Goal: Information Seeking & Learning: Learn about a topic

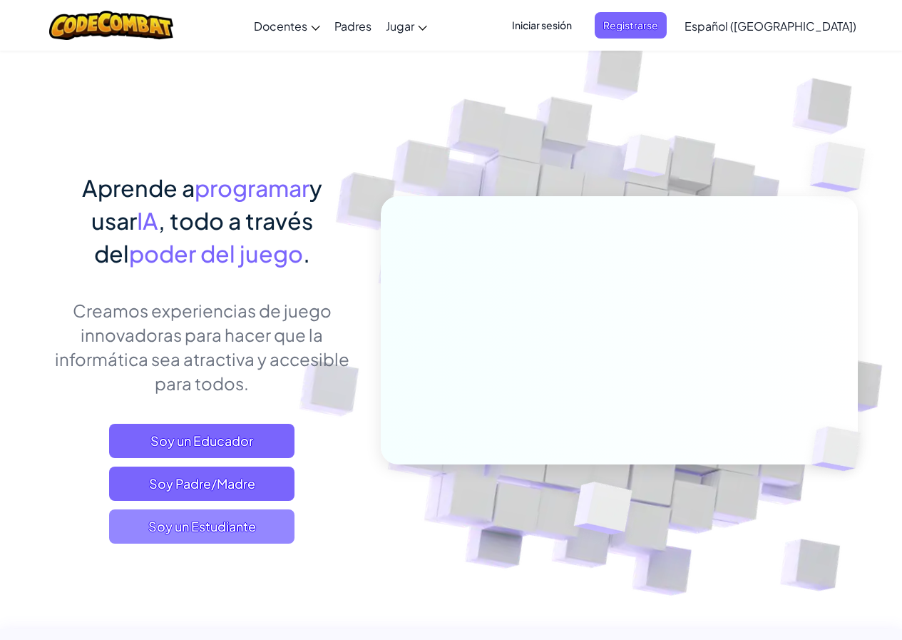
click at [234, 539] on span "Soy un Estudiante" at bounding box center [201, 526] width 185 height 34
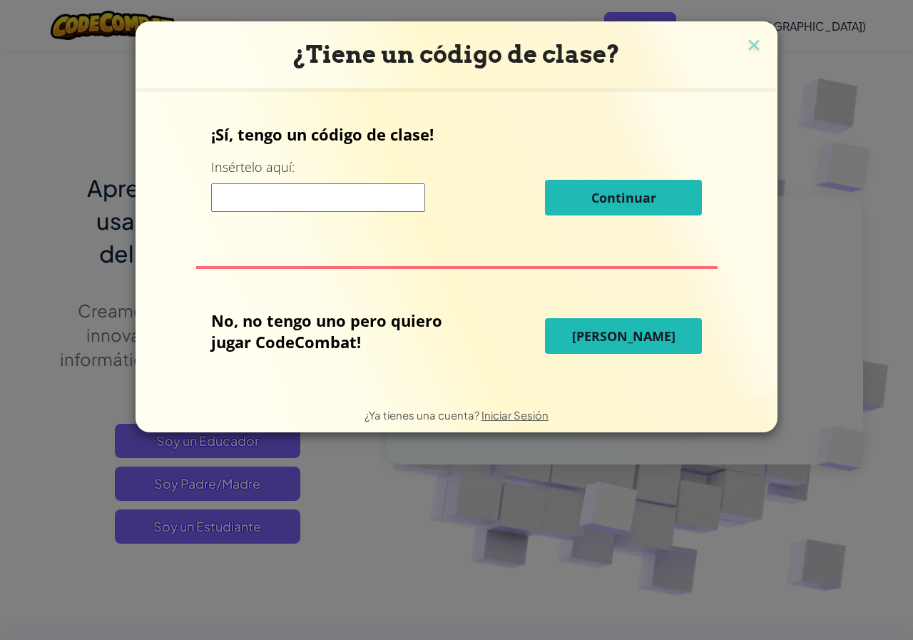
click at [598, 327] on span "[PERSON_NAME]" at bounding box center [623, 335] width 103 height 17
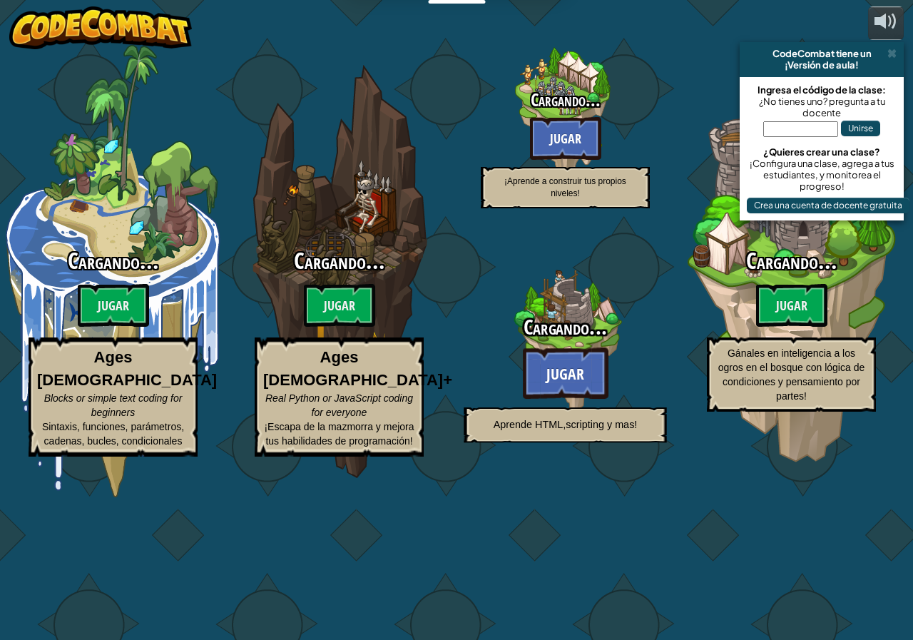
select select "es-419"
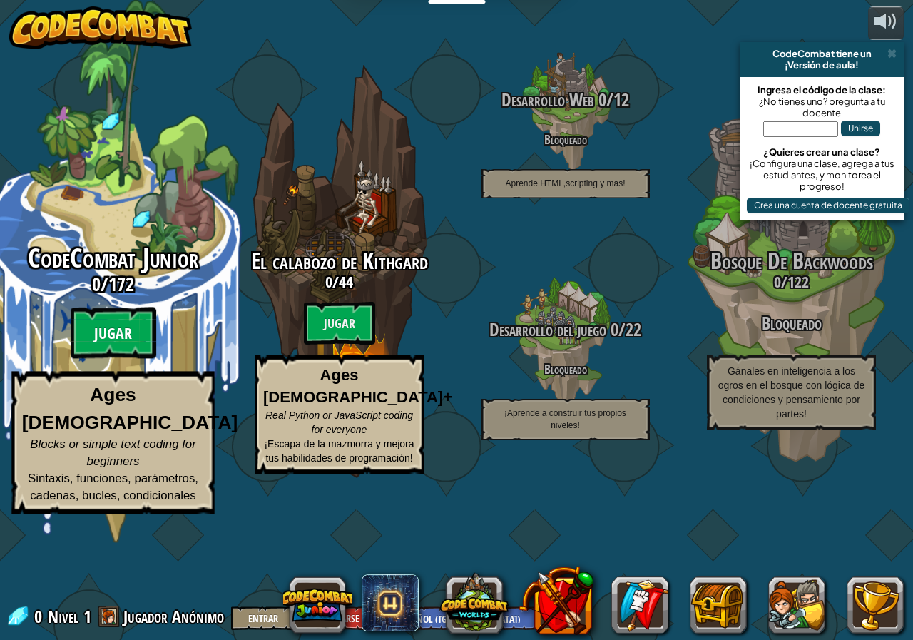
click at [128, 359] on btn "Jugar" at bounding box center [114, 332] width 86 height 51
select select "es-419"
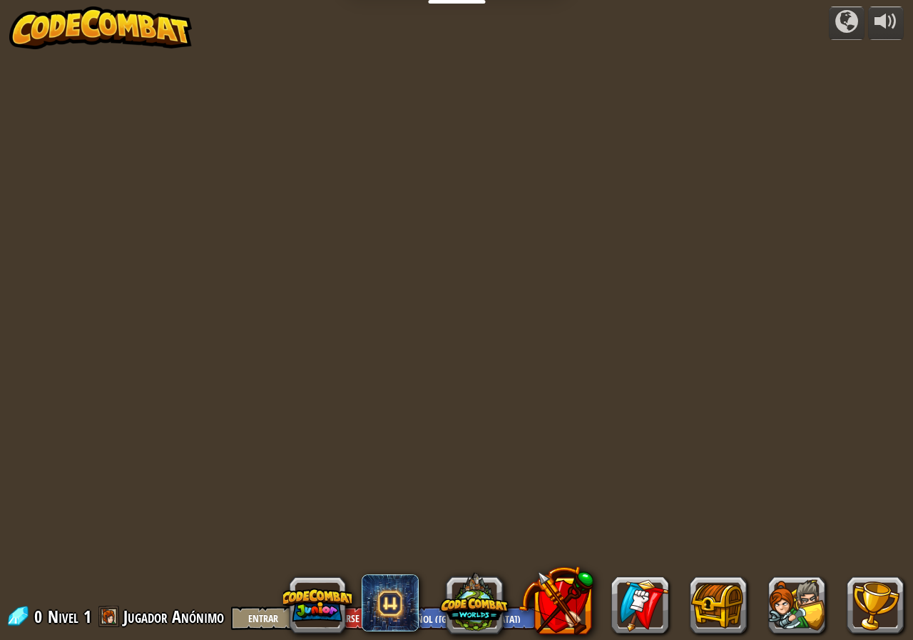
select select "es-419"
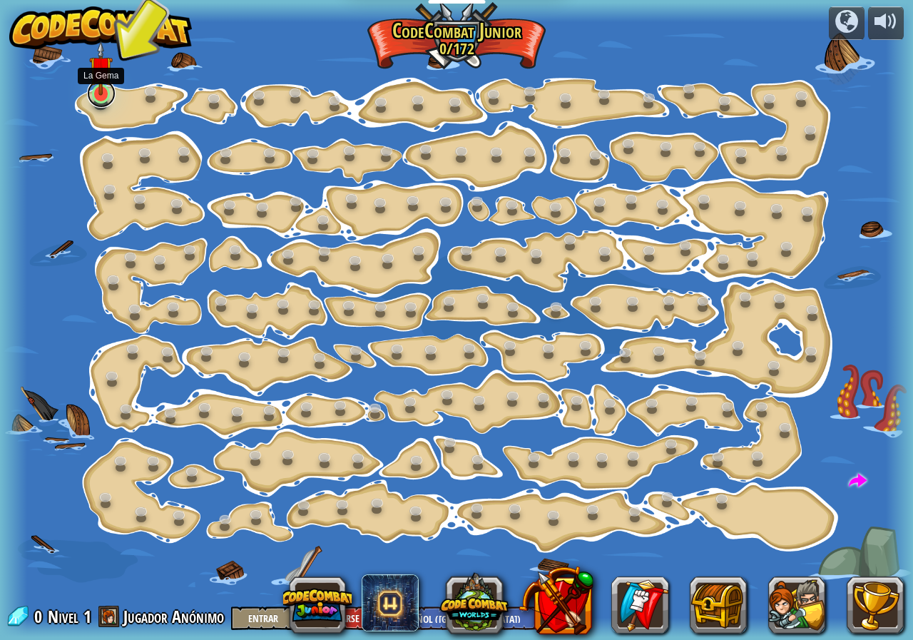
click at [104, 103] on link at bounding box center [101, 93] width 29 height 29
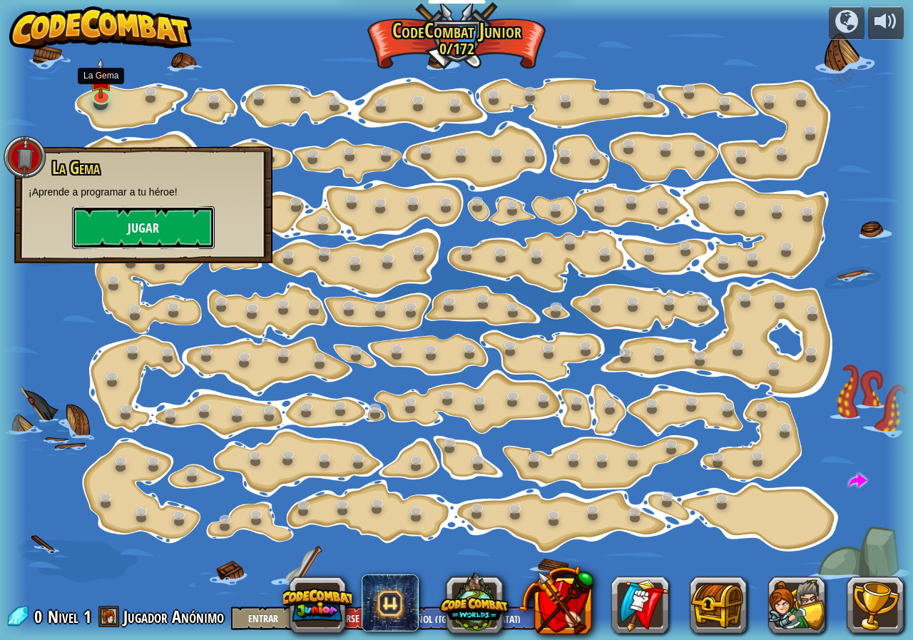
click at [125, 223] on button "Jugar" at bounding box center [143, 227] width 143 height 43
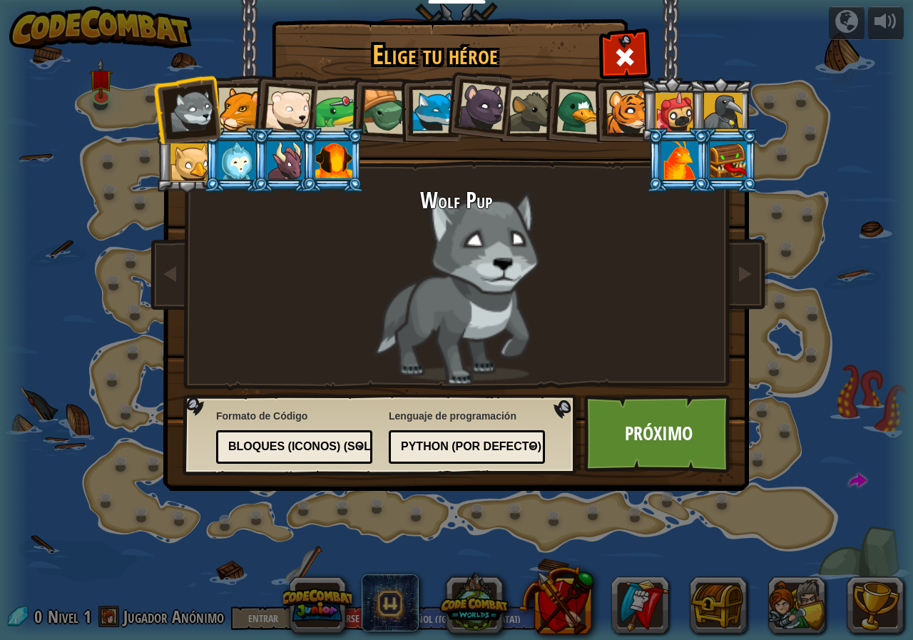
click at [274, 109] on div at bounding box center [288, 109] width 47 height 47
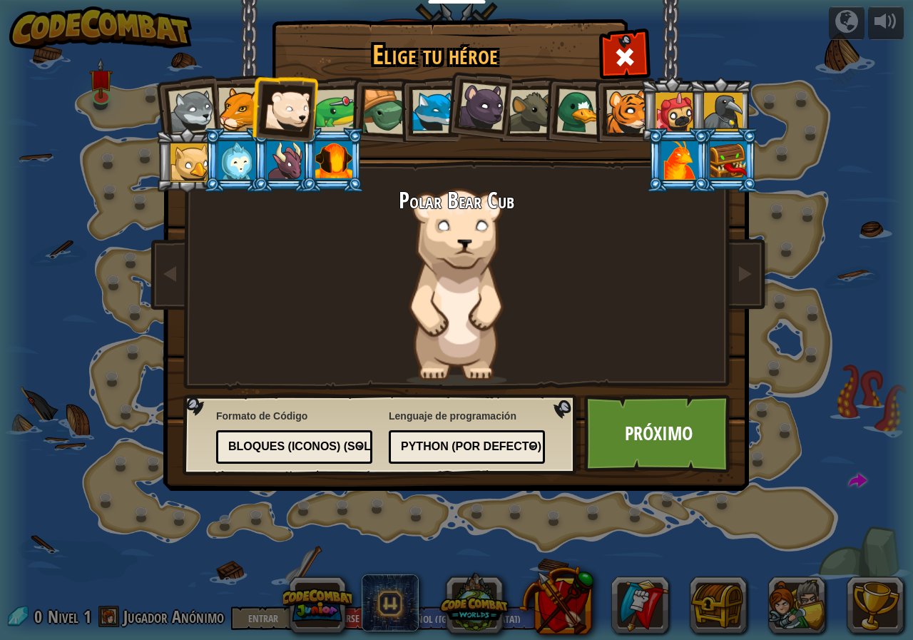
click at [250, 109] on div at bounding box center [240, 110] width 44 height 44
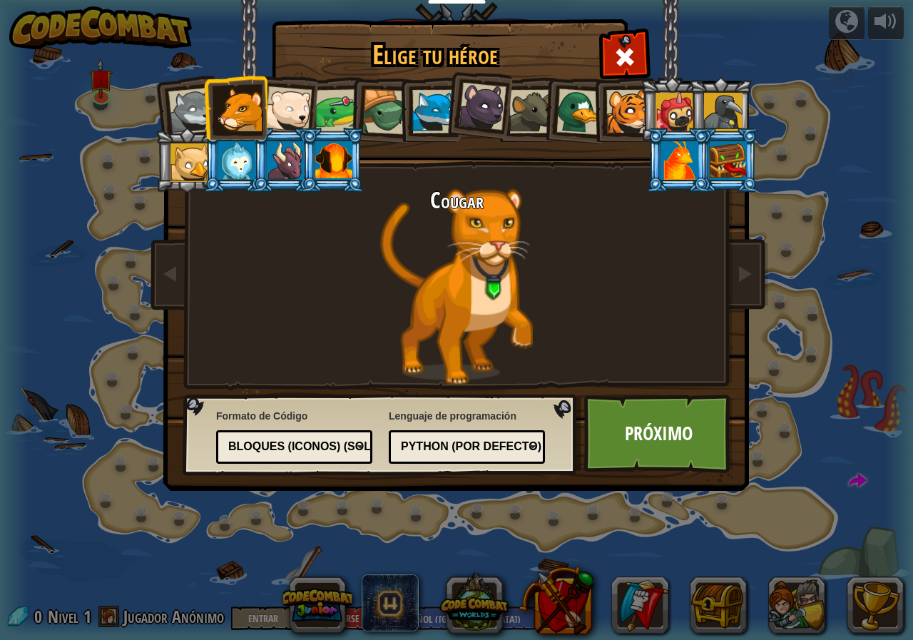
click at [406, 107] on li at bounding box center [429, 109] width 64 height 65
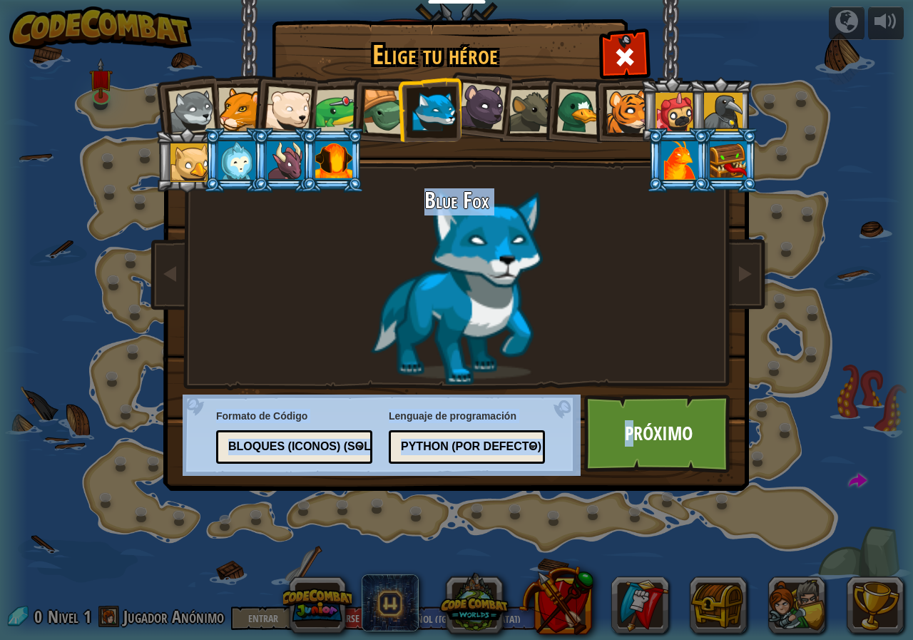
drag, startPoint x: 635, startPoint y: 431, endPoint x: 642, endPoint y: 476, distance: 44.8
click at [642, 23] on div "Elige tu héroe 0 Wolf Pup Cougar Polar Bear Cub Frog Tortuga Blue Fox Panterita…" at bounding box center [456, 21] width 585 height 1
click at [620, 454] on link "Próximo" at bounding box center [658, 433] width 149 height 78
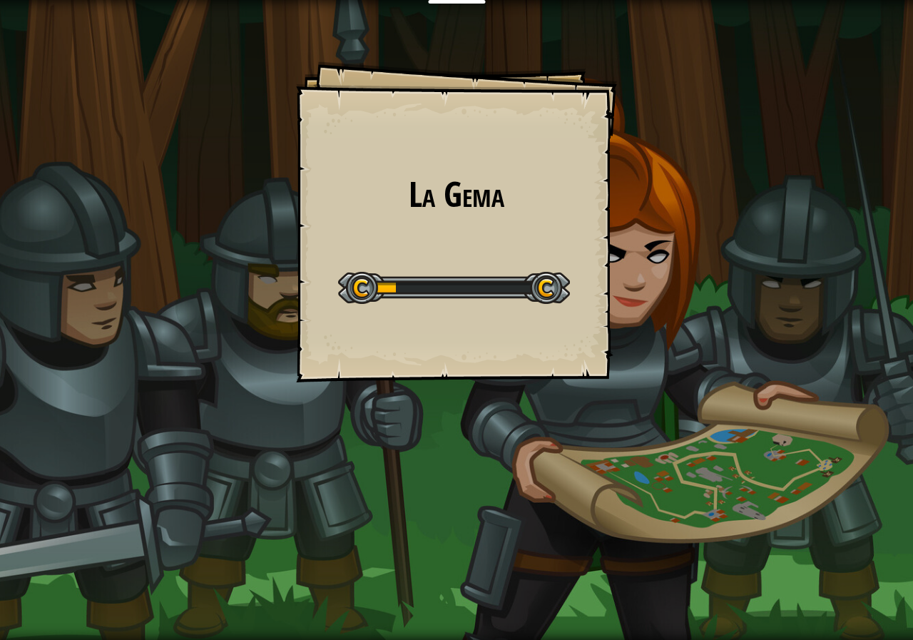
click at [627, 447] on div "La Gema Goals Start Level Error cargando del servidor Necesitas una suscripción…" at bounding box center [456, 320] width 913 height 640
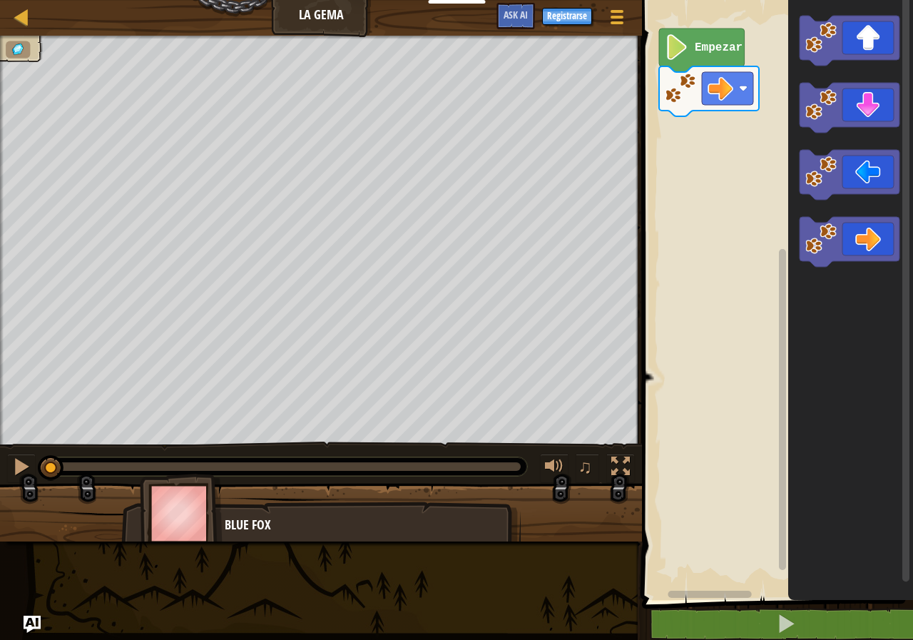
click at [174, 506] on img at bounding box center [181, 513] width 83 height 79
click at [901, 26] on div "Mapa La Gema Menú del Juego Registrarse Ask AI 1 הההההההההההההההההההההההההההההה…" at bounding box center [456, 320] width 913 height 640
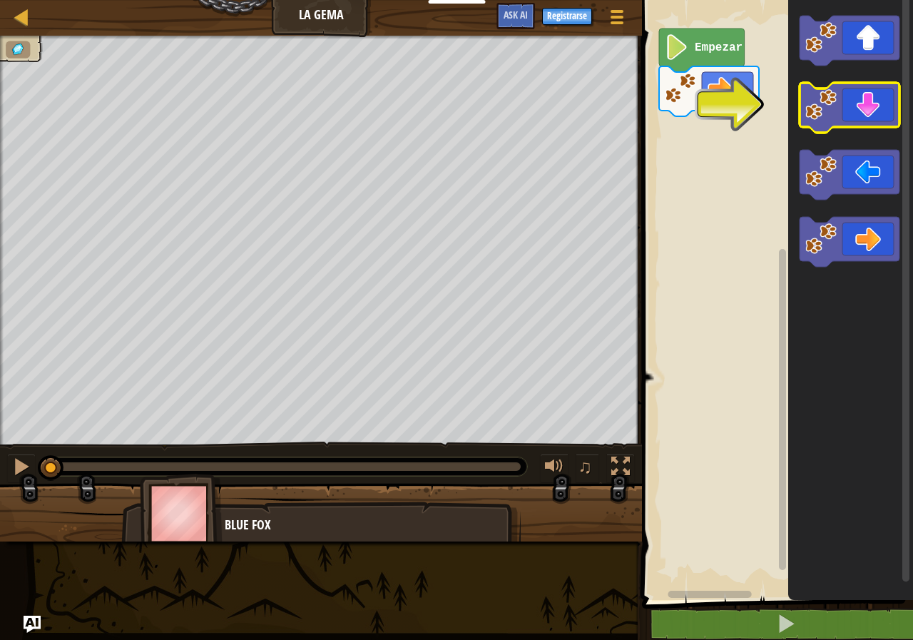
click at [848, 123] on icon "Espacio de trabajo de Blockly" at bounding box center [849, 108] width 100 height 50
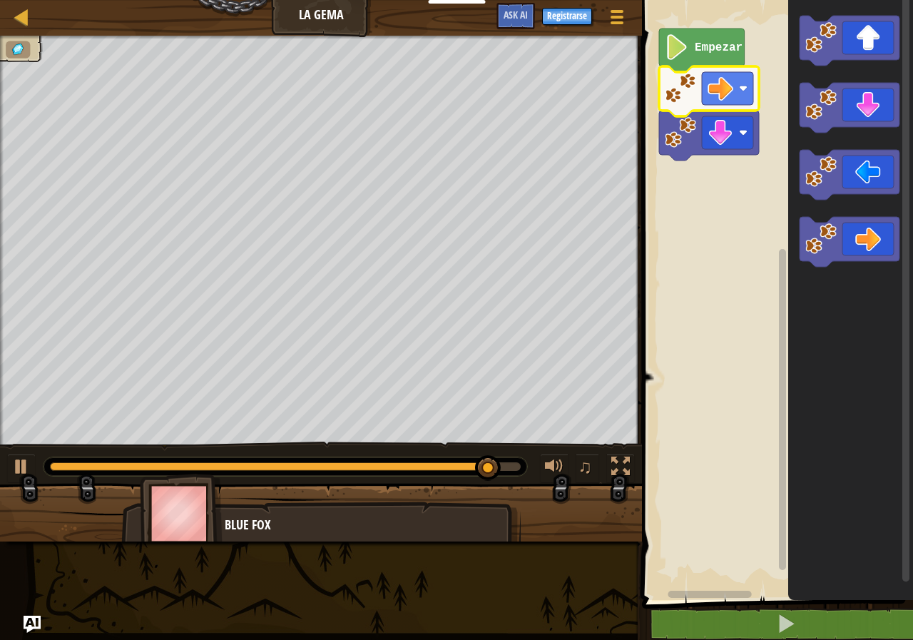
click at [725, 93] on image "Espacio de trabajo de Blockly" at bounding box center [720, 89] width 26 height 26
drag, startPoint x: 565, startPoint y: 454, endPoint x: 603, endPoint y: 464, distance: 39.8
click at [603, 464] on div "♫" at bounding box center [584, 468] width 103 height 29
click at [592, 464] on button "♫" at bounding box center [588, 468] width 24 height 29
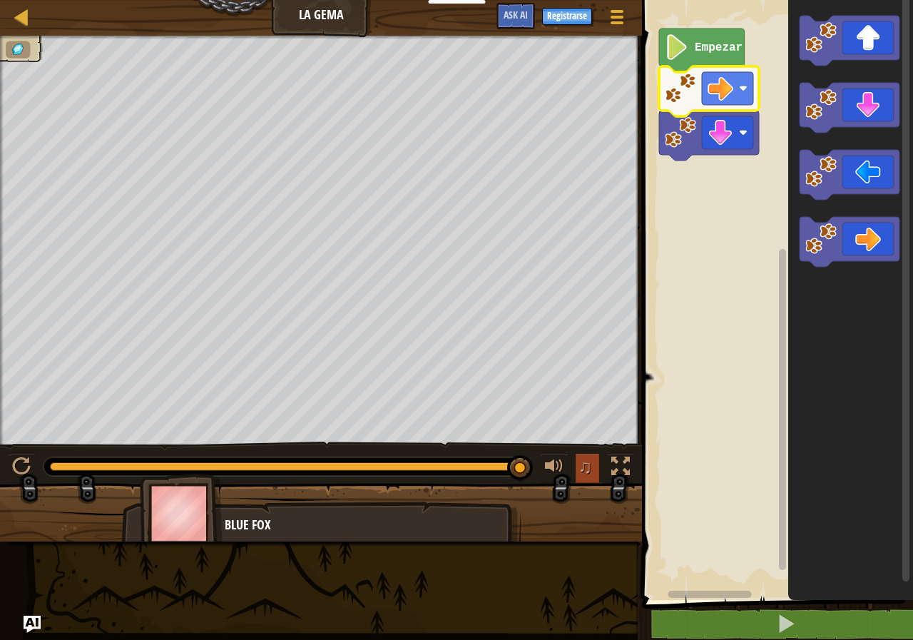
click at [592, 464] on button "♫" at bounding box center [588, 468] width 24 height 29
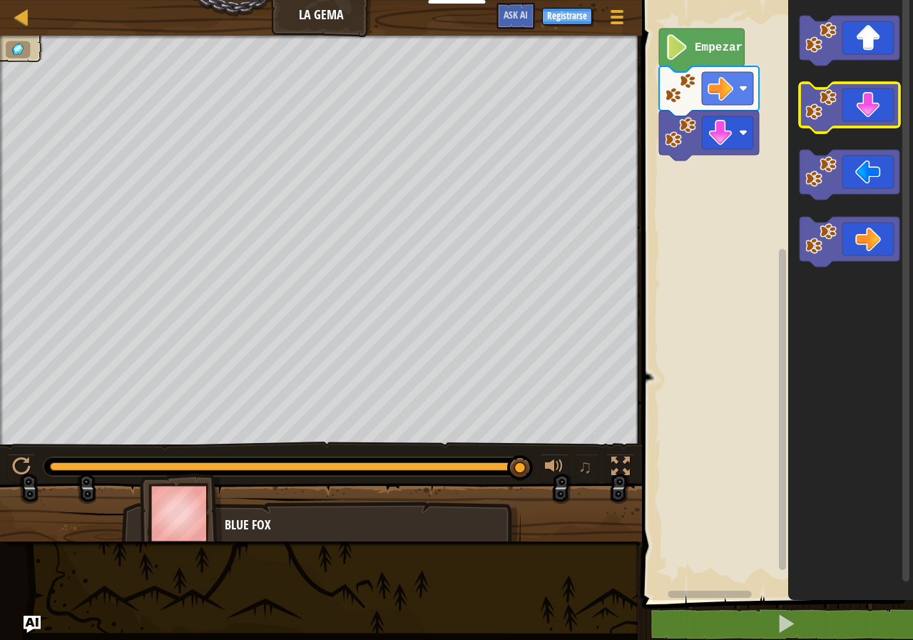
click at [840, 113] on icon "Espacio de trabajo de Blockly" at bounding box center [849, 108] width 100 height 50
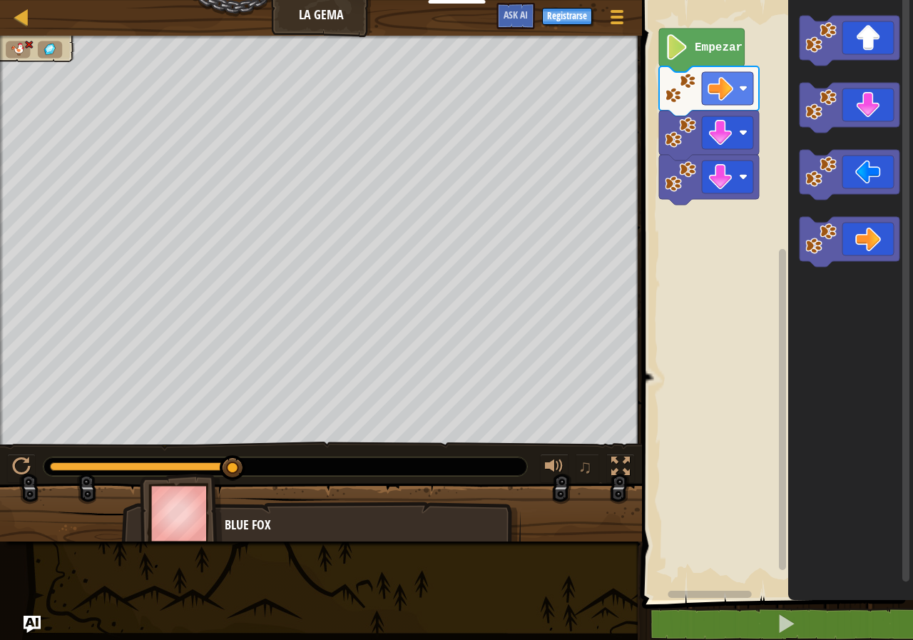
drag, startPoint x: 3, startPoint y: 402, endPoint x: 257, endPoint y: 516, distance: 278.6
click at [257, 516] on div "♫ Blue Fox" at bounding box center [456, 289] width 913 height 506
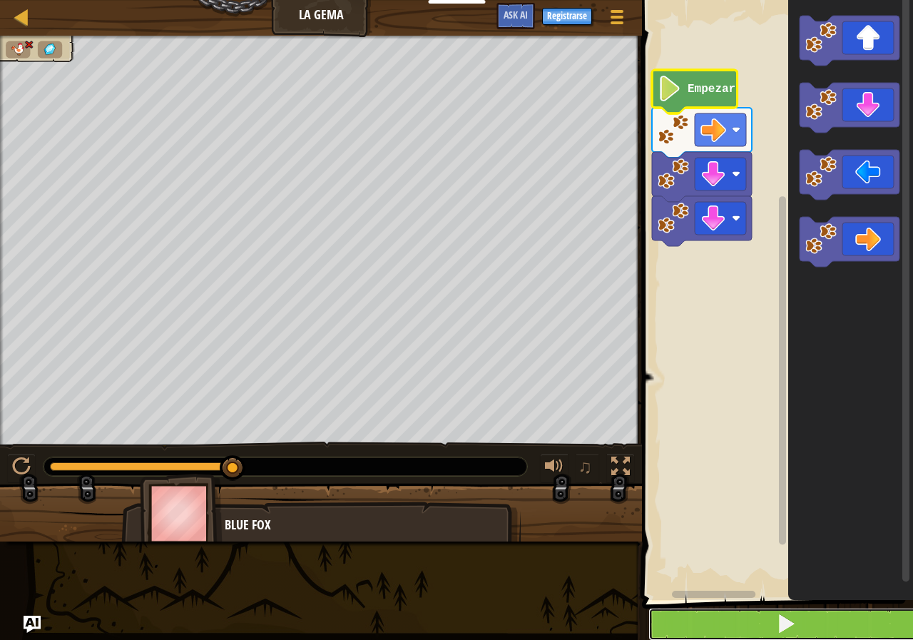
click at [804, 632] on button at bounding box center [785, 624] width 275 height 33
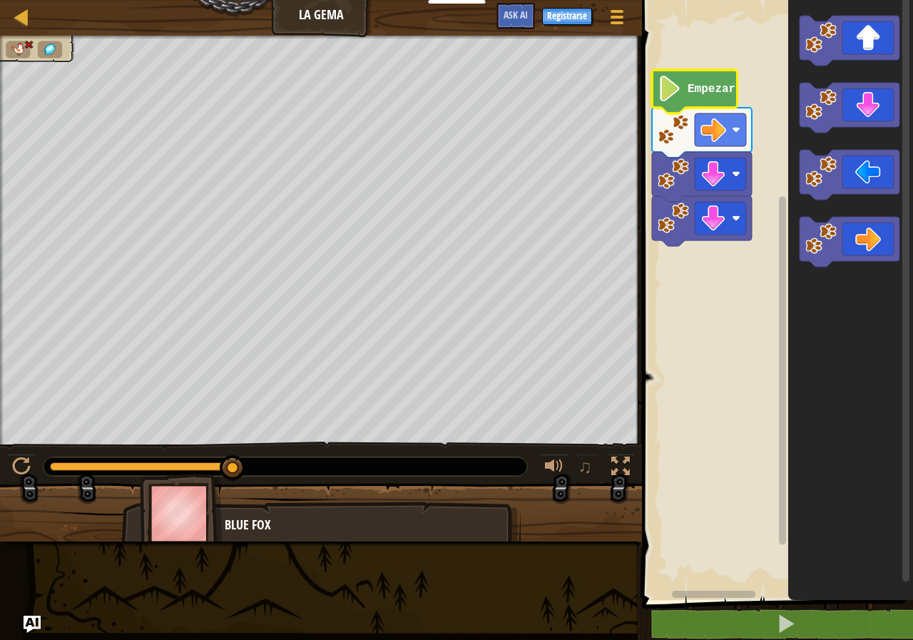
click at [897, 188] on div "Empezar" at bounding box center [775, 296] width 275 height 607
click at [675, 107] on icon "Espacio de trabajo de Blockly" at bounding box center [695, 92] width 86 height 44
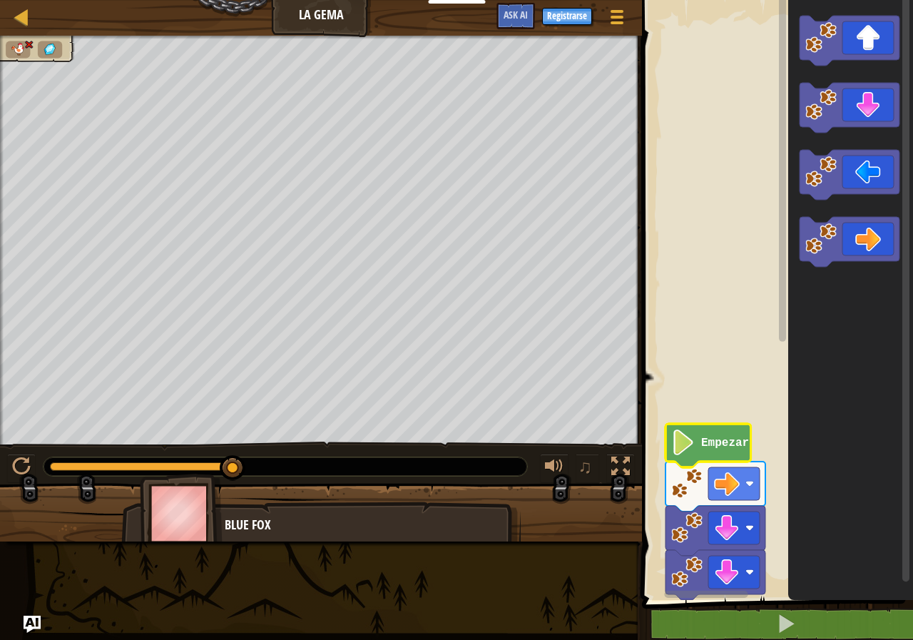
click at [700, 607] on span at bounding box center [779, 281] width 282 height 658
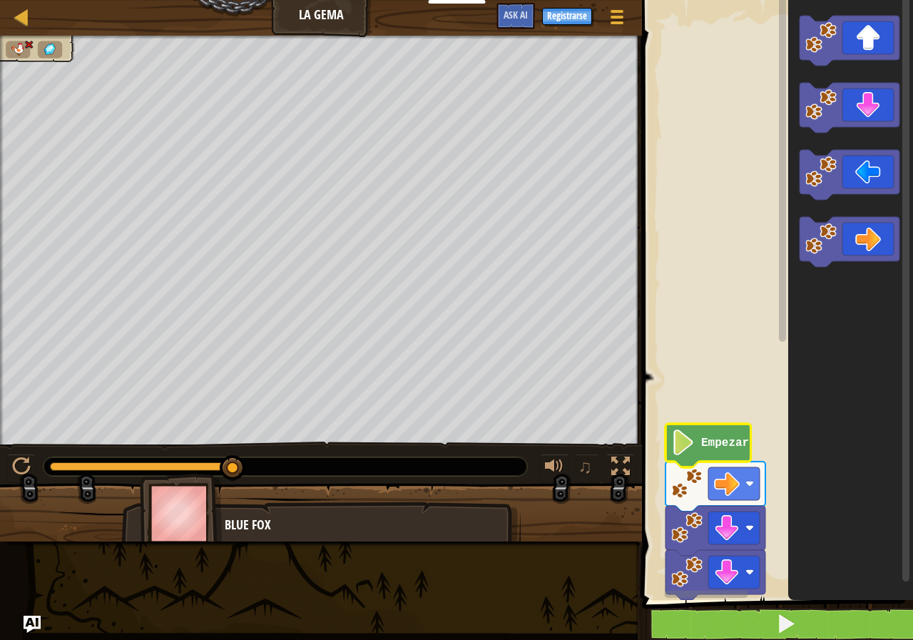
drag, startPoint x: 699, startPoint y: 607, endPoint x: 680, endPoint y: 610, distance: 18.9
click at [686, 609] on div "1 2 go ( 'right' ) הההההההההההההההההההההההההההההההההההההההההההההההההההההההההההה…" at bounding box center [775, 335] width 275 height 656
click at [674, 619] on button at bounding box center [785, 624] width 275 height 33
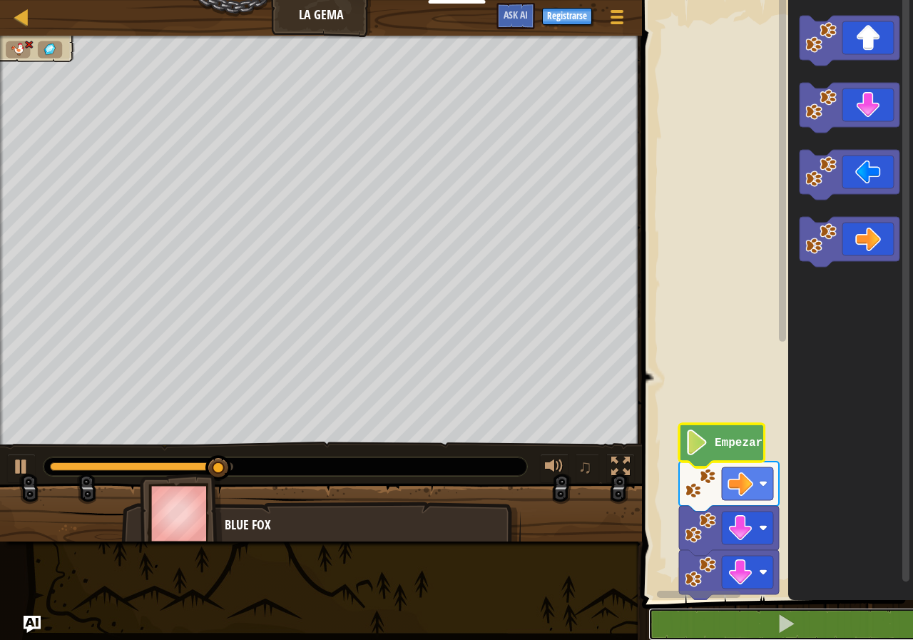
drag, startPoint x: 722, startPoint y: 631, endPoint x: 725, endPoint y: 645, distance: 14.0
click at [725, 0] on html "Docentes Crear Cuenta Gratis Soluciones para Escuelas y Distritos Vista previa …" at bounding box center [456, 0] width 913 height 0
click at [778, 337] on div "Empezar" at bounding box center [775, 296] width 275 height 607
click at [680, 436] on icon "Espacio de trabajo de Blockly" at bounding box center [722, 446] width 86 height 44
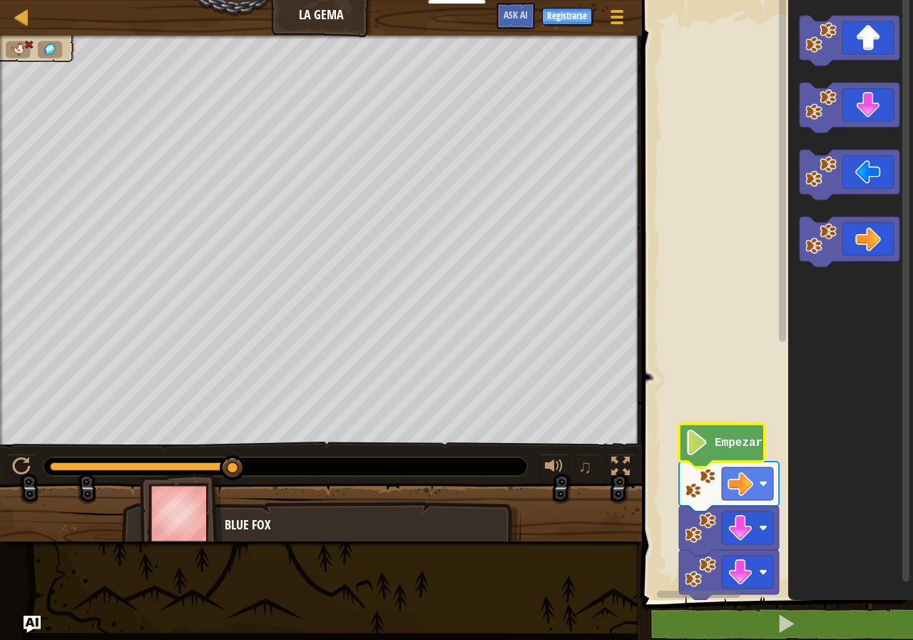
click at [680, 436] on icon "Espacio de trabajo de Blockly" at bounding box center [722, 446] width 86 height 44
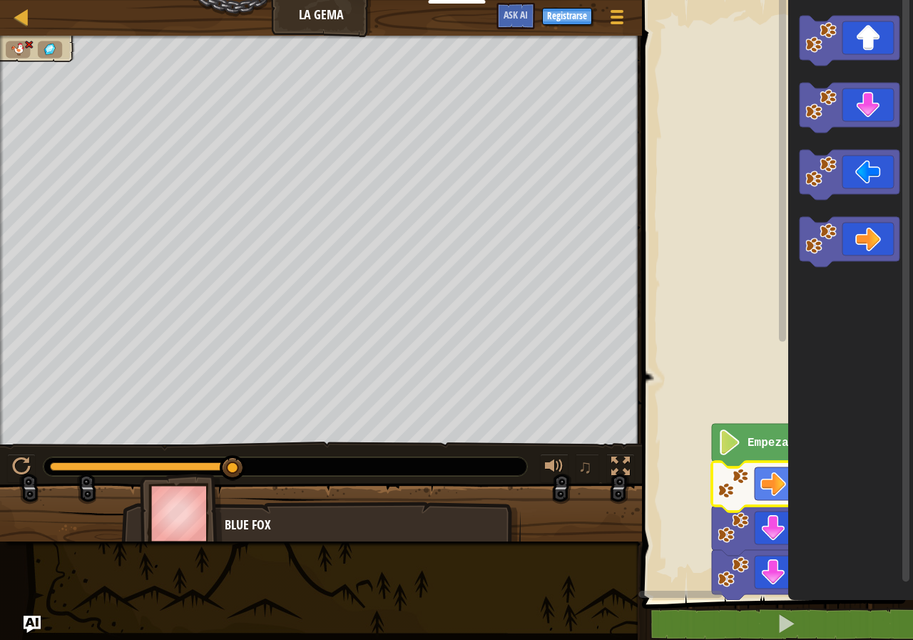
click at [730, 468] on image "Espacio de trabajo de Blockly" at bounding box center [732, 483] width 31 height 31
click at [726, 448] on image "Espacio de trabajo de Blockly" at bounding box center [729, 442] width 24 height 26
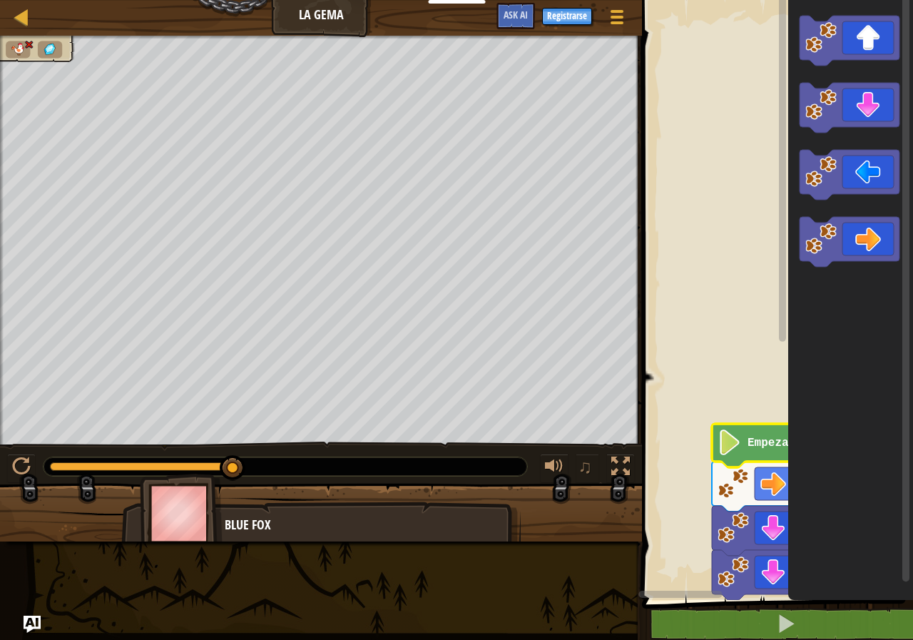
click at [726, 448] on image "Espacio de trabajo de Blockly" at bounding box center [729, 442] width 24 height 26
drag, startPoint x: 153, startPoint y: 500, endPoint x: 203, endPoint y: 489, distance: 51.2
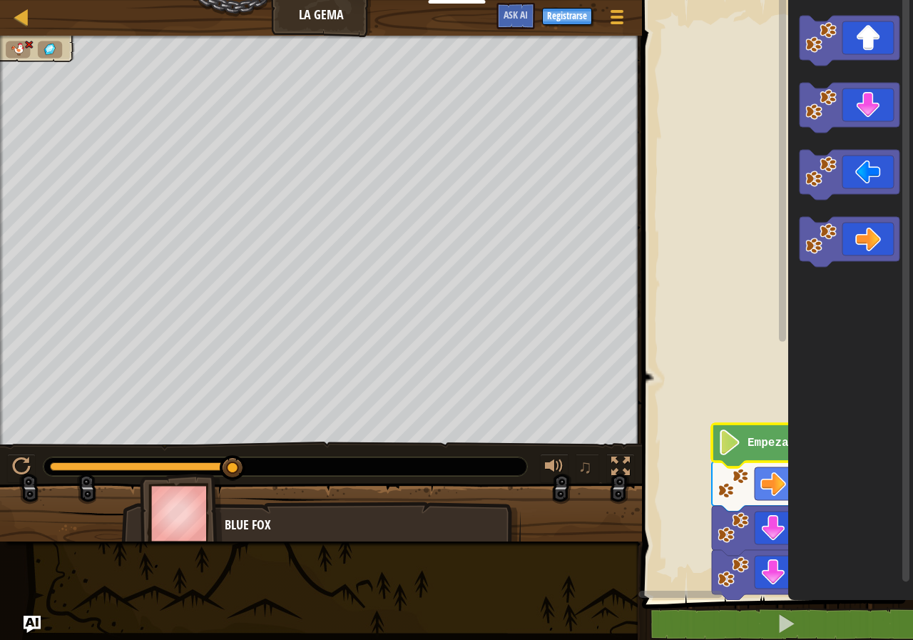
click at [203, 489] on img at bounding box center [181, 513] width 83 height 79
drag, startPoint x: 203, startPoint y: 489, endPoint x: 189, endPoint y: 492, distance: 14.0
click at [201, 489] on img at bounding box center [181, 513] width 83 height 79
click at [262, 333] on div "♫ Blue Fox" at bounding box center [456, 289] width 913 height 506
click at [50, 36] on div at bounding box center [321, 38] width 642 height 4
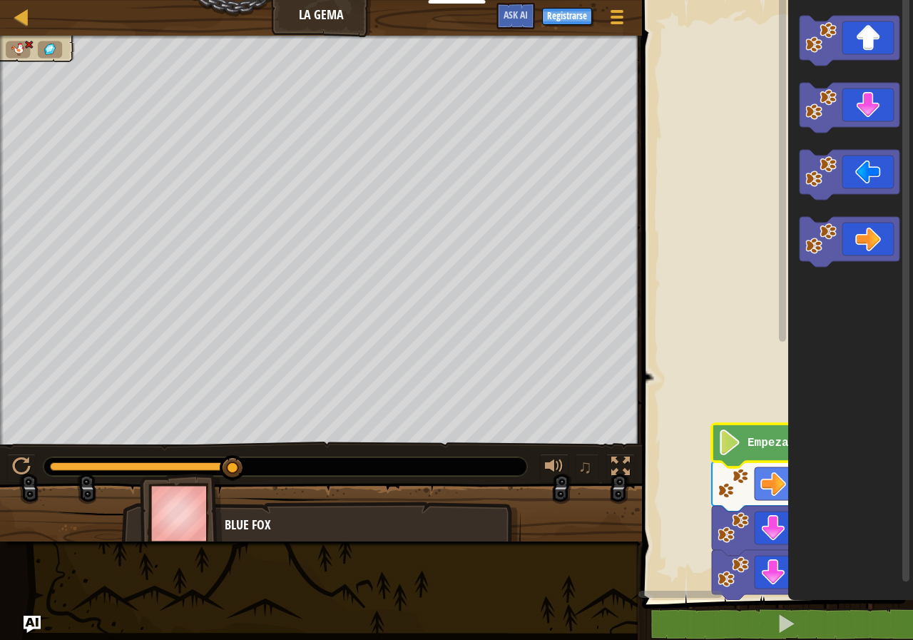
click at [16, 43] on span at bounding box center [18, 50] width 16 height 14
click at [26, 46] on img at bounding box center [28, 44] width 9 height 9
drag, startPoint x: 36, startPoint y: 43, endPoint x: 6, endPoint y: 45, distance: 30.0
click at [9, 44] on ul at bounding box center [38, 49] width 64 height 17
click at [17, 44] on img at bounding box center [18, 49] width 16 height 13
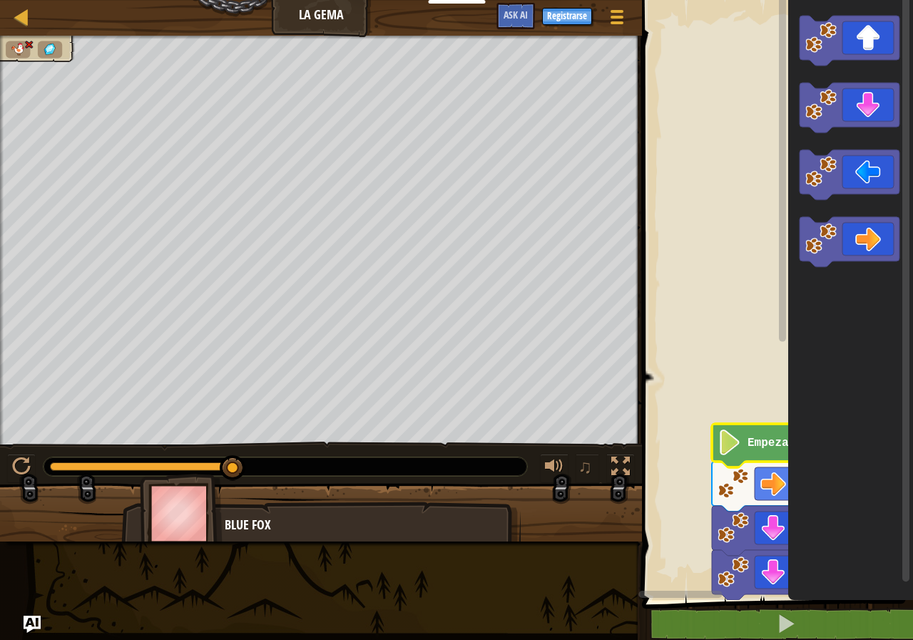
drag, startPoint x: 6, startPoint y: 41, endPoint x: 34, endPoint y: 45, distance: 28.1
click at [34, 45] on ul at bounding box center [38, 49] width 64 height 17
click at [29, 38] on div at bounding box center [321, 38] width 642 height 4
drag, startPoint x: 29, startPoint y: 38, endPoint x: 0, endPoint y: 26, distance: 30.7
click at [0, 33] on div "Mapa La Gema Menú del Juego Registrarse Ask AI 1 הההההההההההההההההההההההההההההה…" at bounding box center [456, 320] width 913 height 640
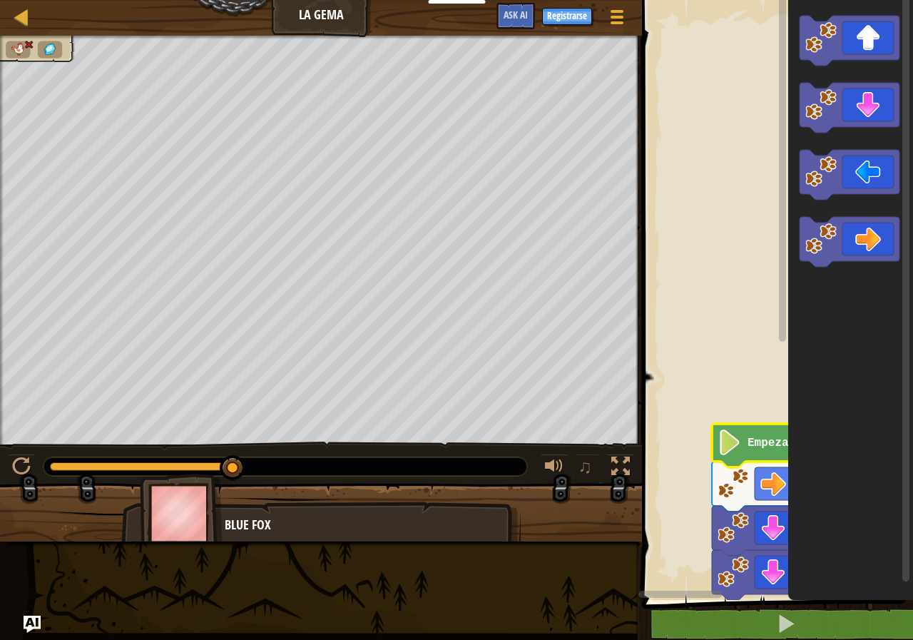
click at [114, 50] on div "Mapa La Gema Menú del Juego Registrarse Ask AI 1 הההההההההההההההההההההההההההההה…" at bounding box center [456, 320] width 913 height 640
drag, startPoint x: 0, startPoint y: 26, endPoint x: 446, endPoint y: -62, distance: 455.1
click at [446, 0] on html "Docentes Crear Cuenta Gratis Soluciones para Escuelas y Distritos Vista previa …" at bounding box center [456, 0] width 913 height 0
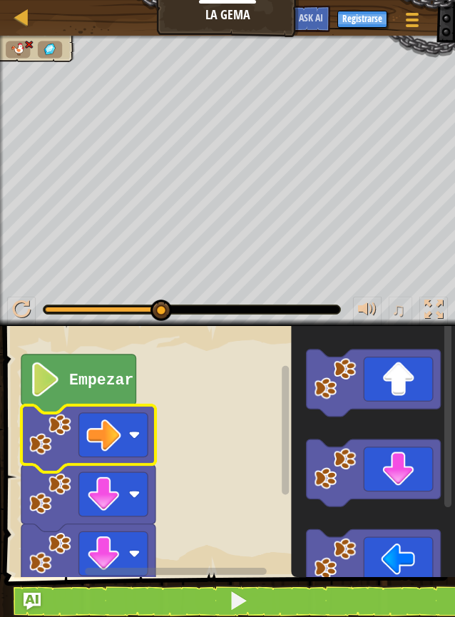
click at [187, 429] on rect "Espacio de trabajo de Blockly" at bounding box center [227, 448] width 455 height 258
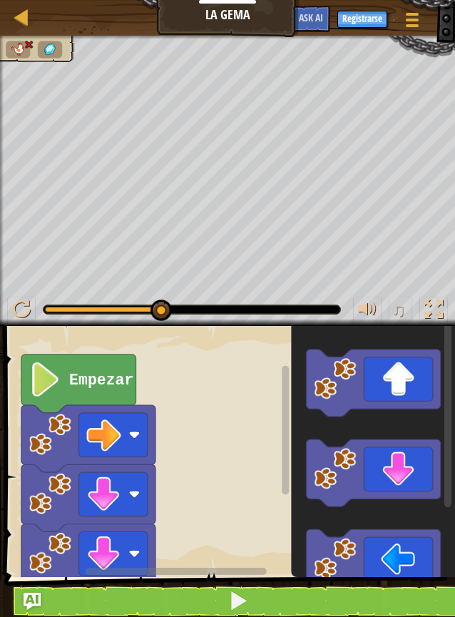
click at [177, 139] on div at bounding box center [227, 181] width 455 height 290
drag, startPoint x: 209, startPoint y: 39, endPoint x: 212, endPoint y: -7, distance: 45.7
click at [210, 39] on div at bounding box center [227, 181] width 455 height 290
click at [263, 139] on div "Docentes Crear Cuenta Gratis Soluciones para Escuelas y Distritos Vista previa …" at bounding box center [227, 308] width 455 height 617
click at [411, 14] on span at bounding box center [413, 13] width 14 height 3
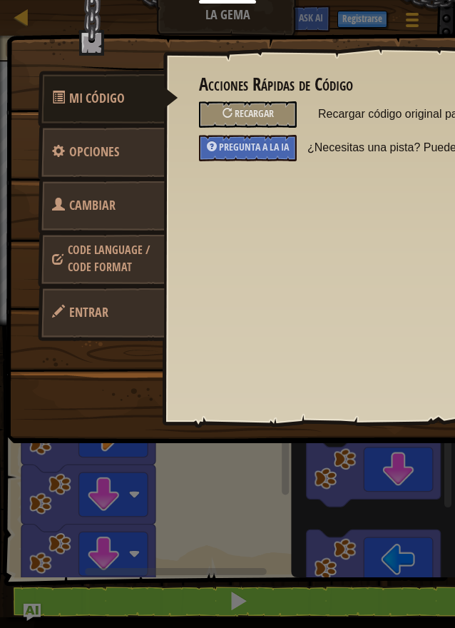
drag, startPoint x: 203, startPoint y: 434, endPoint x: 196, endPoint y: 298, distance: 135.7
click at [196, 300] on div "Mi Código Opciones Cambiar héroe Code Language / Code Format Entrar Acciones Rá…" at bounding box center [299, 239] width 585 height 406
drag, startPoint x: 198, startPoint y: 248, endPoint x: 205, endPoint y: 93, distance: 155.6
click at [205, 122] on div "Acciones Rápidas de Código Recargar Recargar código original para este método P…" at bounding box center [366, 212] width 407 height 353
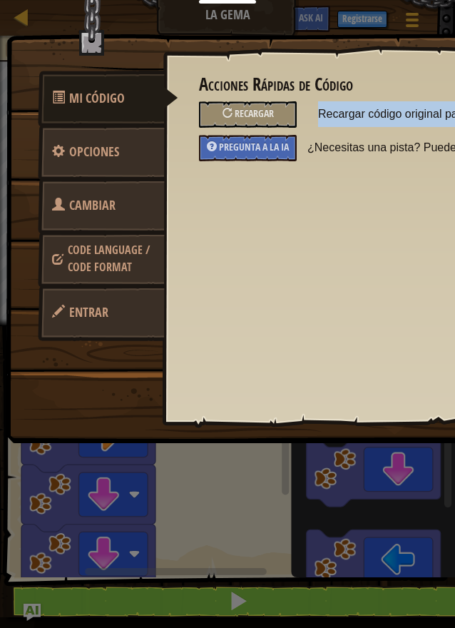
drag, startPoint x: 198, startPoint y: 17, endPoint x: 205, endPoint y: 164, distance: 147.1
click at [205, 164] on div "Mi Código Opciones Cambiar héroe Code Language / Code Format Entrar Acciones Rá…" at bounding box center [299, 239] width 585 height 406
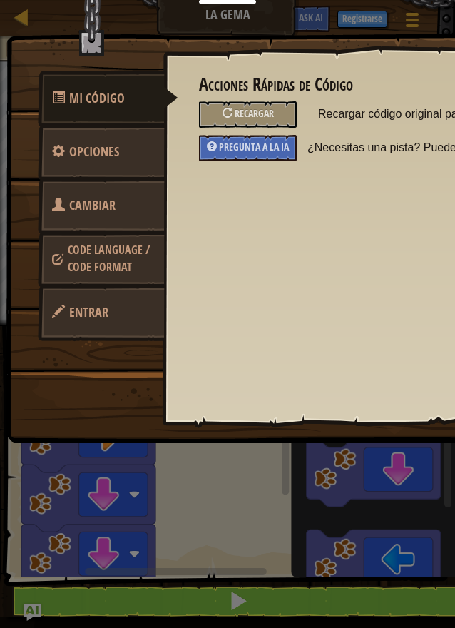
click at [237, 94] on h3 "Acciones Rápidas de Código" at bounding box center [367, 84] width 336 height 19
drag, startPoint x: 243, startPoint y: 101, endPoint x: 254, endPoint y: 106, distance: 11.8
click at [254, 106] on div "Acciones Rápidas de Código Recargar Recargar código original para este método P…" at bounding box center [367, 118] width 336 height 86
click at [254, 106] on div "Recargar" at bounding box center [248, 114] width 98 height 26
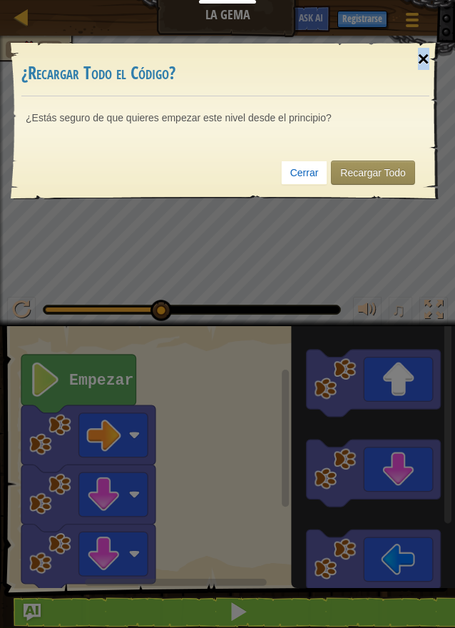
drag, startPoint x: 423, startPoint y: 41, endPoint x: 426, endPoint y: 47, distance: 7.3
click at [426, 47] on div "×" at bounding box center [423, 59] width 33 height 41
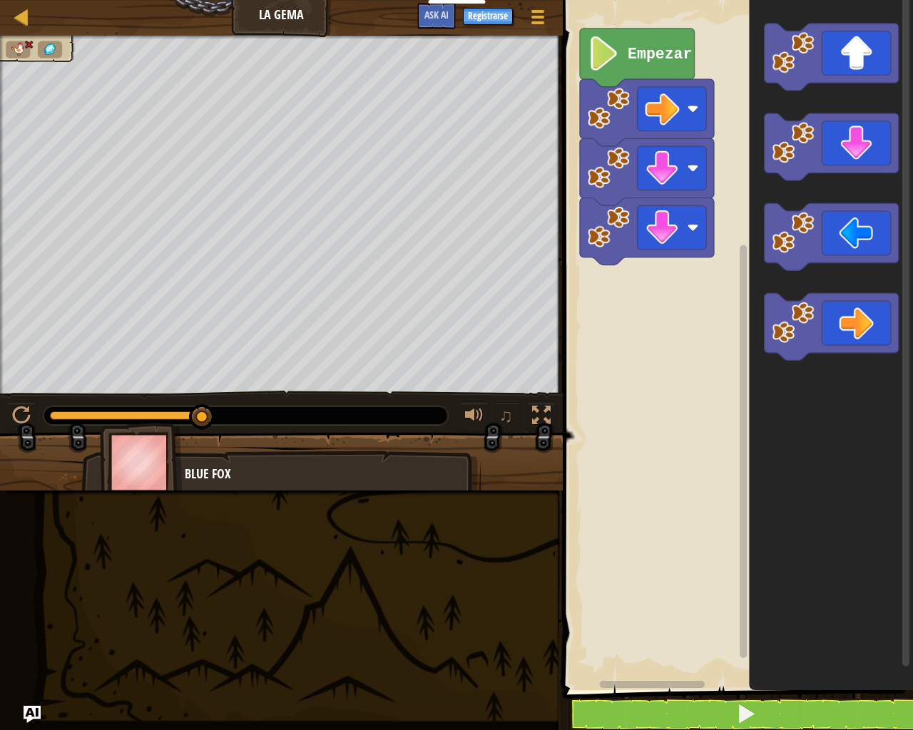
click at [735, 639] on div "1 2 go ( 'right' ) הההההההההההההההההההההההההההההההההההההההההההההההההההההההההההה…" at bounding box center [735, 335] width 354 height 656
click at [755, 639] on button at bounding box center [746, 714] width 354 height 33
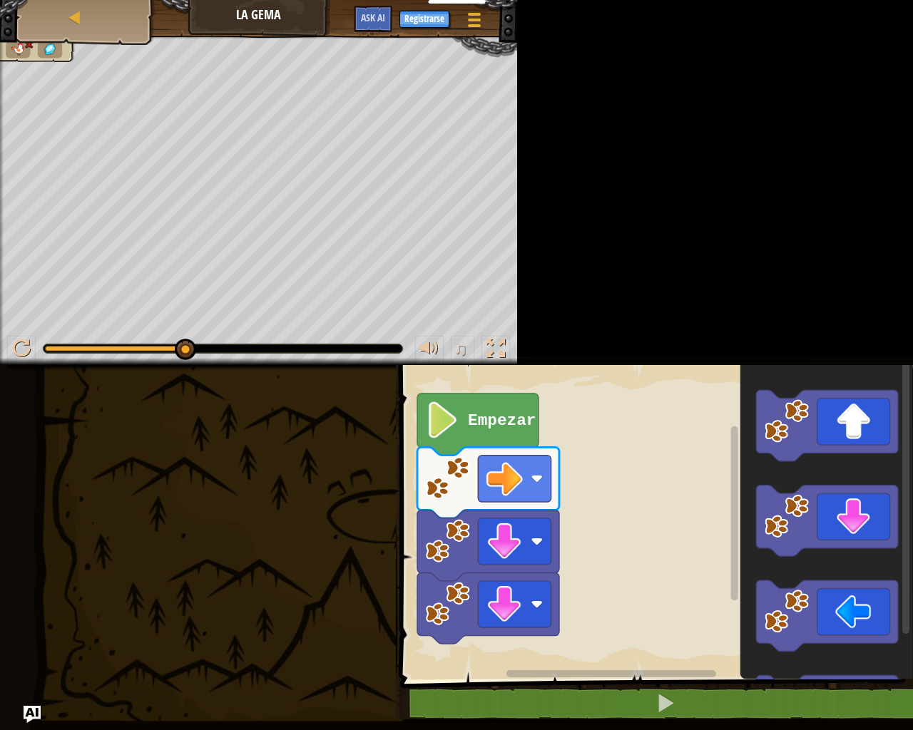
click at [337, 558] on div "Mapa La Gema Menú del Juego Registrarse Ask AI 1 הההההההההההההההההההההההההההההה…" at bounding box center [456, 365] width 913 height 730
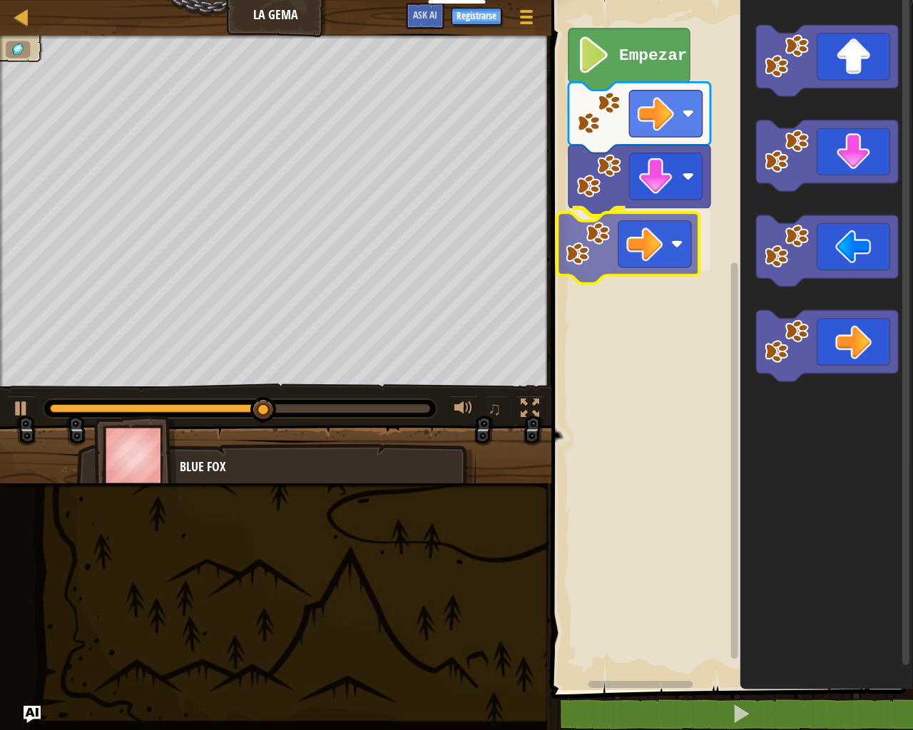
click at [606, 242] on div "Empezar" at bounding box center [730, 341] width 366 height 697
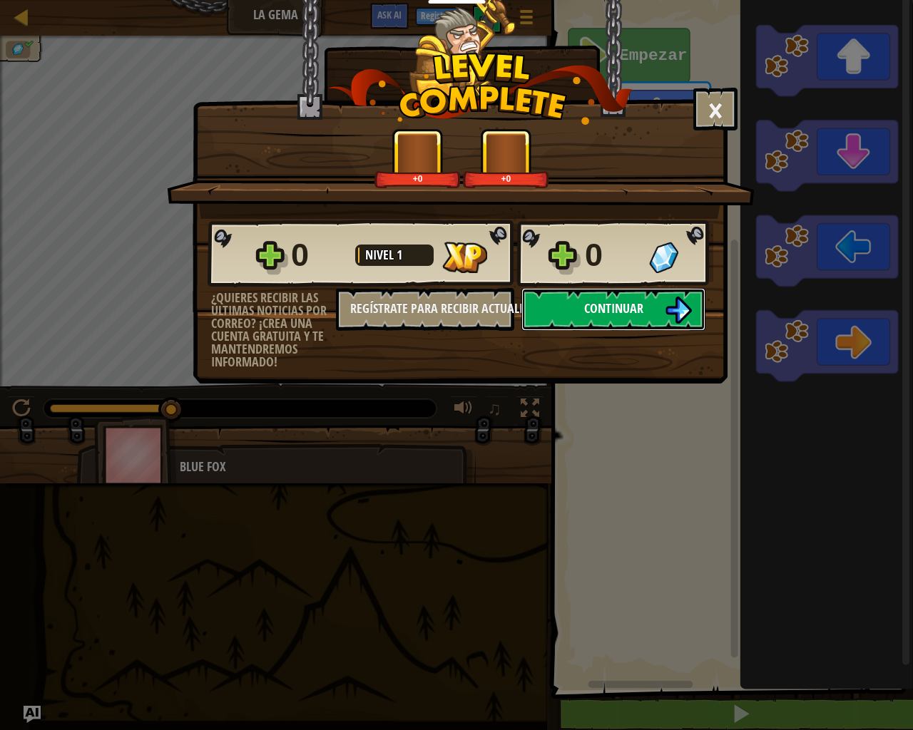
click at [603, 308] on span "Continuar" at bounding box center [613, 309] width 59 height 18
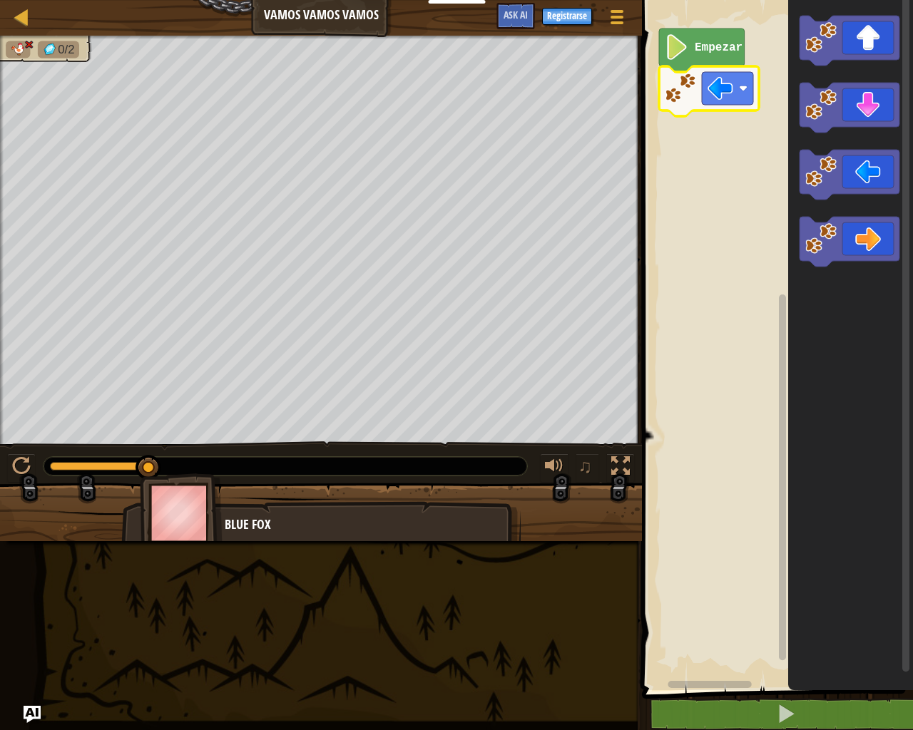
click at [603, 401] on div "Mapa Vamos vamos vamos Menú del Juego Registrarse Ask AI 1 הההההההההההההההההההה…" at bounding box center [456, 365] width 913 height 730
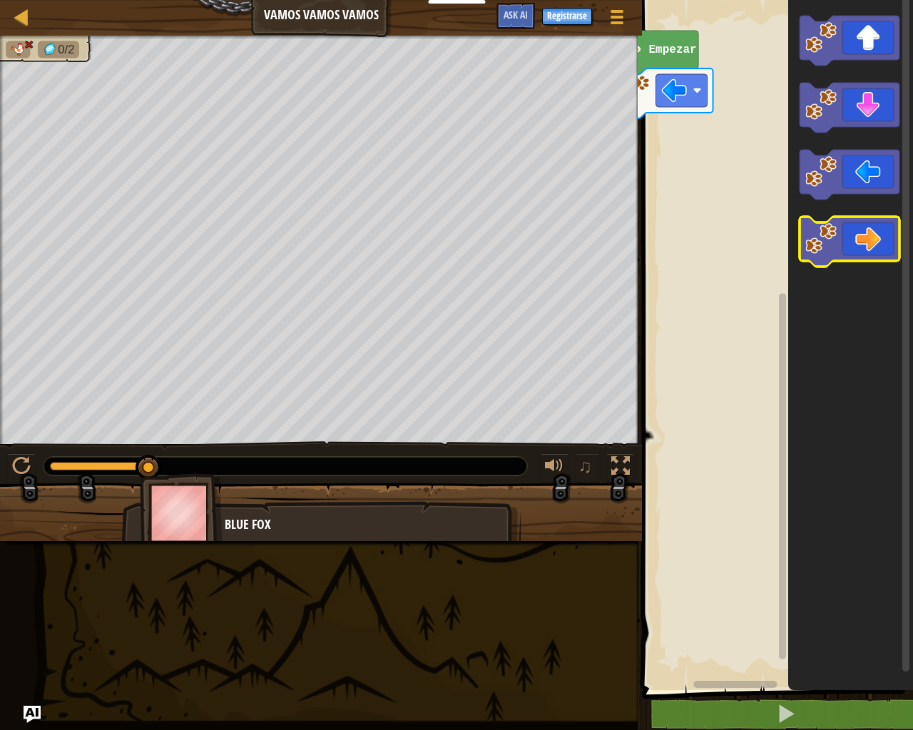
click at [870, 240] on icon "Espacio de trabajo de Blockly" at bounding box center [849, 242] width 100 height 50
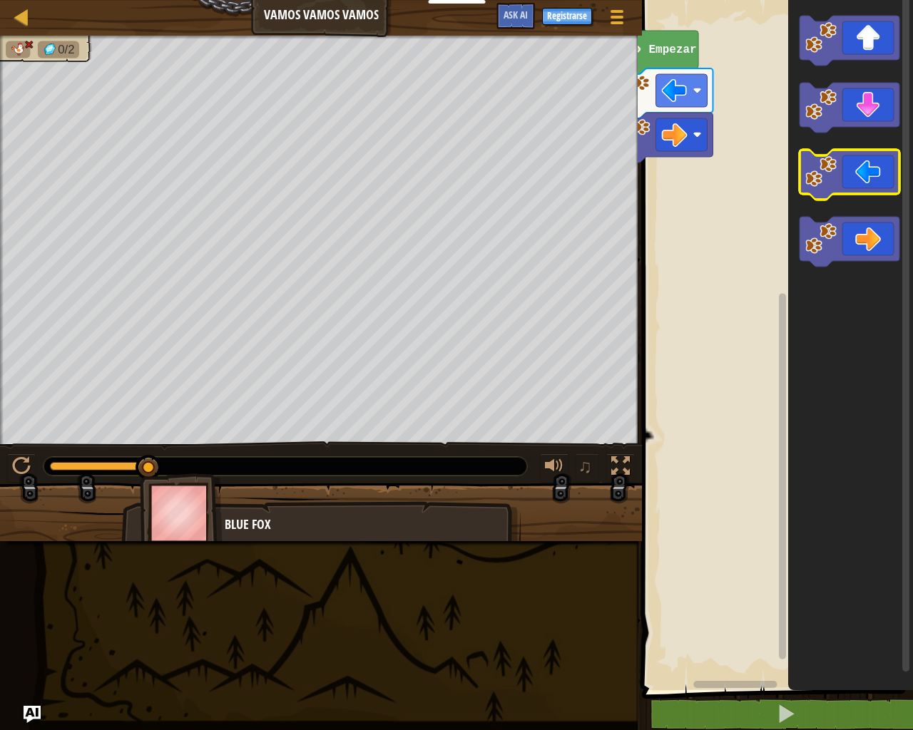
click at [861, 184] on icon "Espacio de trabajo de Blockly" at bounding box center [849, 175] width 100 height 50
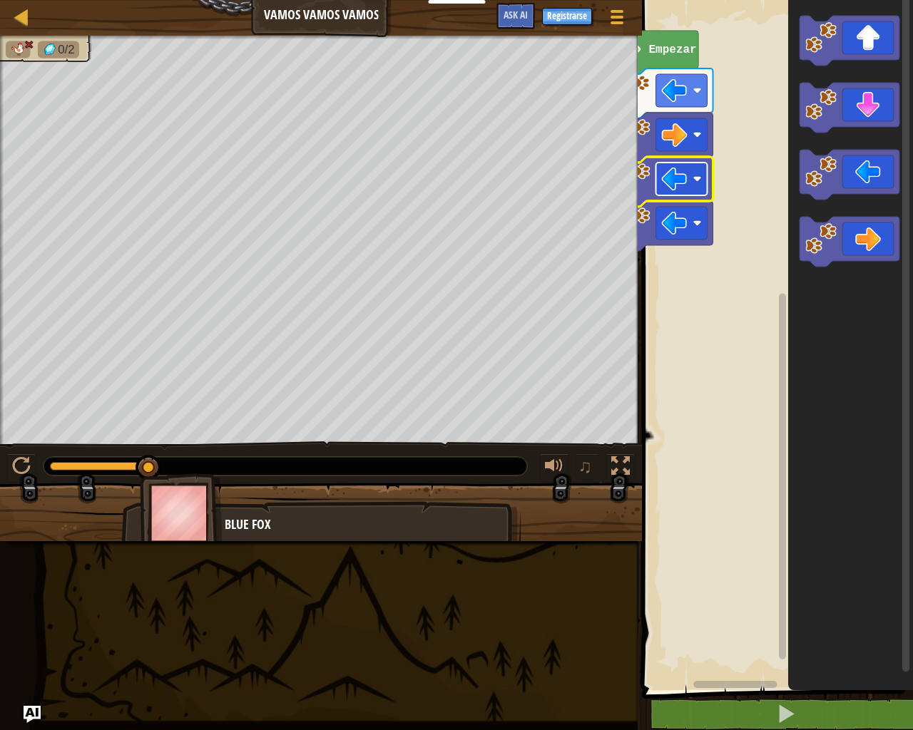
click at [696, 193] on rect "Espacio de trabajo de Blockly" at bounding box center [681, 179] width 51 height 33
click at [669, 50] on text "Empezar" at bounding box center [673, 50] width 48 height 13
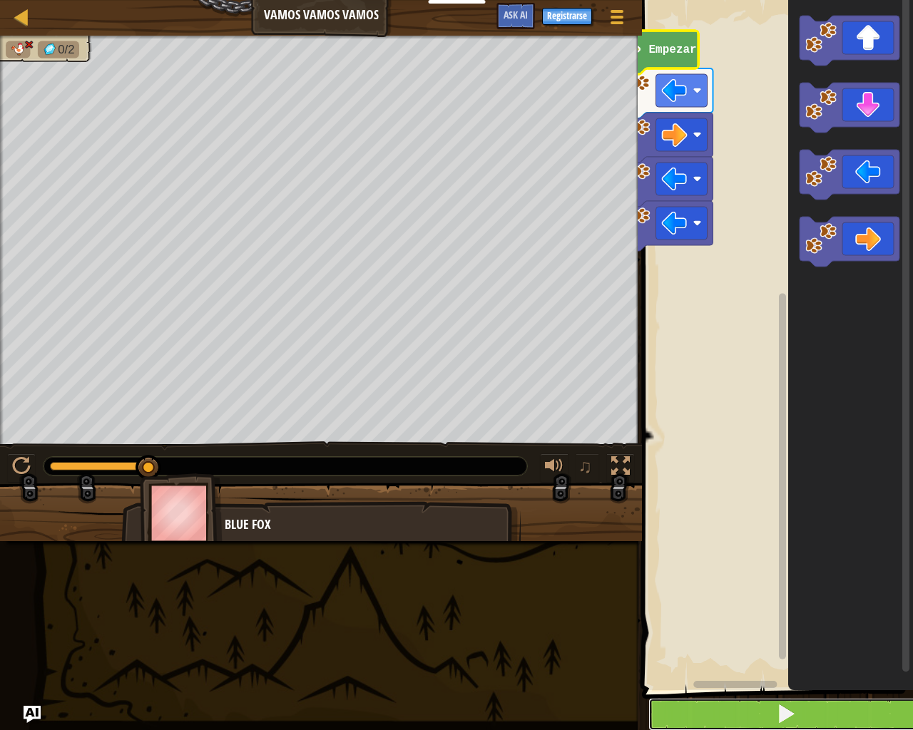
click at [810, 639] on button at bounding box center [785, 714] width 275 height 33
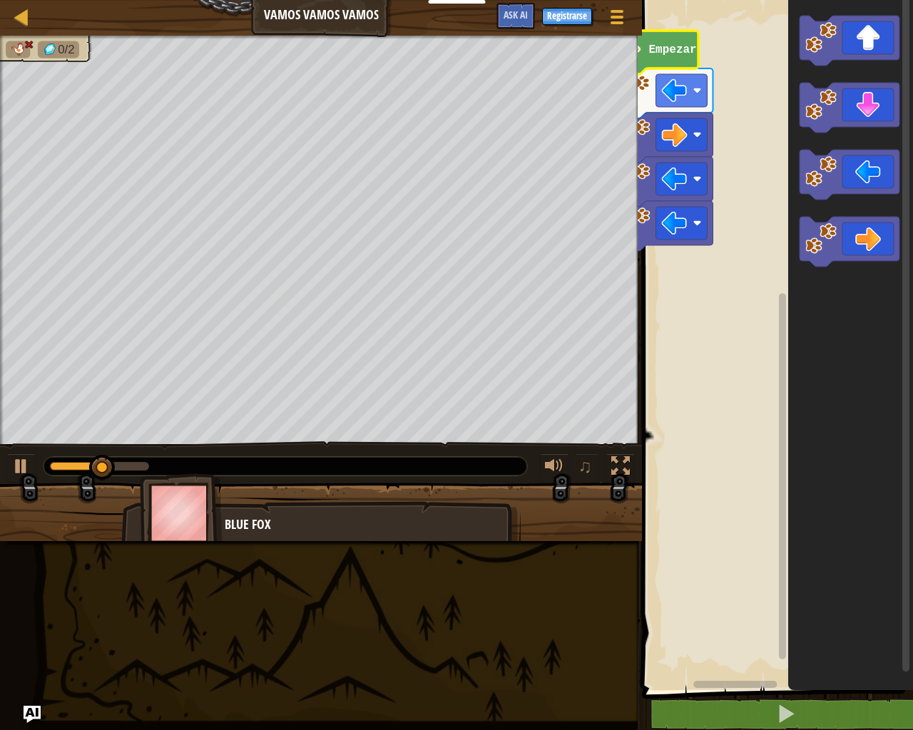
click at [282, 521] on div "Blue Fox" at bounding box center [366, 525] width 282 height 19
click at [71, 50] on span "0/2" at bounding box center [66, 50] width 16 height 14
click at [901, 639] on div "1 2 go ( 'right' ) הההההההההההההההההההההההההההההההההההההההההההההההההההההההההההה…" at bounding box center [775, 378] width 275 height 742
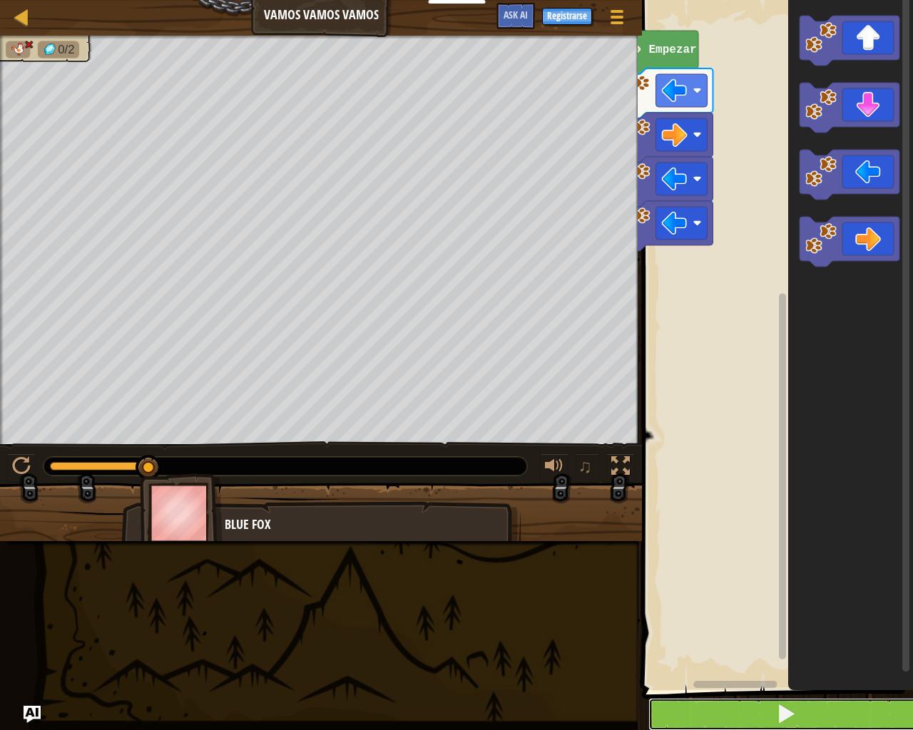
drag, startPoint x: 806, startPoint y: 730, endPoint x: 778, endPoint y: 723, distance: 28.5
click at [791, 639] on button at bounding box center [785, 714] width 275 height 33
click at [778, 639] on span at bounding box center [786, 714] width 20 height 20
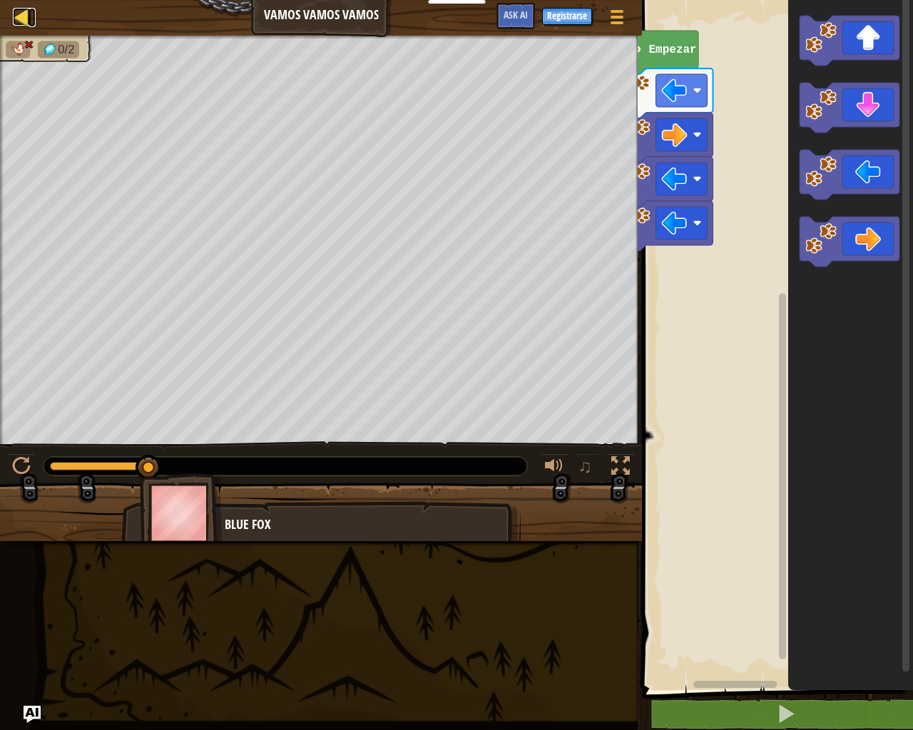
click at [25, 14] on div at bounding box center [22, 17] width 18 height 18
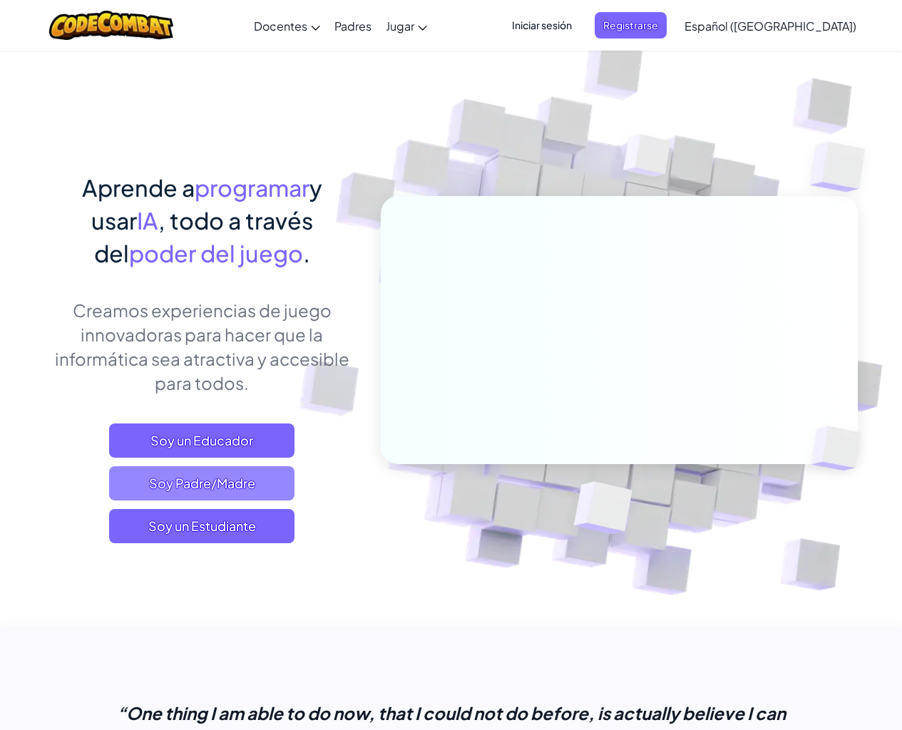
click at [247, 500] on span "Soy Padre/Madre" at bounding box center [201, 483] width 185 height 34
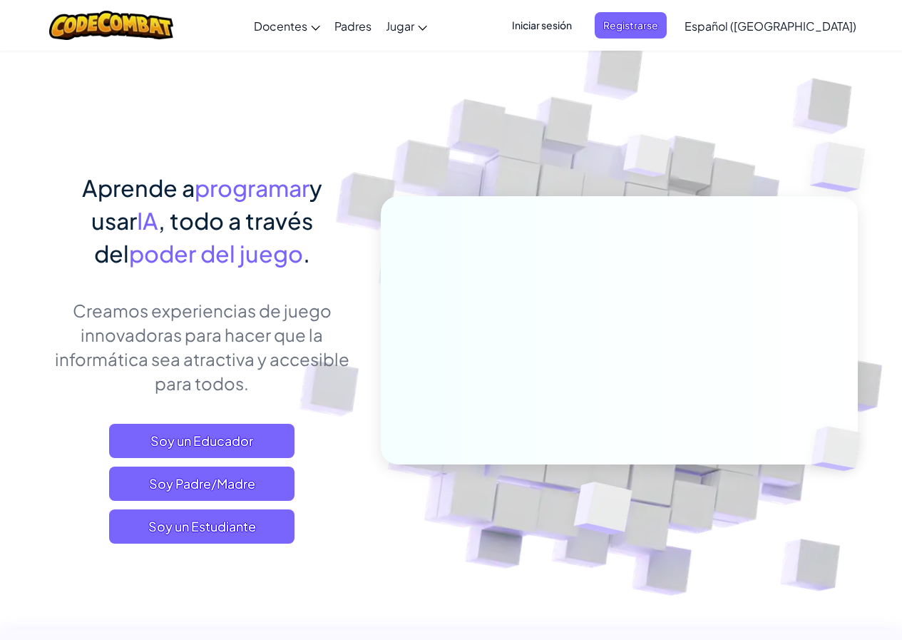
click at [250, 546] on div "Aprende a programar y usar IA , todo a través del poder del juego . Creamos exp…" at bounding box center [202, 371] width 314 height 401
click at [257, 534] on span "Soy un Estudiante" at bounding box center [201, 526] width 185 height 34
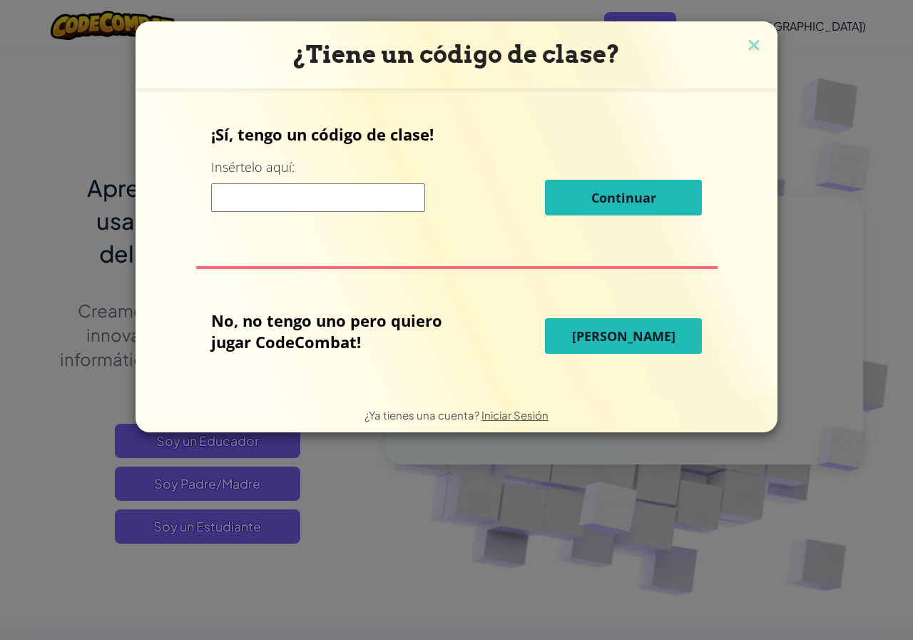
click at [640, 319] on button "Jugar Ahora" at bounding box center [623, 336] width 157 height 36
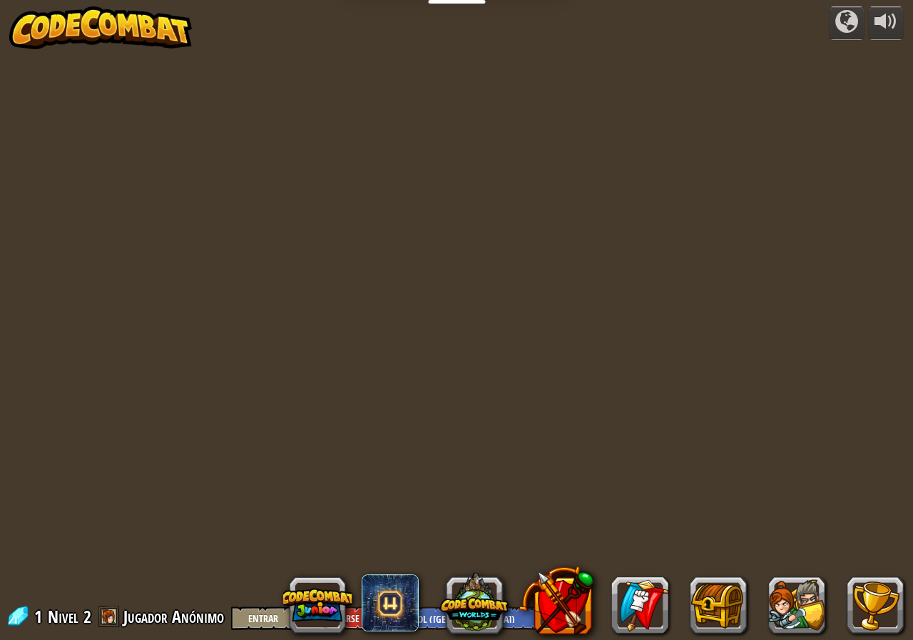
select select "es-419"
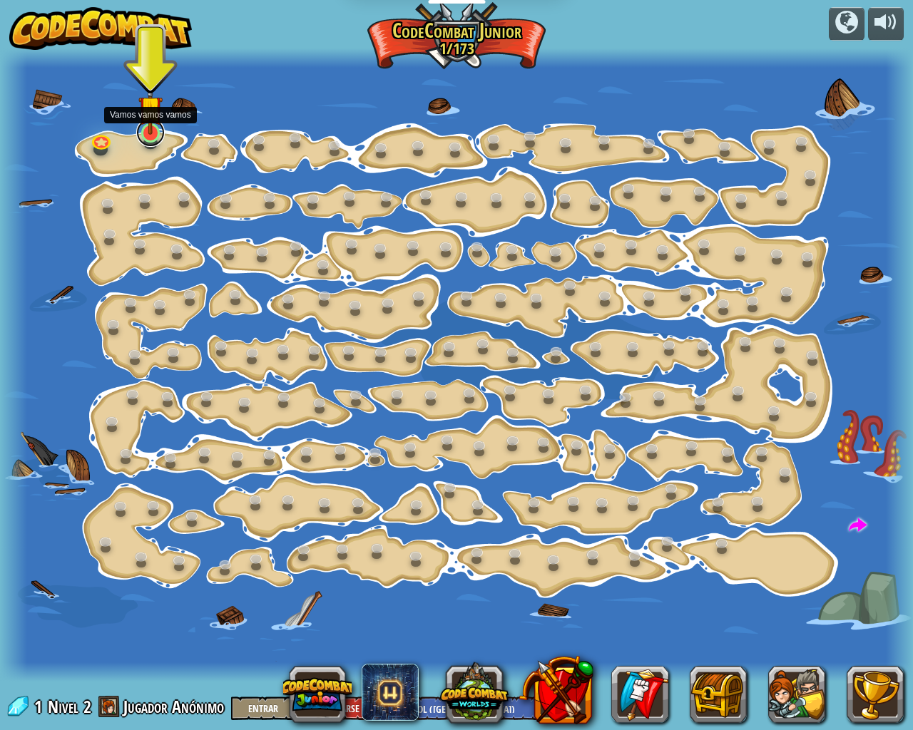
click at [150, 139] on link at bounding box center [150, 132] width 29 height 29
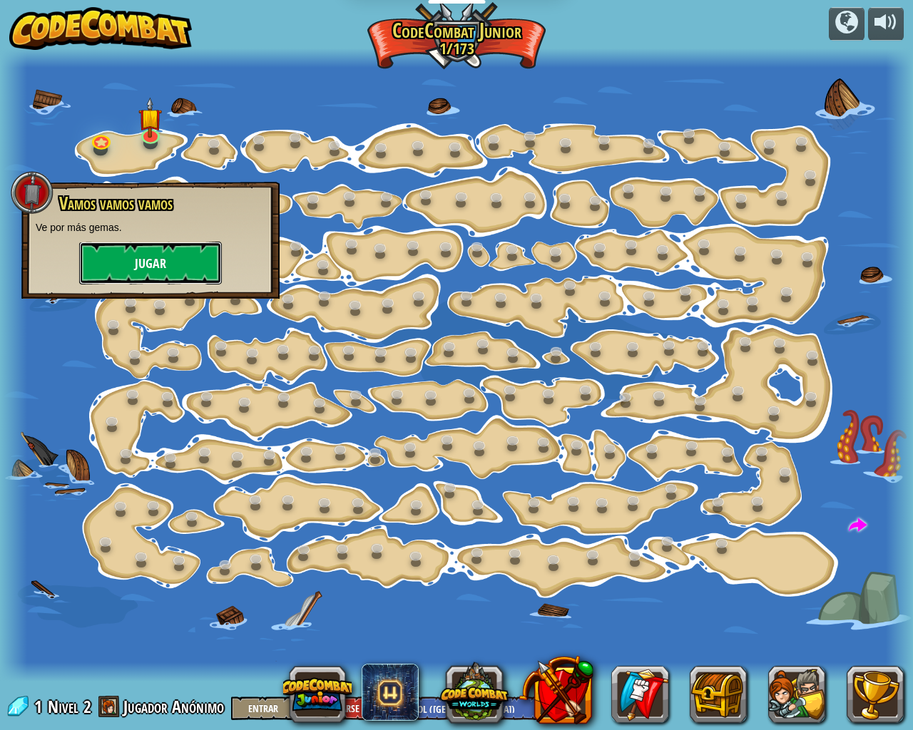
click at [167, 270] on button "Jugar" at bounding box center [150, 263] width 143 height 43
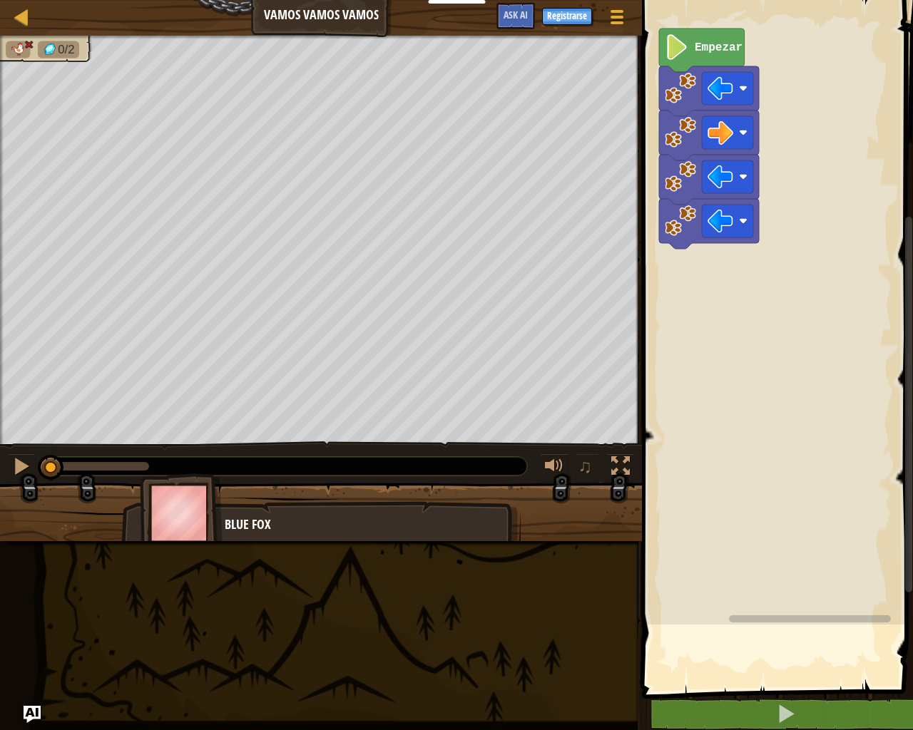
click at [556, 639] on div "Mapa [PERSON_NAME] Menú del Juego Registrarse Ask AI 1 הההההההההההההההההההההההה…" at bounding box center [456, 365] width 913 height 730
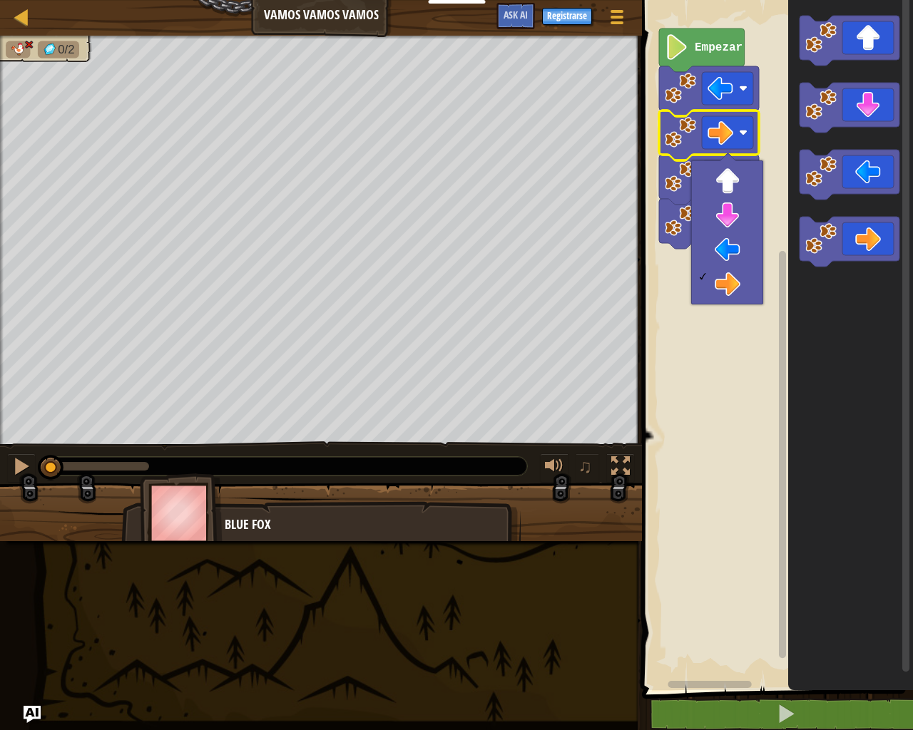
drag, startPoint x: 694, startPoint y: 279, endPoint x: 713, endPoint y: 284, distance: 19.9
click at [695, 279] on div at bounding box center [727, 232] width 72 height 144
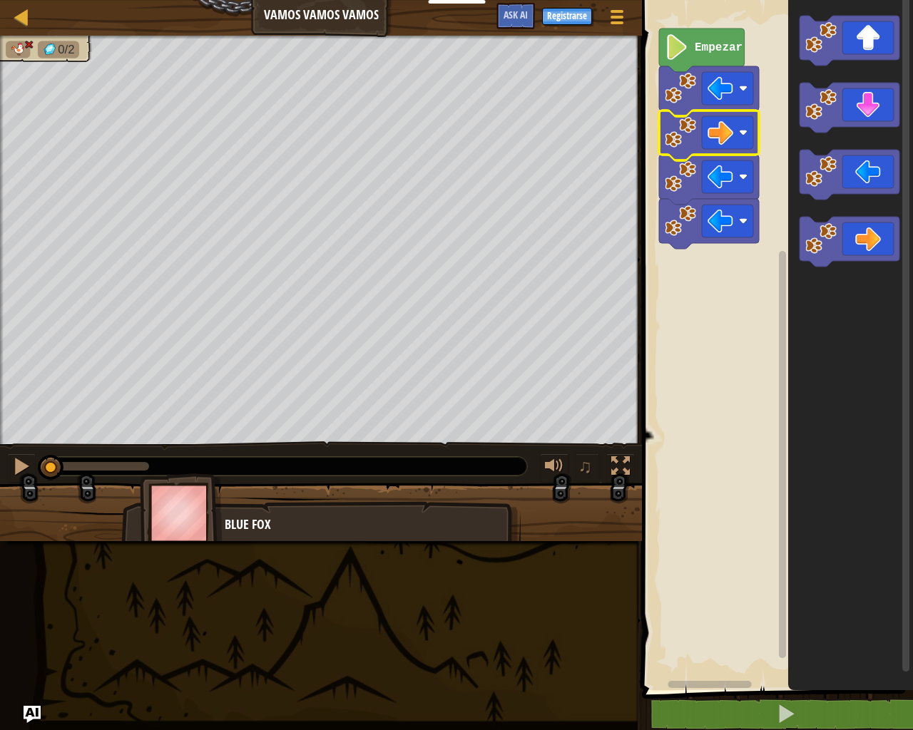
click at [0, 268] on div "0/2" at bounding box center [321, 240] width 642 height 409
click at [29, 457] on div at bounding box center [21, 466] width 19 height 19
click at [895, 0] on div "Mapa [PERSON_NAME] Menú del Juego Registrarse Ask AI 1 הההההההההההההההההההההההה…" at bounding box center [456, 365] width 913 height 730
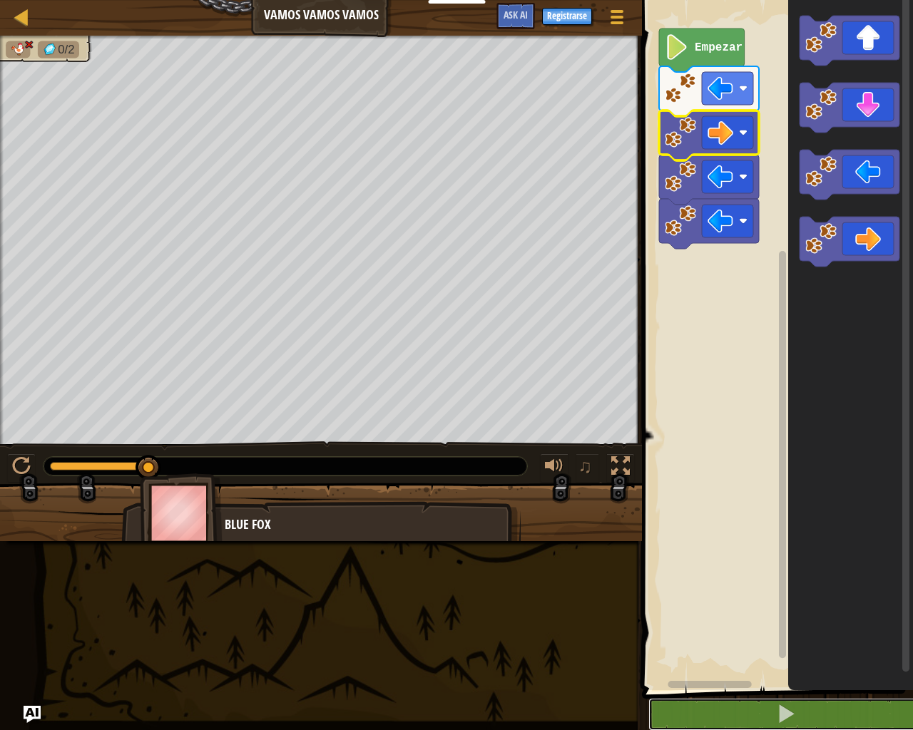
drag, startPoint x: 912, startPoint y: 730, endPoint x: 912, endPoint y: 382, distance: 347.3
click at [912, 639] on div "1 2 3 4 5 go ( 'left' ) go ( 'right' ) go ( 'left' ) go ( 'left' ) הההההההההההה…" at bounding box center [775, 378] width 275 height 742
click at [777, 370] on div "Empezar" at bounding box center [775, 341] width 275 height 697
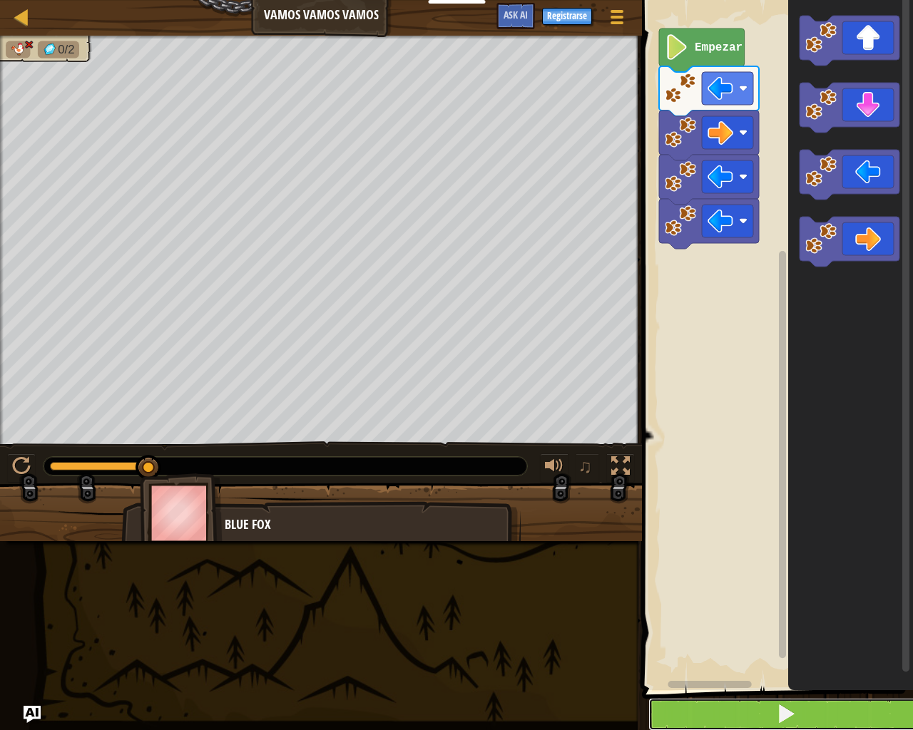
click at [788, 639] on button at bounding box center [785, 714] width 275 height 33
click at [789, 639] on span at bounding box center [786, 714] width 20 height 20
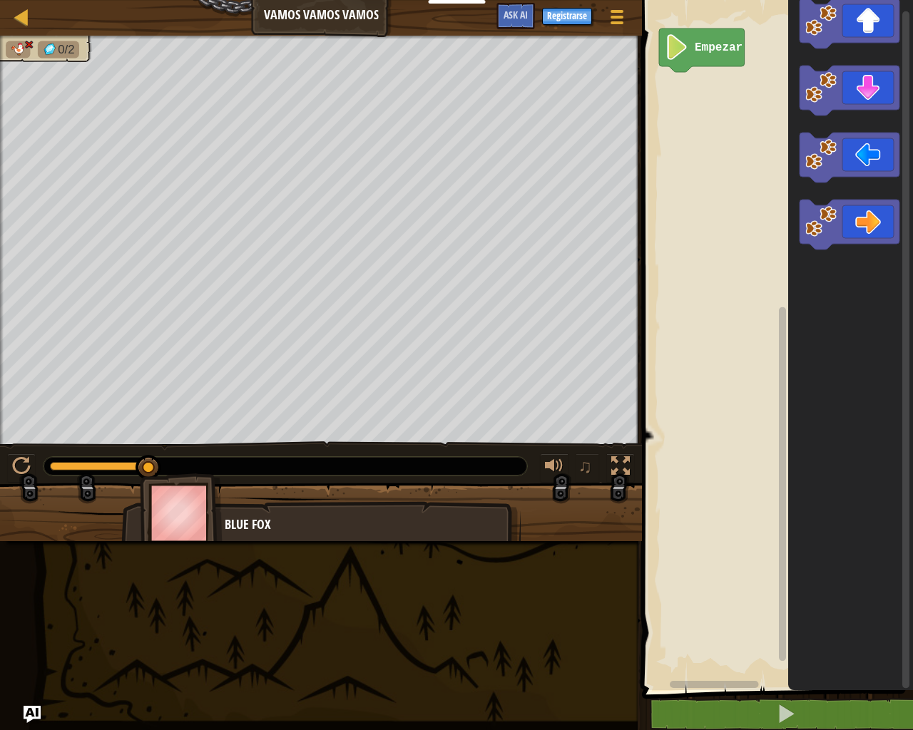
click at [739, 168] on div "Empezar" at bounding box center [775, 341] width 275 height 697
click at [658, 87] on div "Empezar" at bounding box center [775, 341] width 275 height 697
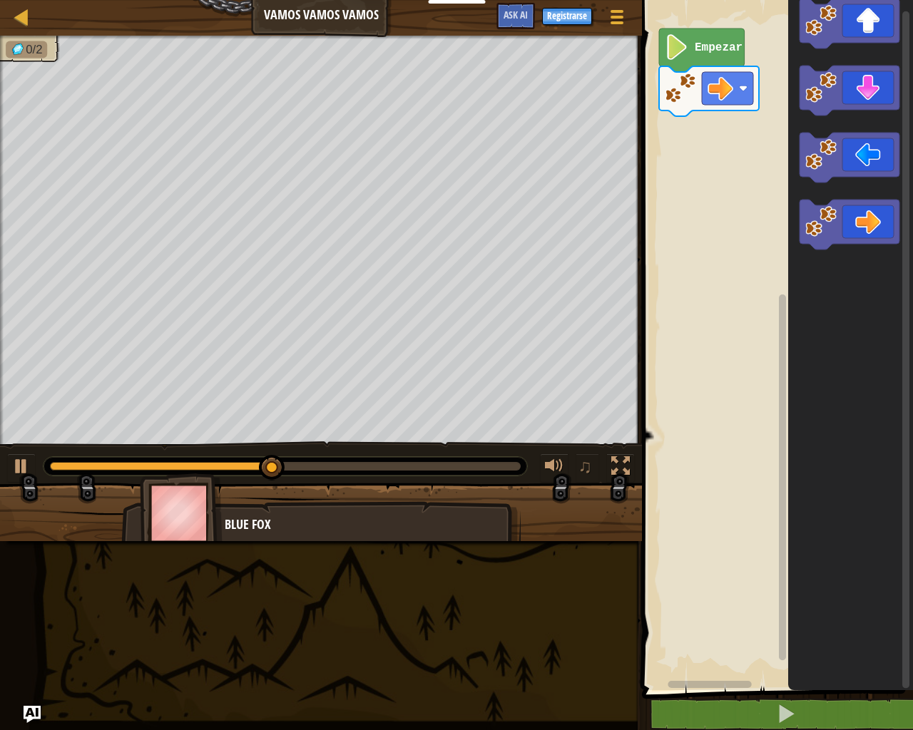
click at [835, 41] on g "Espacio de trabajo de Blockly" at bounding box center [849, 124] width 100 height 251
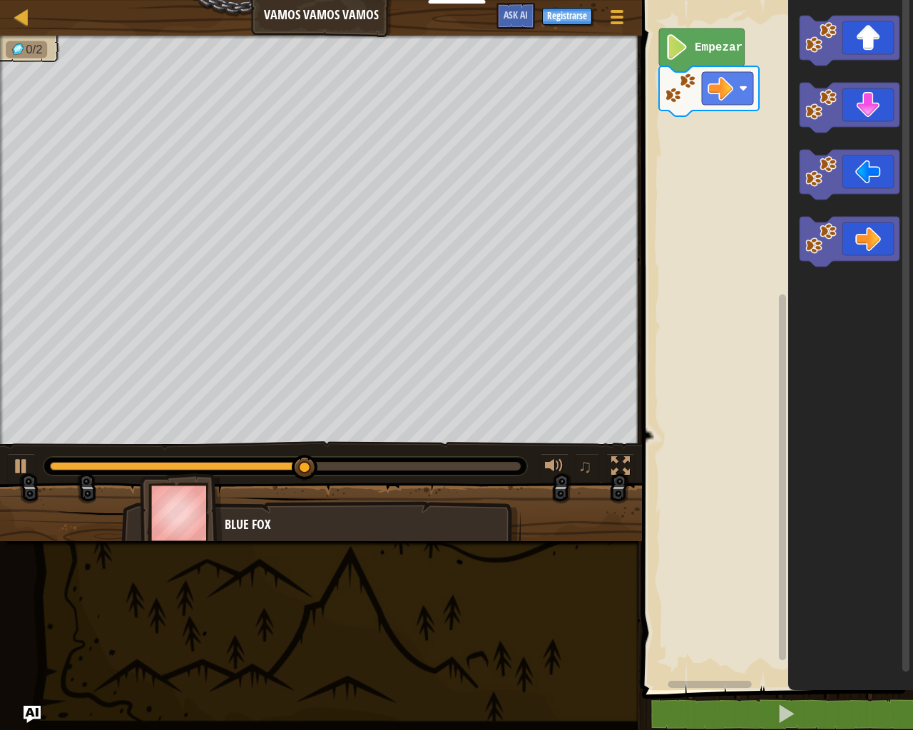
click at [398, 256] on div "Mapa [PERSON_NAME] Menú del Juego Registrarse Ask AI 1 הההההההההההההההההההההההה…" at bounding box center [456, 365] width 913 height 730
click at [396, 173] on div "Mapa [PERSON_NAME] Menú del Juego Registrarse Ask AI 1 הההההההההההההההההההההההה…" at bounding box center [456, 365] width 913 height 730
click at [765, 95] on div "Empezar" at bounding box center [775, 341] width 275 height 697
click at [823, 75] on icon "Espacio de trabajo de Blockly" at bounding box center [850, 341] width 125 height 697
click at [833, 59] on icon "Espacio de trabajo de Blockly" at bounding box center [849, 41] width 100 height 50
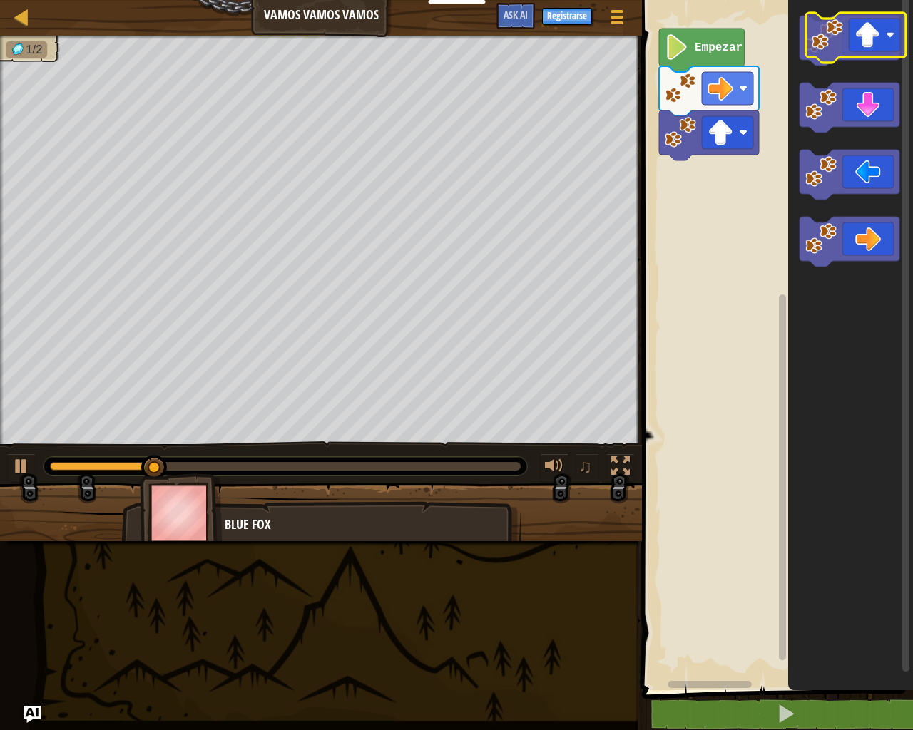
click at [836, 46] on image "Espacio de trabajo de Blockly" at bounding box center [820, 37] width 31 height 31
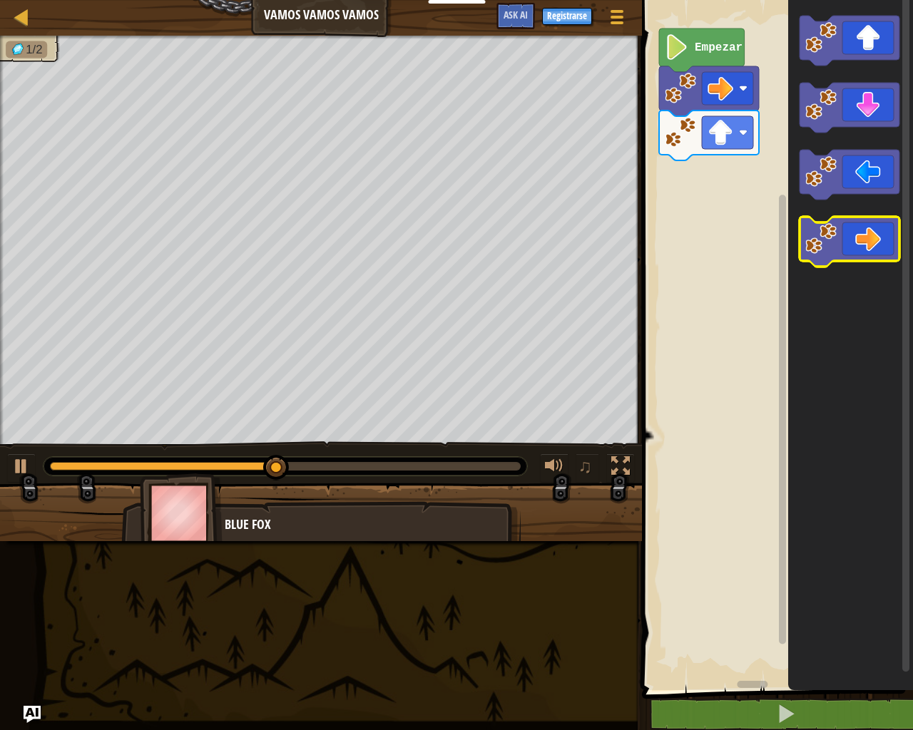
click at [836, 236] on image "Espacio de trabajo de Blockly" at bounding box center [820, 238] width 31 height 31
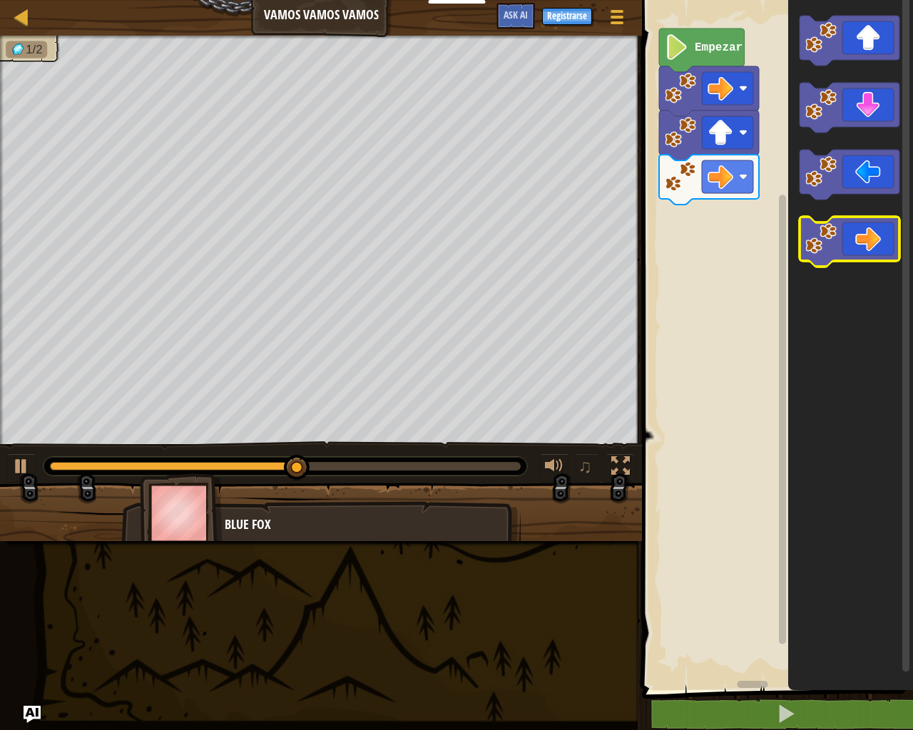
click at [827, 240] on image "Espacio de trabajo de Blockly" at bounding box center [820, 238] width 31 height 31
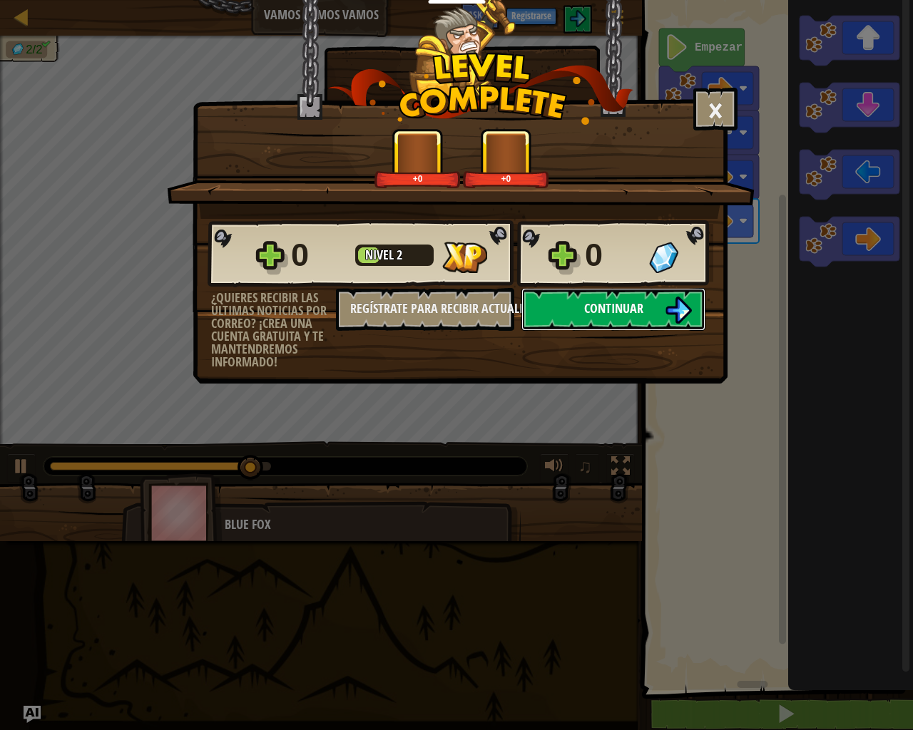
click at [589, 302] on span "Continuar" at bounding box center [613, 309] width 59 height 18
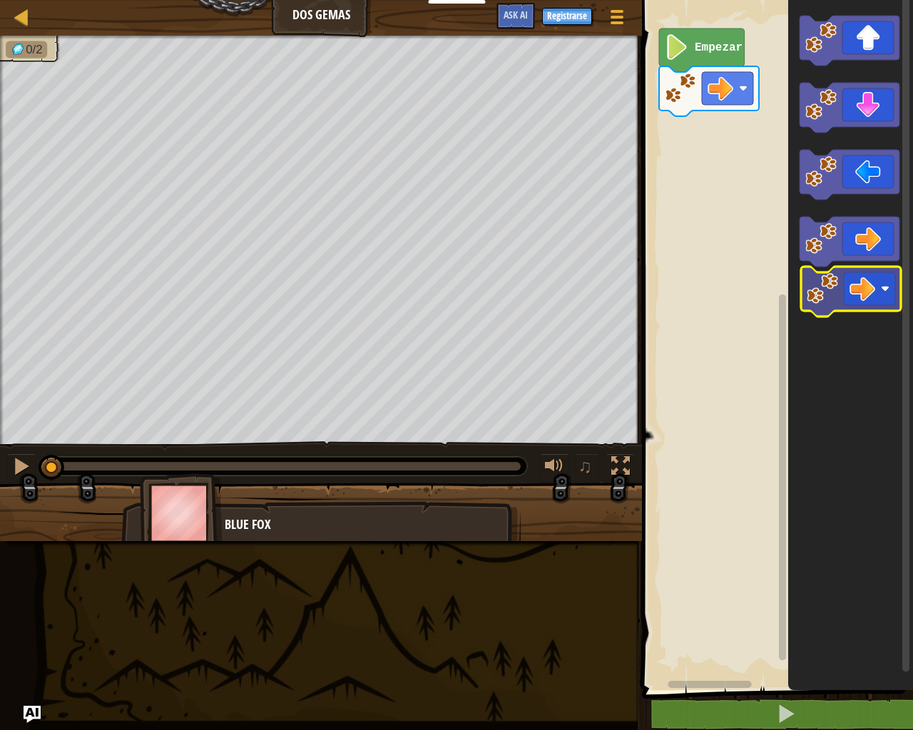
click at [863, 286] on icon "Espacio de trabajo de Blockly" at bounding box center [850, 341] width 125 height 697
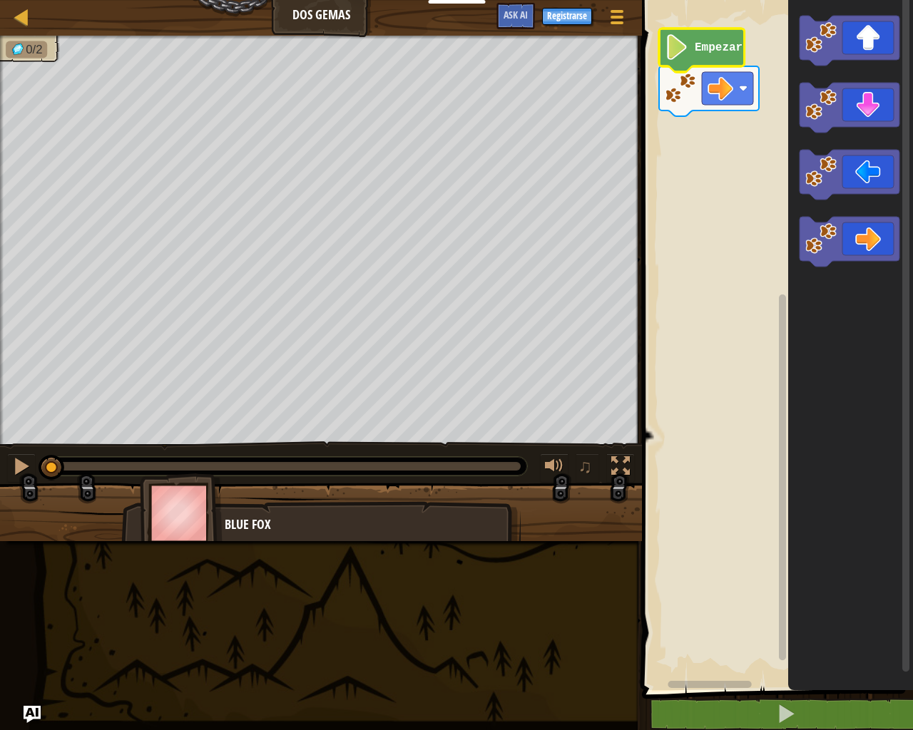
click at [678, 49] on image "Espacio de trabajo de Blockly" at bounding box center [677, 47] width 24 height 26
click at [698, 106] on icon "Espacio de trabajo de Blockly" at bounding box center [709, 91] width 100 height 50
click at [668, 384] on div "Mapa Dos gemas Menú del Juego Registrarse Ask AI 1 הההההההההההההההההההההההההההה…" at bounding box center [456, 365] width 913 height 730
click at [711, 79] on image "Espacio de trabajo de Blockly" at bounding box center [720, 89] width 26 height 26
click at [912, 104] on icon "Espacio de trabajo de Blockly" at bounding box center [850, 341] width 125 height 697
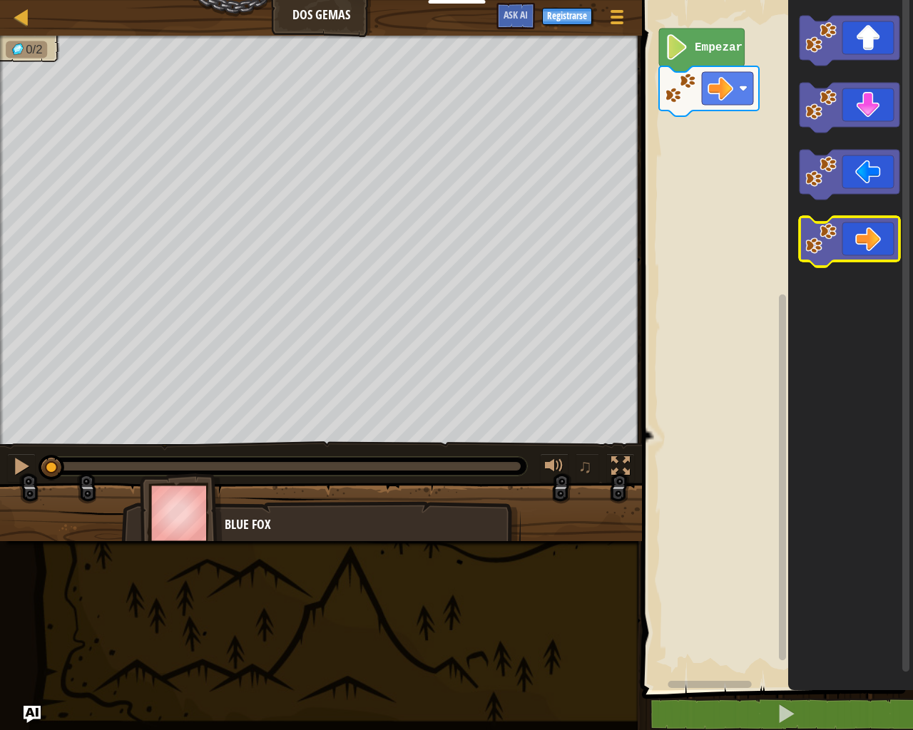
click at [807, 238] on image "Espacio de trabajo de Blockly" at bounding box center [820, 238] width 31 height 31
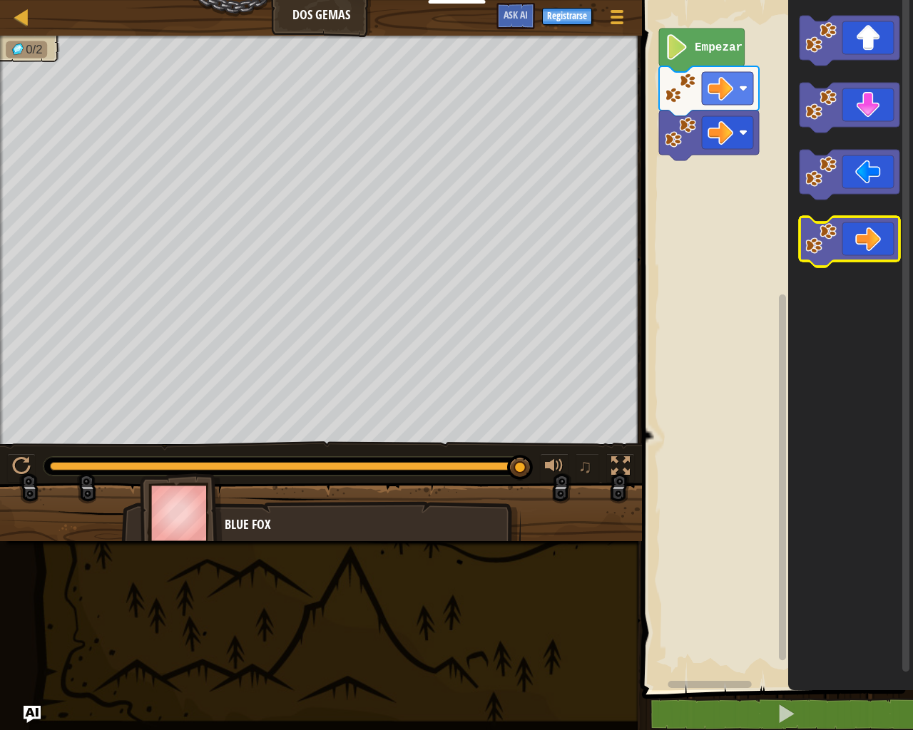
click at [891, 252] on icon "Espacio de trabajo de Blockly" at bounding box center [849, 242] width 100 height 50
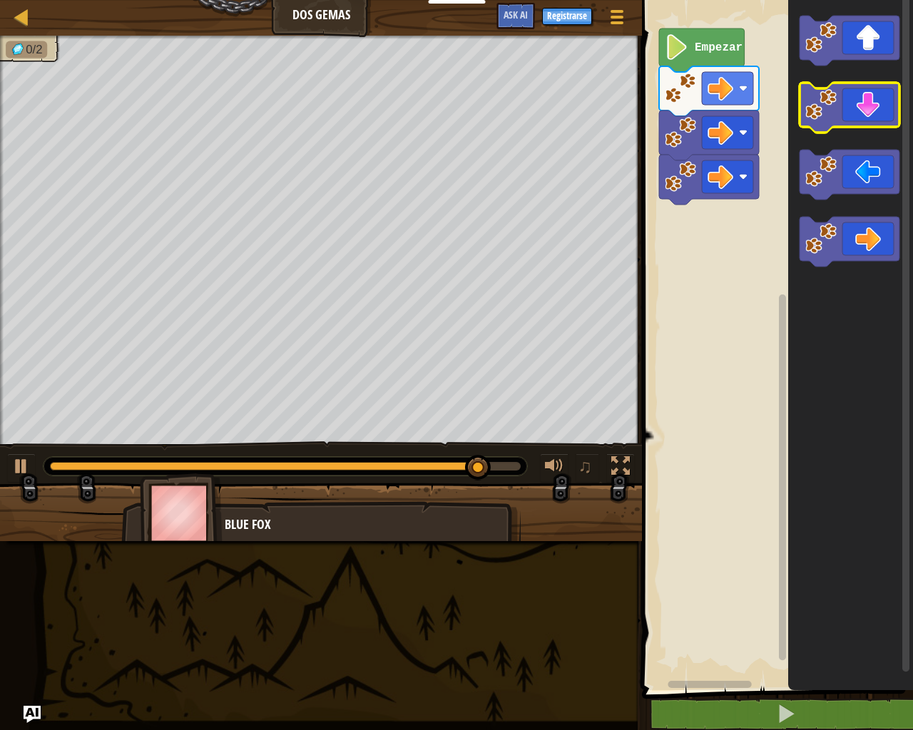
click at [855, 118] on icon "Espacio de trabajo de Blockly" at bounding box center [849, 108] width 100 height 50
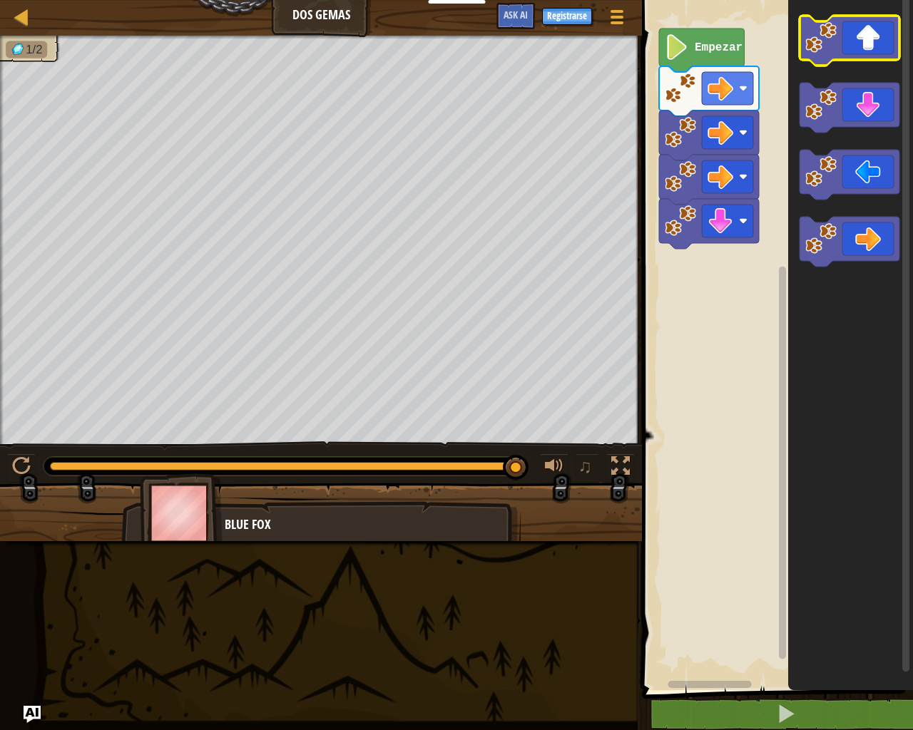
click at [886, 39] on icon "Espacio de trabajo de Blockly" at bounding box center [849, 41] width 100 height 50
click at [854, 58] on icon "Espacio de trabajo de Blockly" at bounding box center [849, 41] width 100 height 50
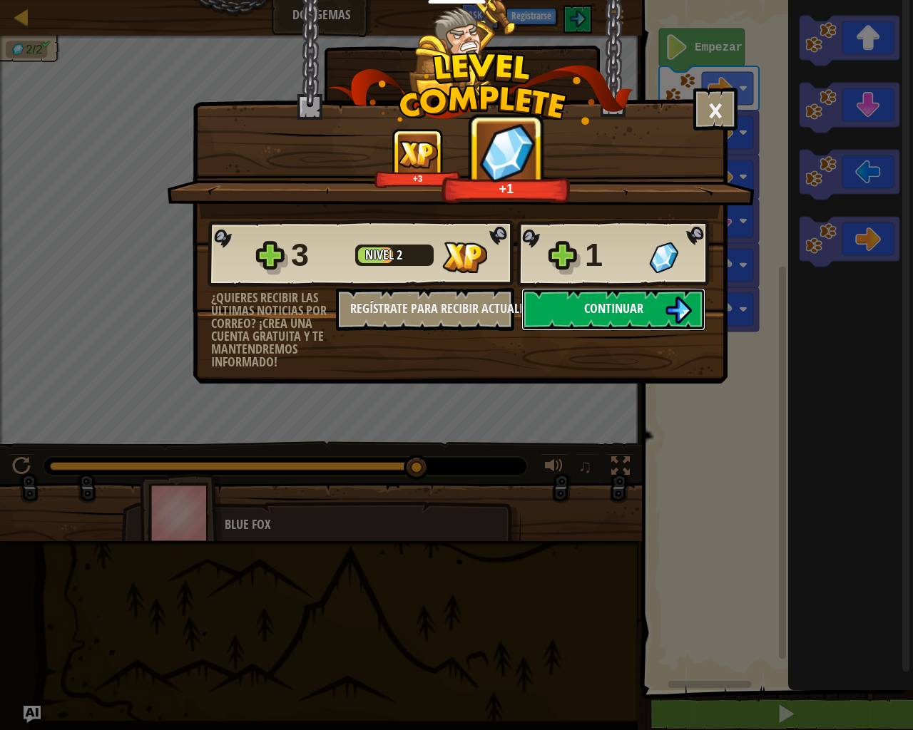
drag, startPoint x: 595, startPoint y: 308, endPoint x: 592, endPoint y: 317, distance: 9.0
click at [592, 317] on span "Continuar" at bounding box center [613, 309] width 59 height 18
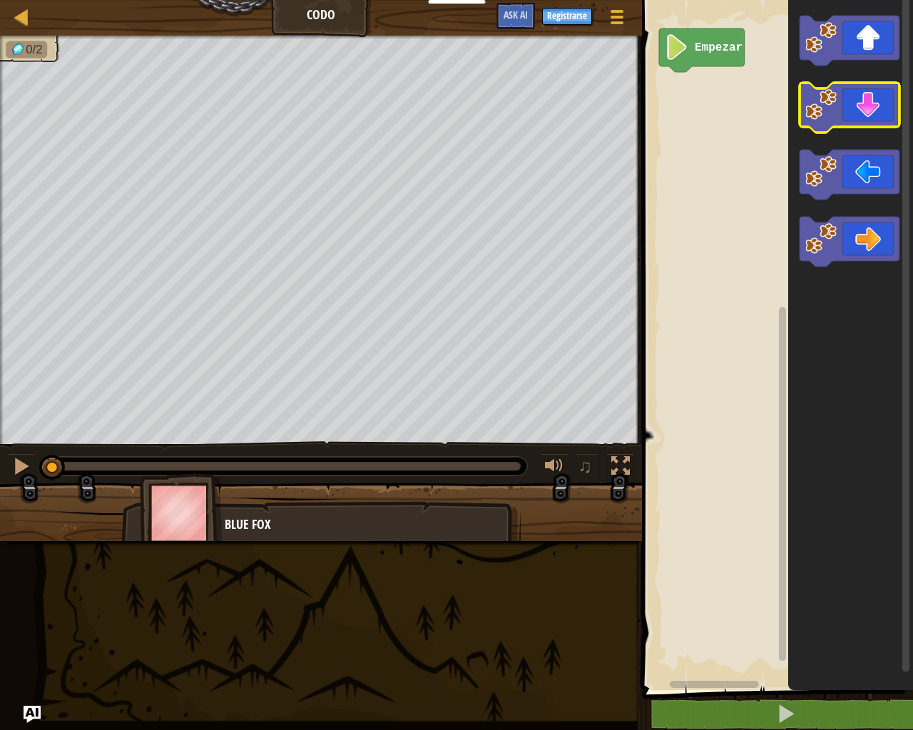
click at [817, 91] on image "Espacio de trabajo de Blockly" at bounding box center [820, 104] width 31 height 31
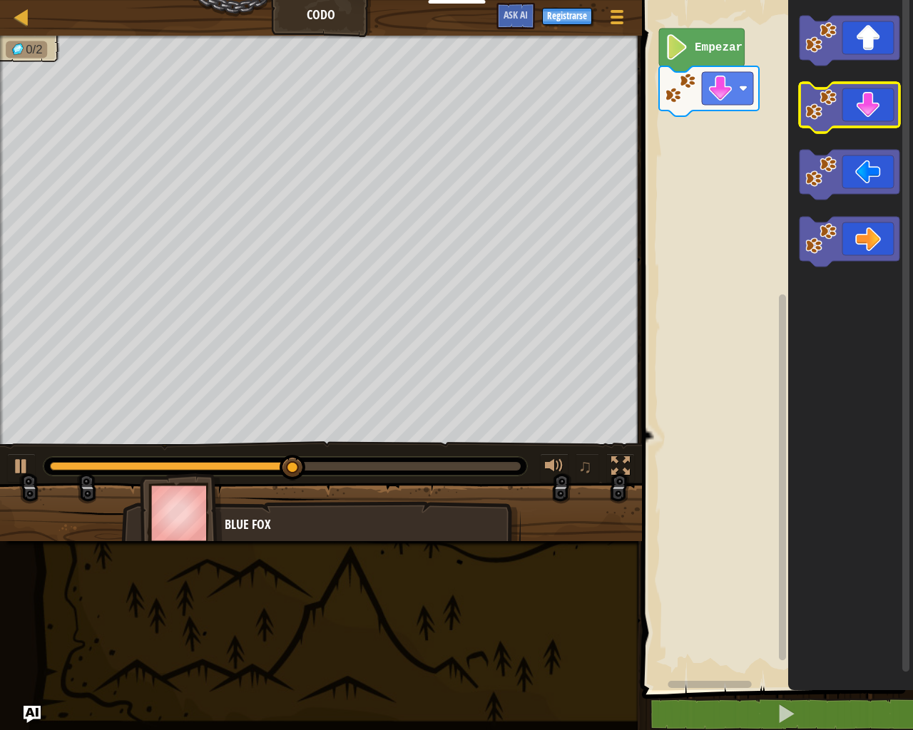
click at [856, 94] on icon "Espacio de trabajo de Blockly" at bounding box center [849, 108] width 100 height 50
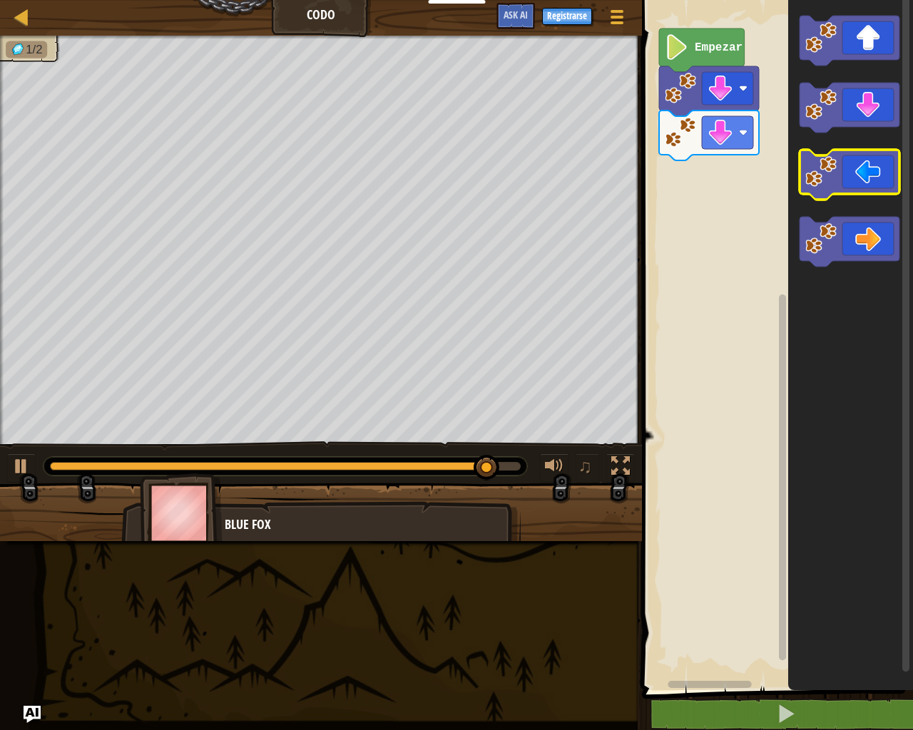
click at [851, 162] on icon "Espacio de trabajo de Blockly" at bounding box center [849, 175] width 100 height 50
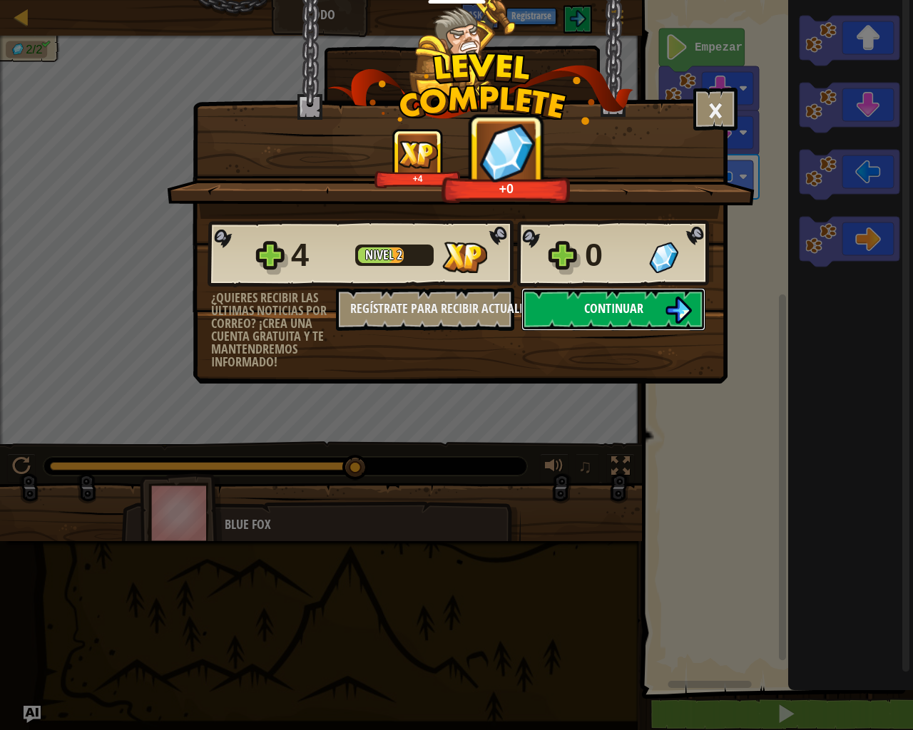
click at [665, 310] on img at bounding box center [678, 310] width 27 height 27
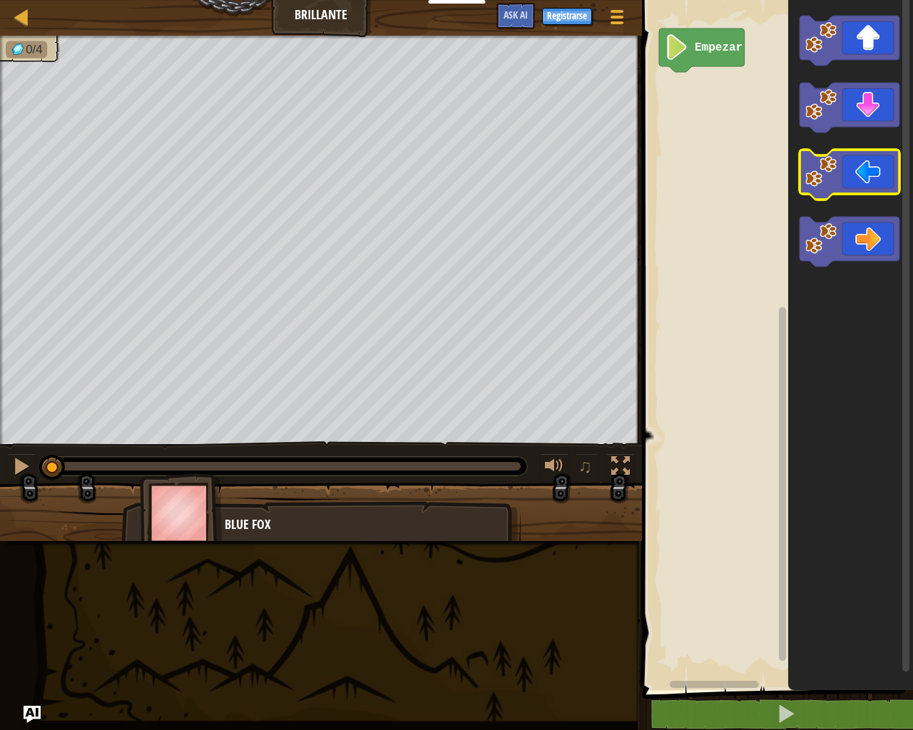
click at [874, 169] on icon "Espacio de trabajo de Blockly" at bounding box center [849, 175] width 100 height 50
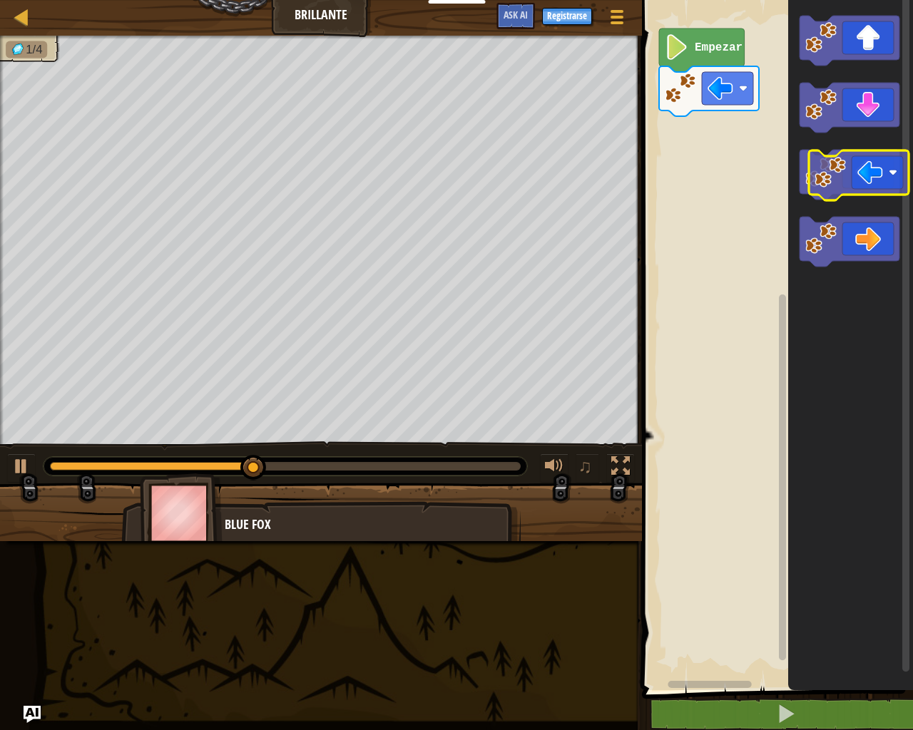
click at [874, 177] on icon "Espacio de trabajo de Blockly" at bounding box center [849, 175] width 100 height 50
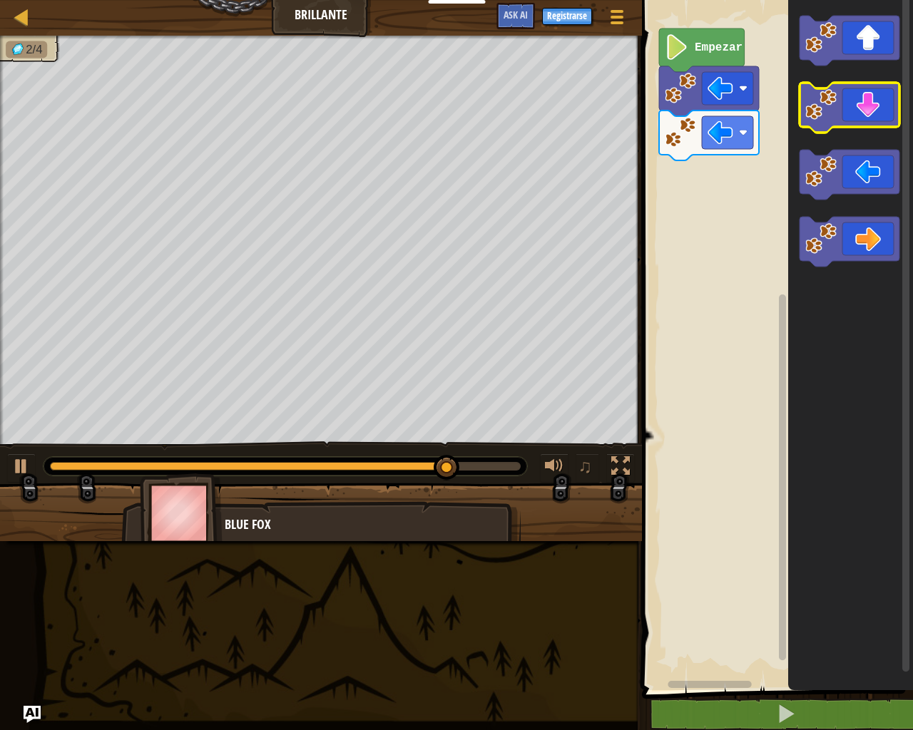
click at [856, 121] on icon "Espacio de trabajo de Blockly" at bounding box center [849, 108] width 100 height 50
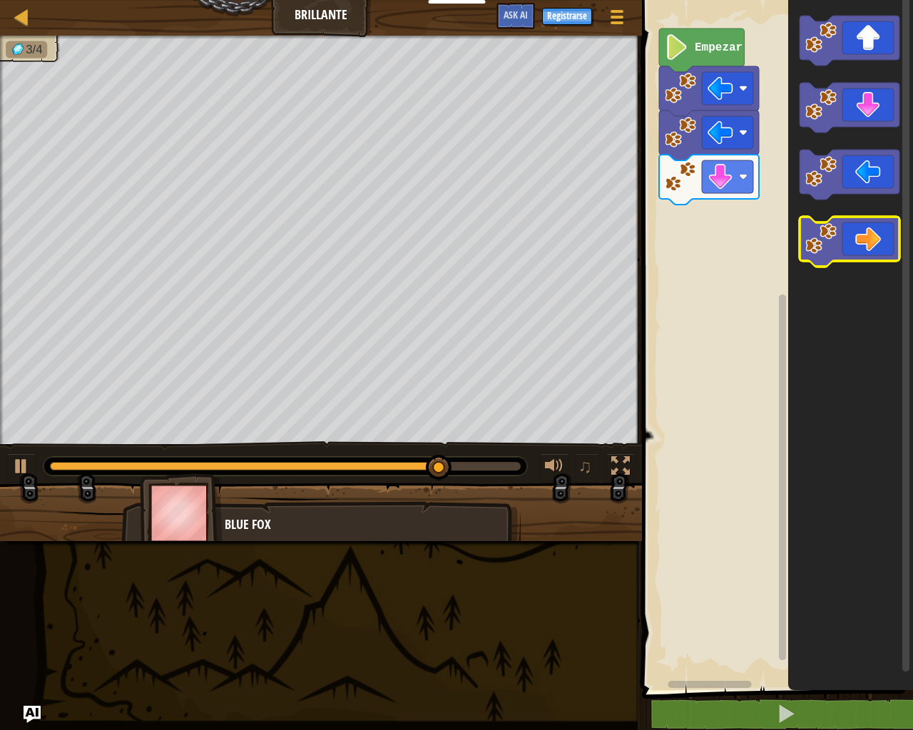
click at [840, 250] on icon "Espacio de trabajo de Blockly" at bounding box center [849, 242] width 100 height 50
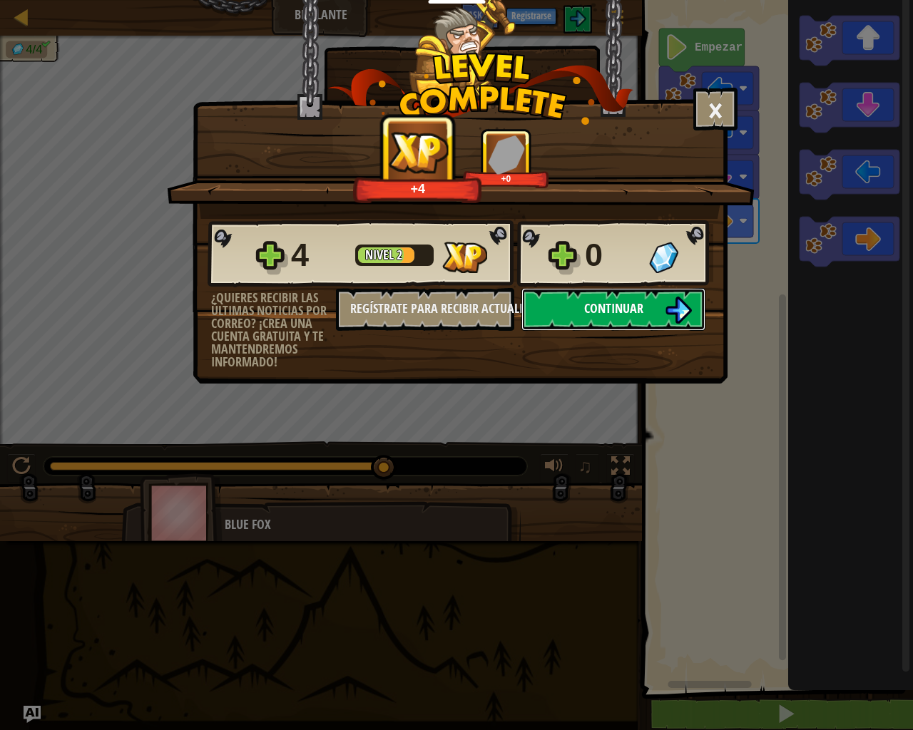
click at [609, 330] on button "Continuar" at bounding box center [613, 309] width 184 height 43
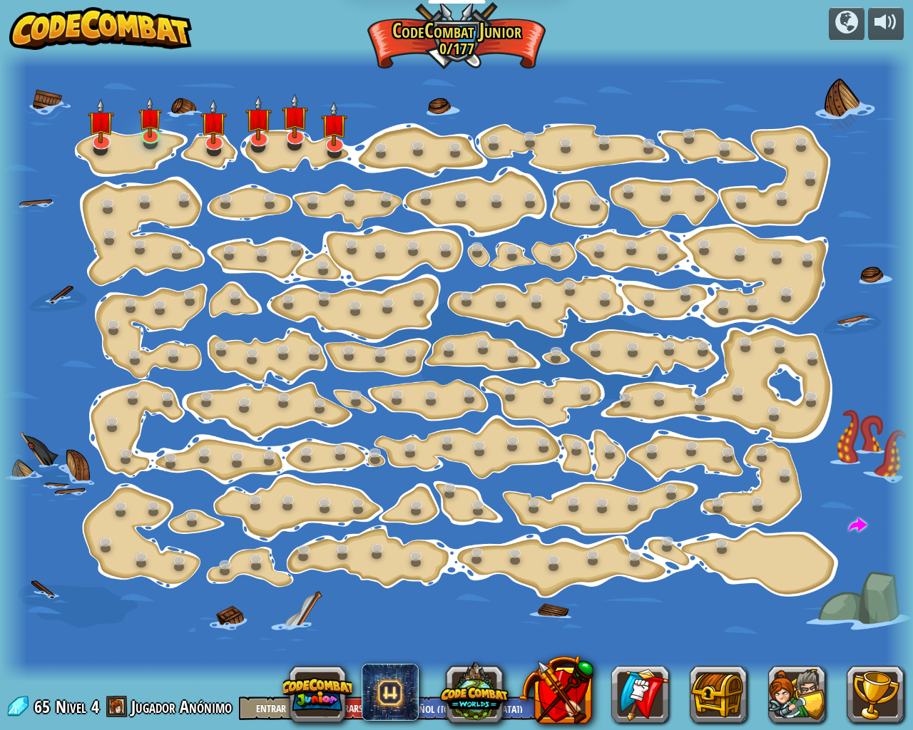
select select "es-419"
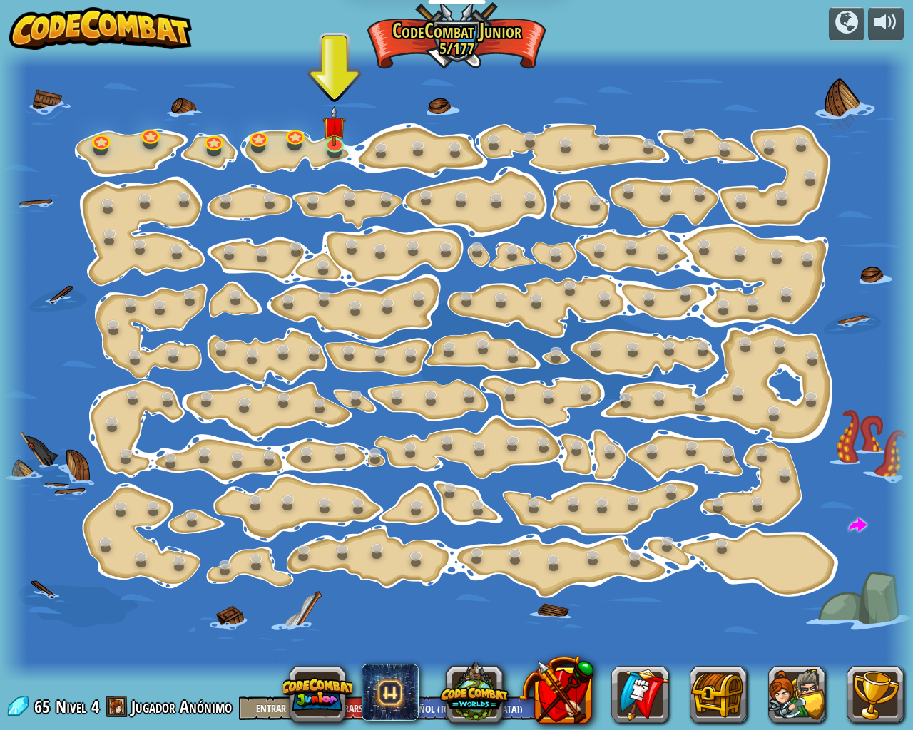
click at [347, 131] on div at bounding box center [456, 364] width 913 height 633
click at [342, 132] on img at bounding box center [334, 116] width 24 height 54
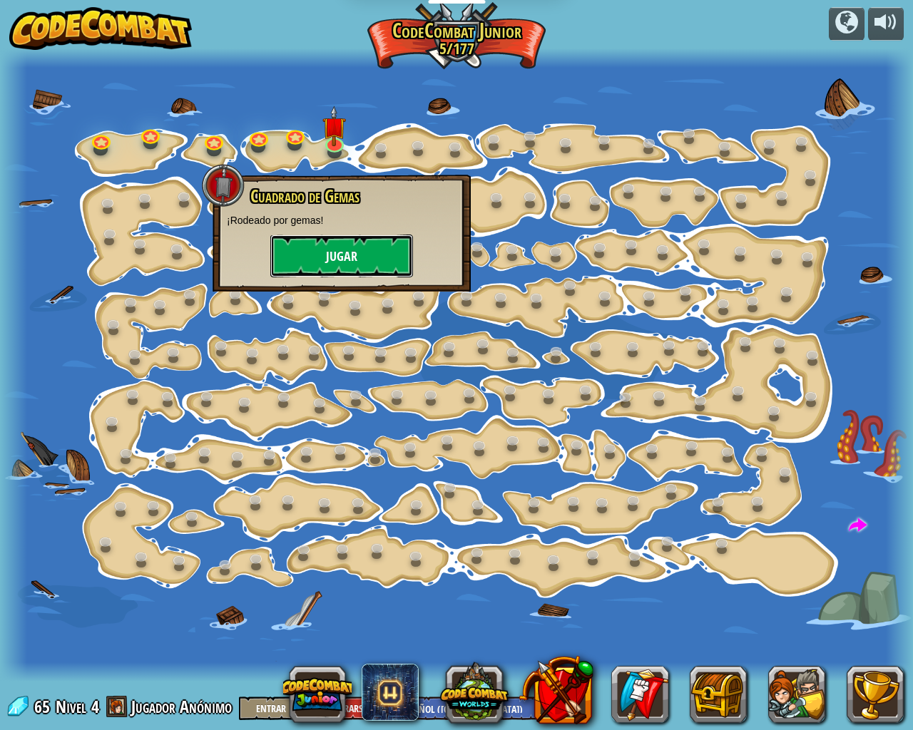
click at [399, 239] on button "Jugar" at bounding box center [341, 256] width 143 height 43
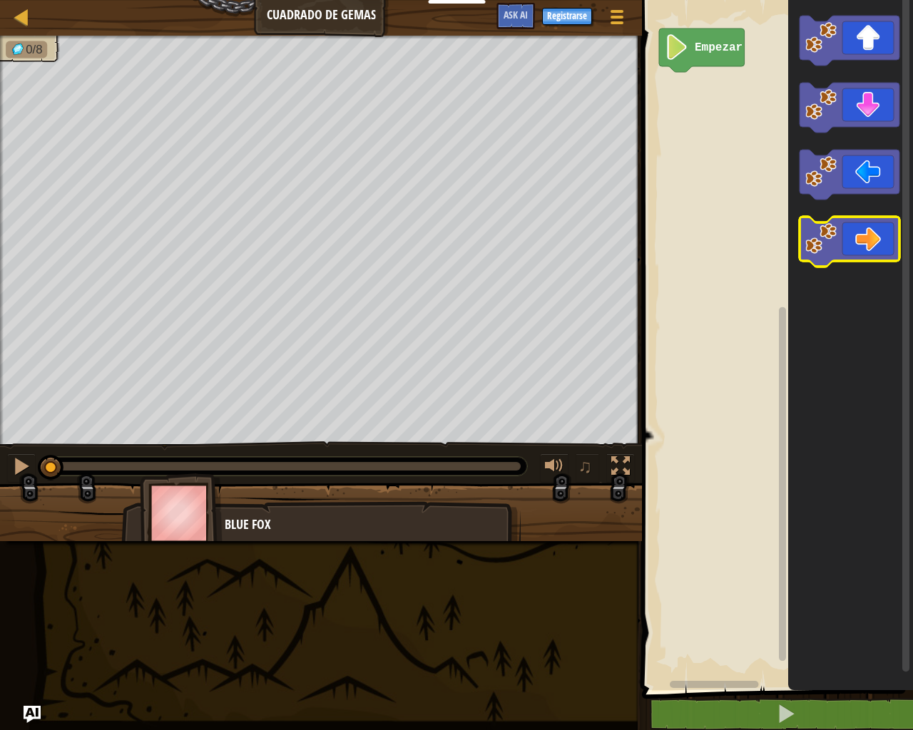
click at [871, 232] on icon "Espacio de trabajo de Blockly" at bounding box center [849, 242] width 100 height 50
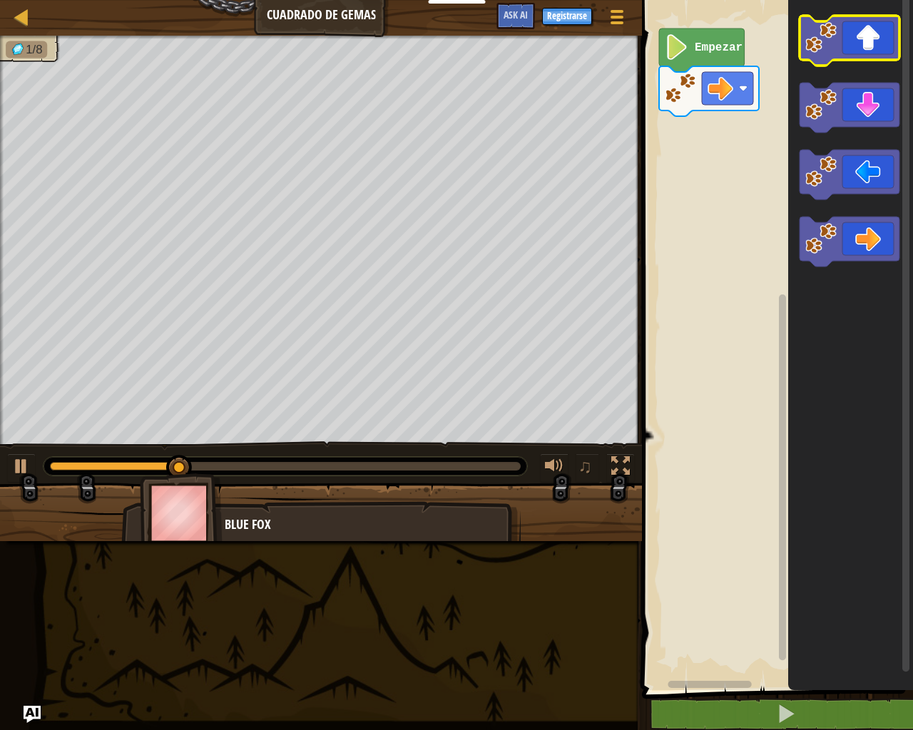
click at [870, 76] on icon "Espacio de trabajo de Blockly" at bounding box center [850, 341] width 125 height 697
click at [874, 38] on icon "Espacio de trabajo de Blockly" at bounding box center [849, 41] width 100 height 50
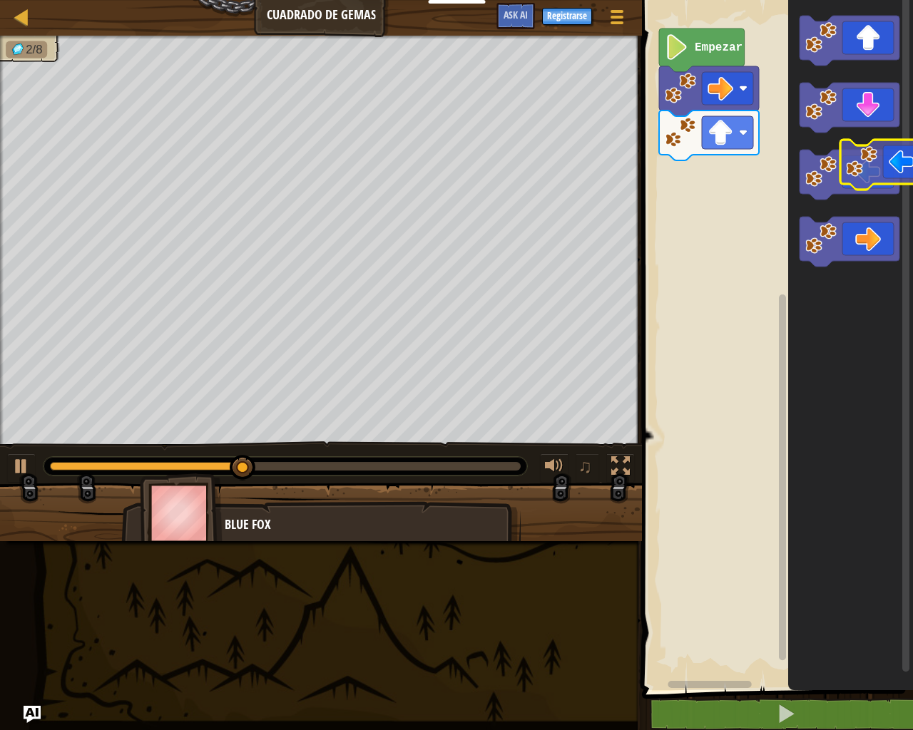
click at [864, 155] on g "Espacio de trabajo de Blockly" at bounding box center [849, 175] width 100 height 50
click at [839, 166] on icon "Espacio de trabajo de Blockly" at bounding box center [849, 175] width 100 height 50
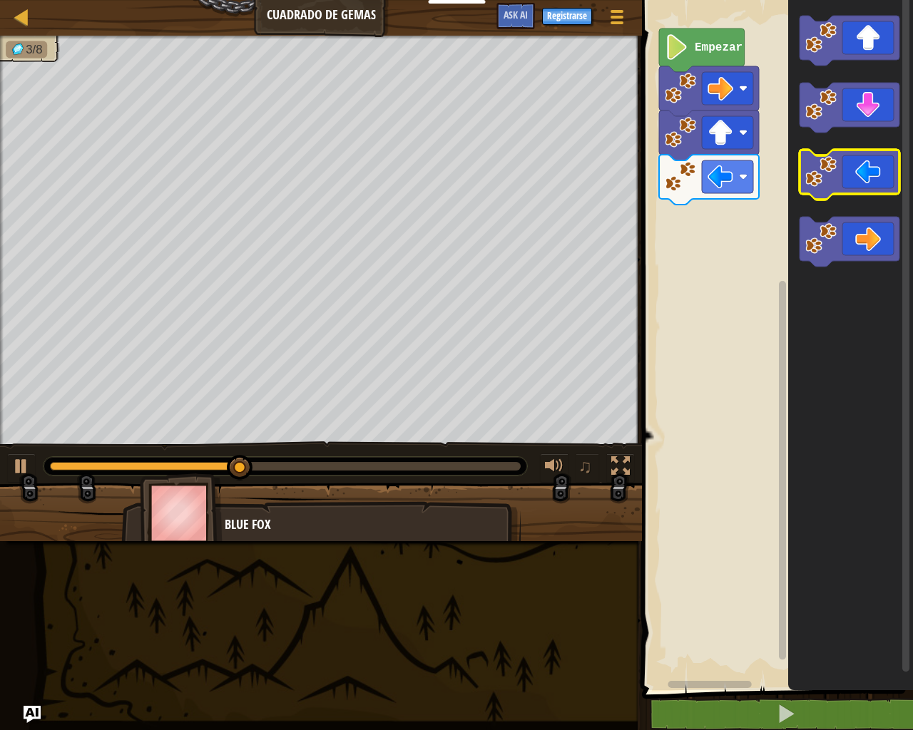
click at [829, 195] on icon "Espacio de trabajo de Blockly" at bounding box center [849, 175] width 100 height 50
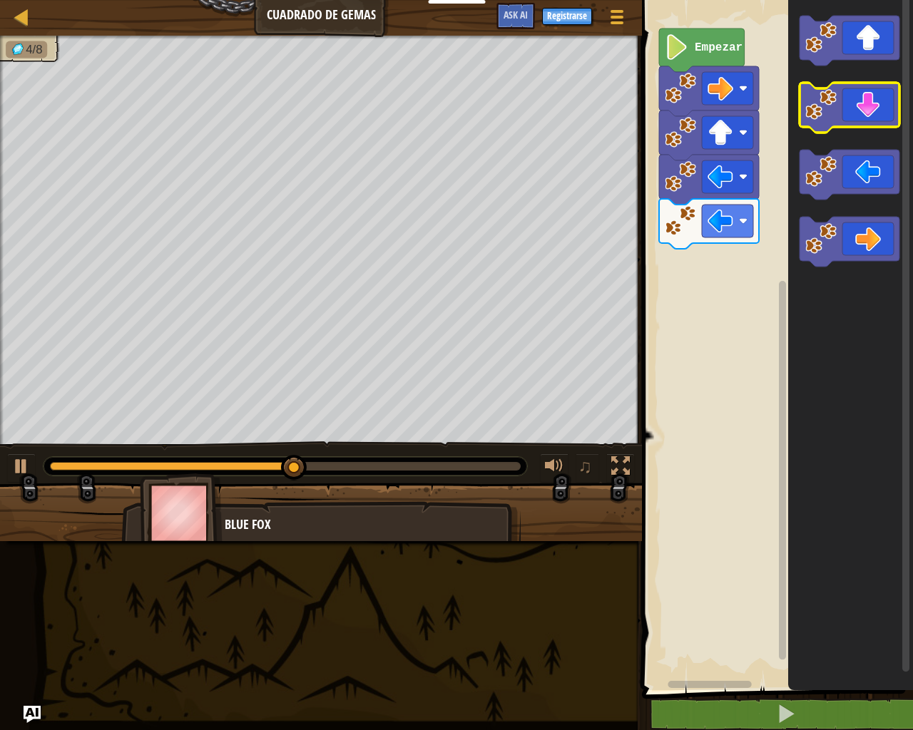
click at [858, 120] on icon "Espacio de trabajo de Blockly" at bounding box center [849, 108] width 100 height 50
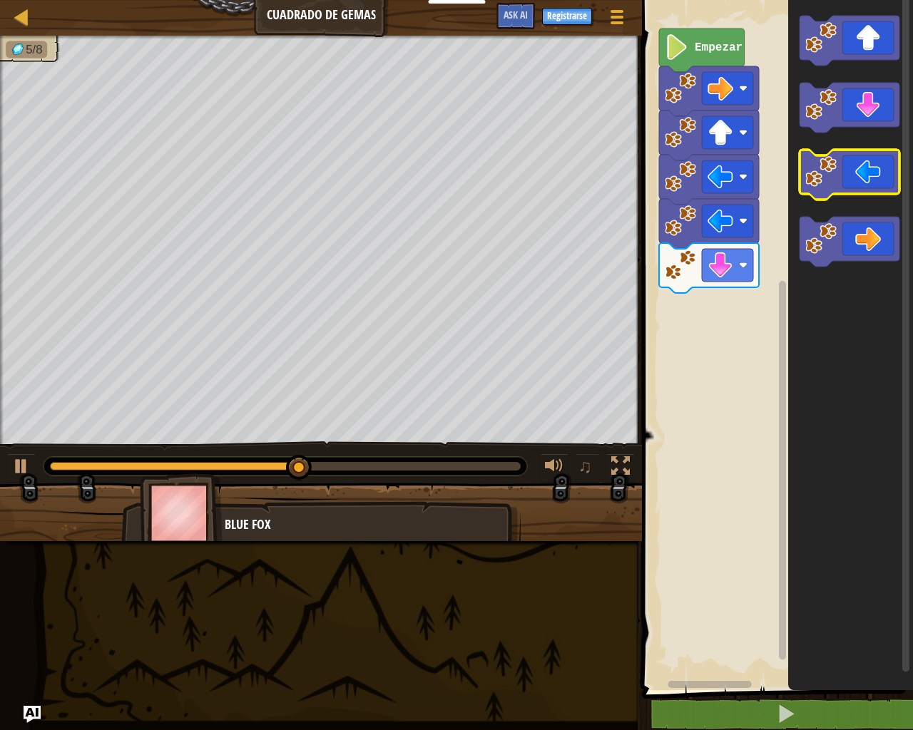
click at [850, 171] on icon "Espacio de trabajo de Blockly" at bounding box center [849, 175] width 100 height 50
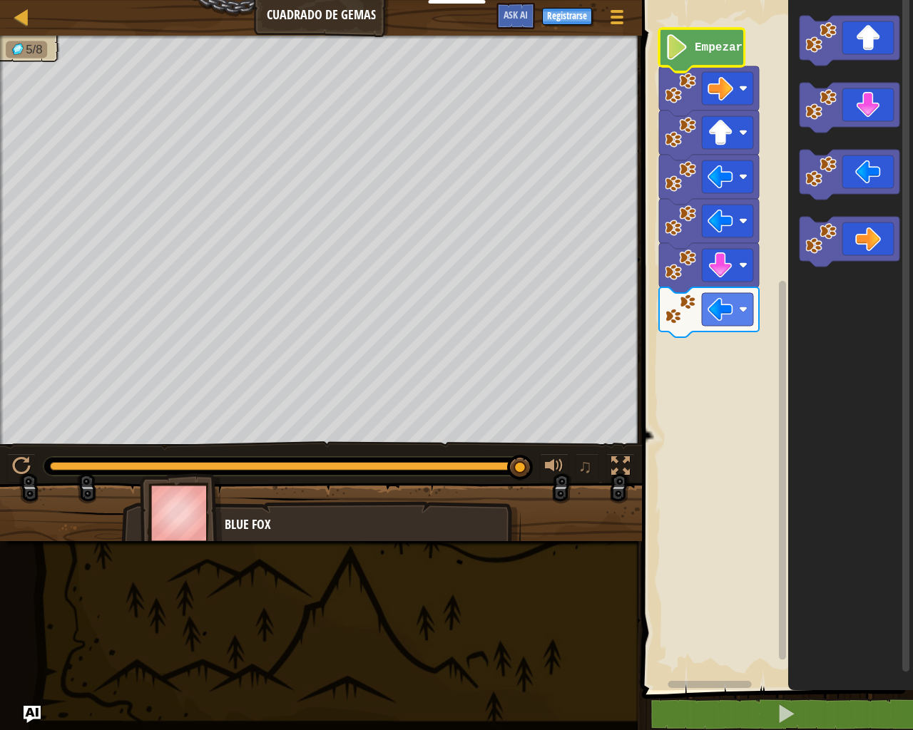
click at [718, 56] on icon "Espacio de trabajo de Blockly" at bounding box center [702, 51] width 86 height 44
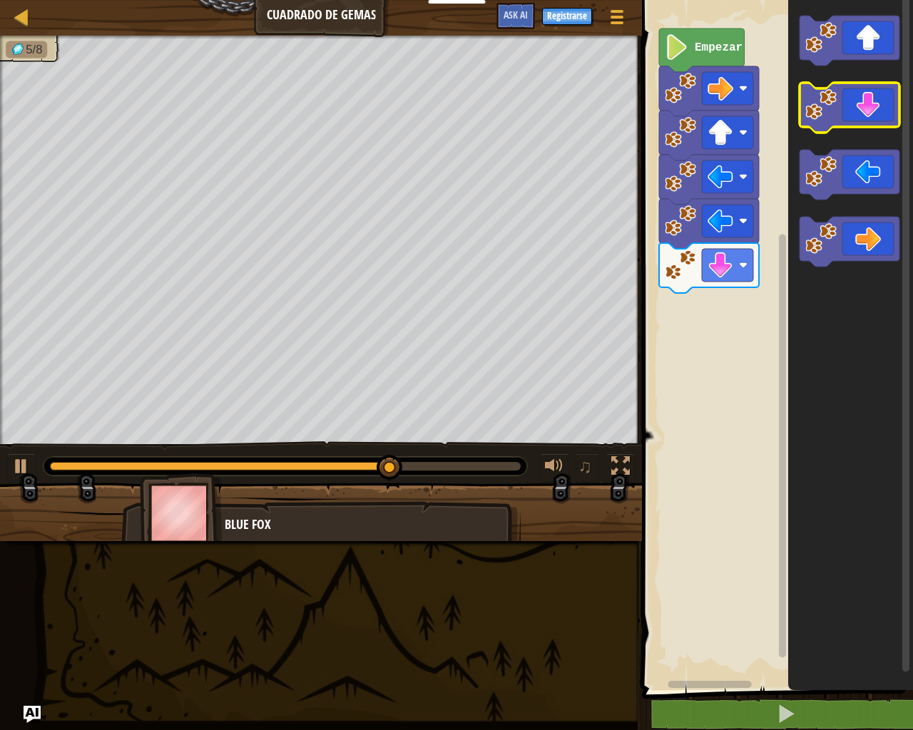
click at [858, 102] on icon "Espacio de trabajo de Blockly" at bounding box center [850, 341] width 125 height 697
click at [857, 102] on icon "Espacio de trabajo de Blockly" at bounding box center [849, 108] width 100 height 50
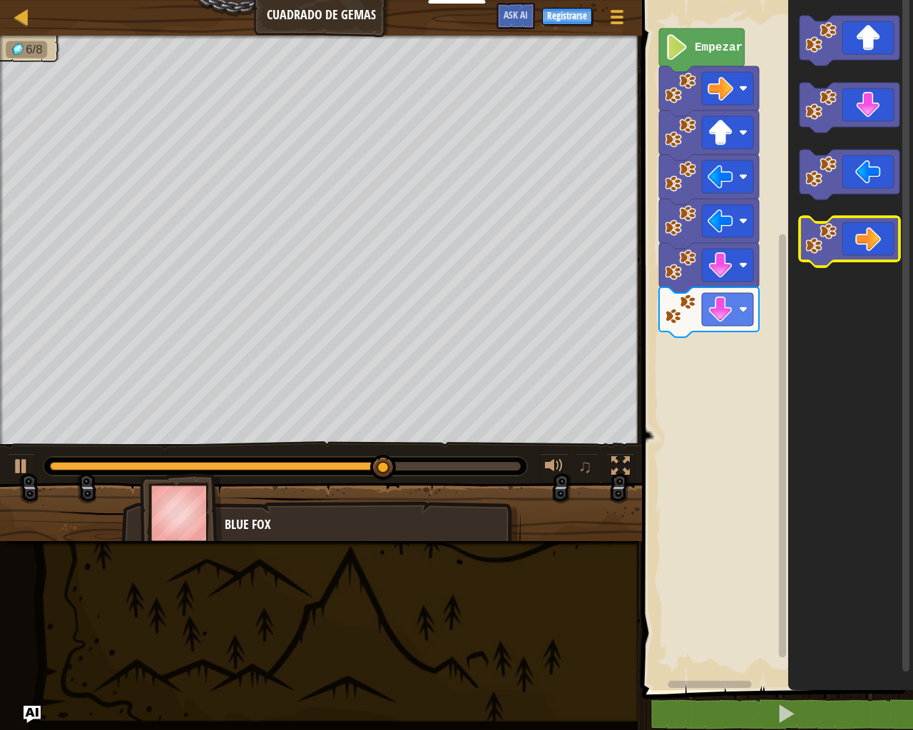
click at [883, 228] on icon "Espacio de trabajo de Blockly" at bounding box center [849, 242] width 100 height 50
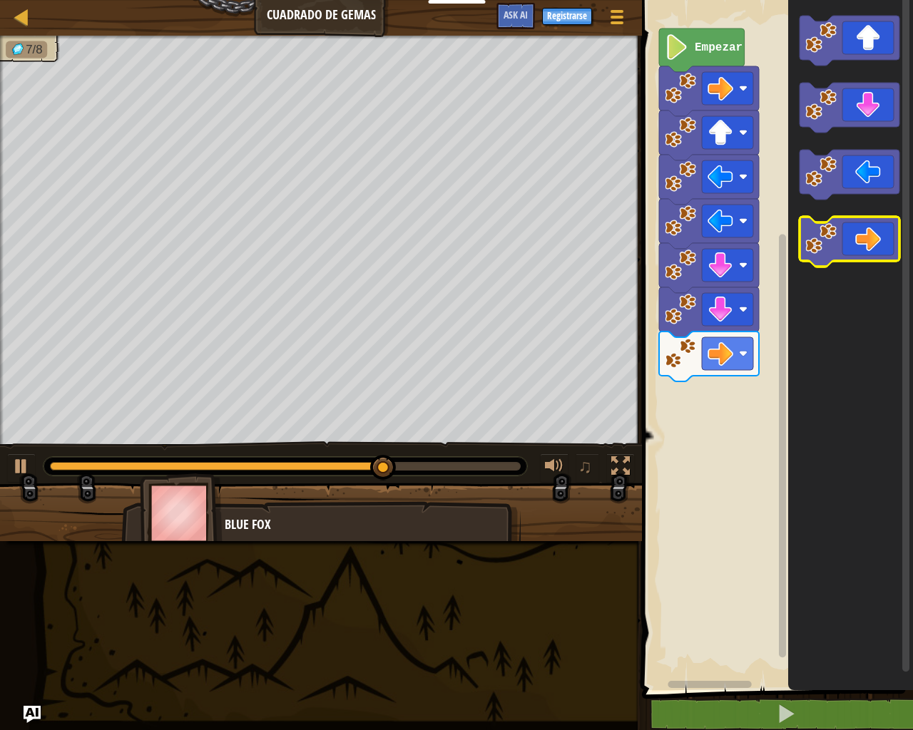
click at [883, 228] on icon "Espacio de trabajo de Blockly" at bounding box center [849, 242] width 100 height 50
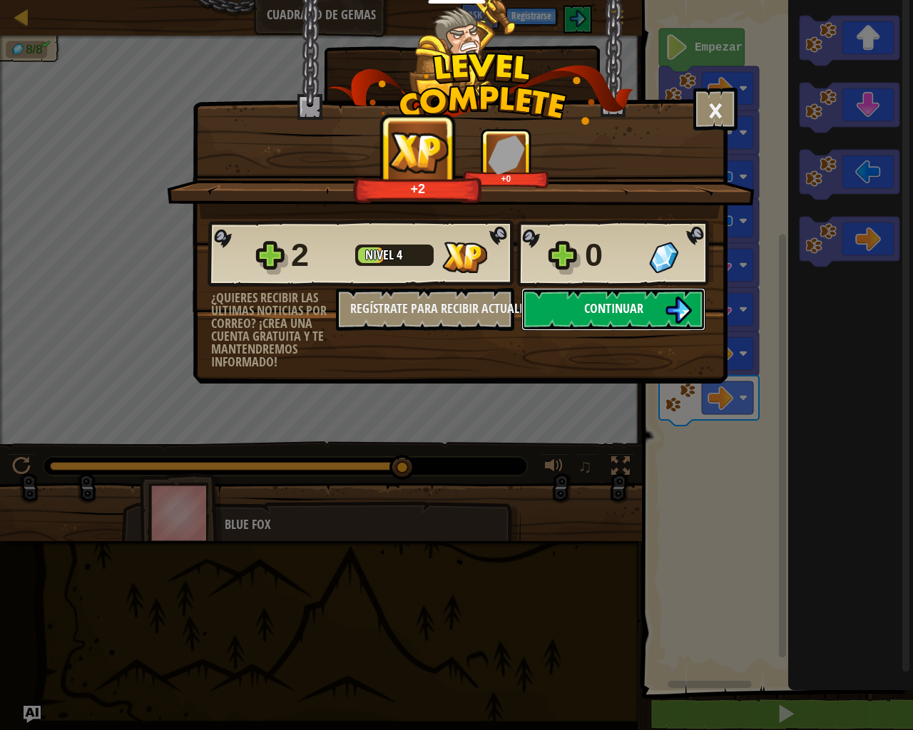
click at [695, 312] on button "Continuar" at bounding box center [613, 309] width 184 height 43
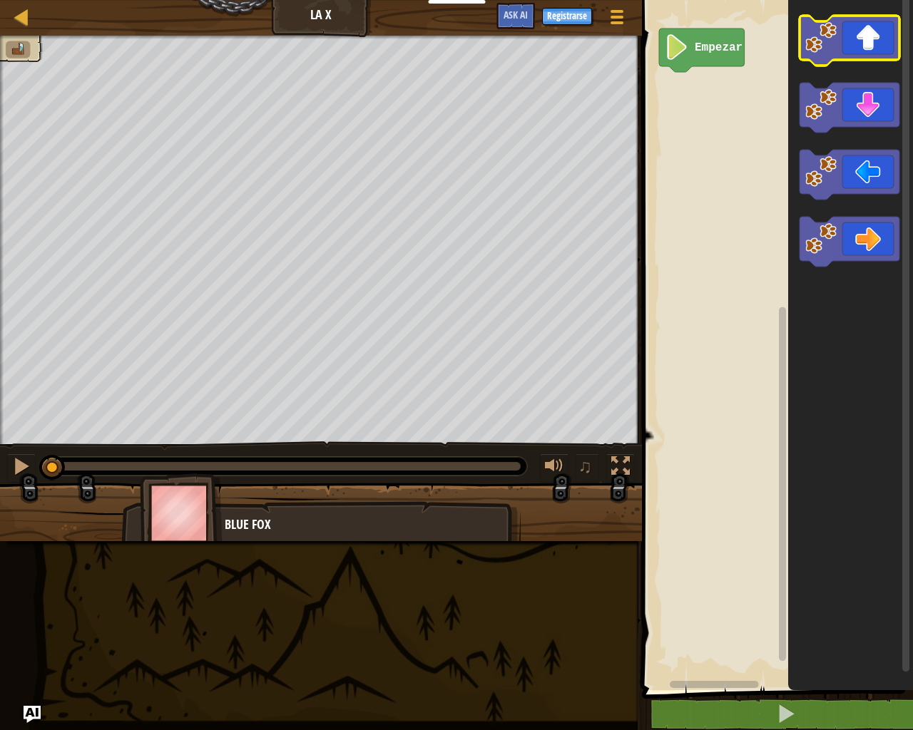
click at [862, 33] on icon "Espacio de trabajo de Blockly" at bounding box center [849, 41] width 100 height 50
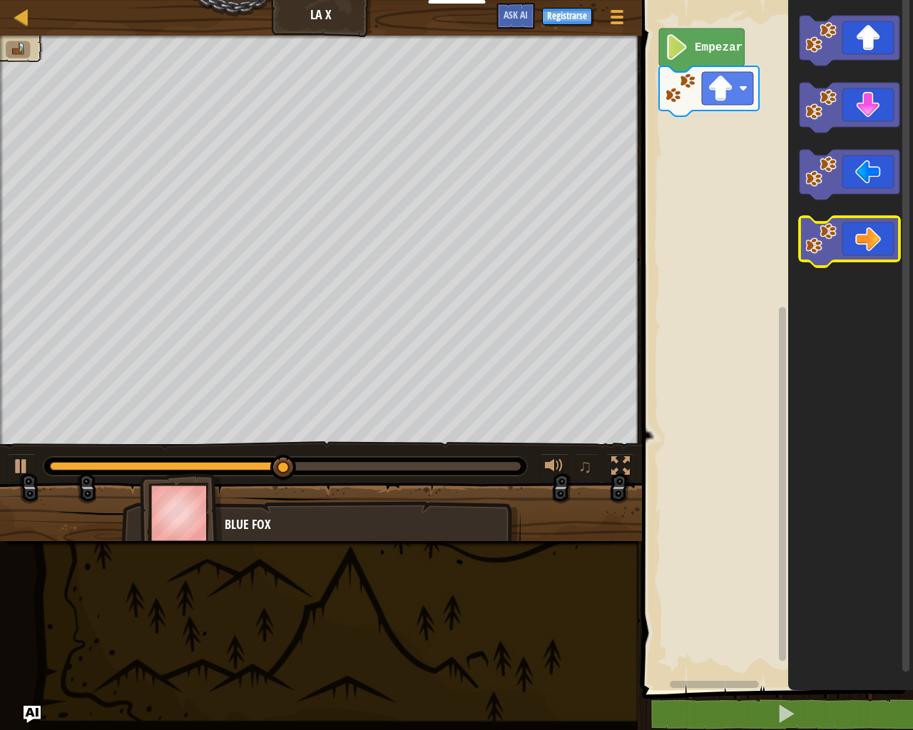
click at [888, 224] on icon "Espacio de trabajo de Blockly" at bounding box center [849, 242] width 100 height 50
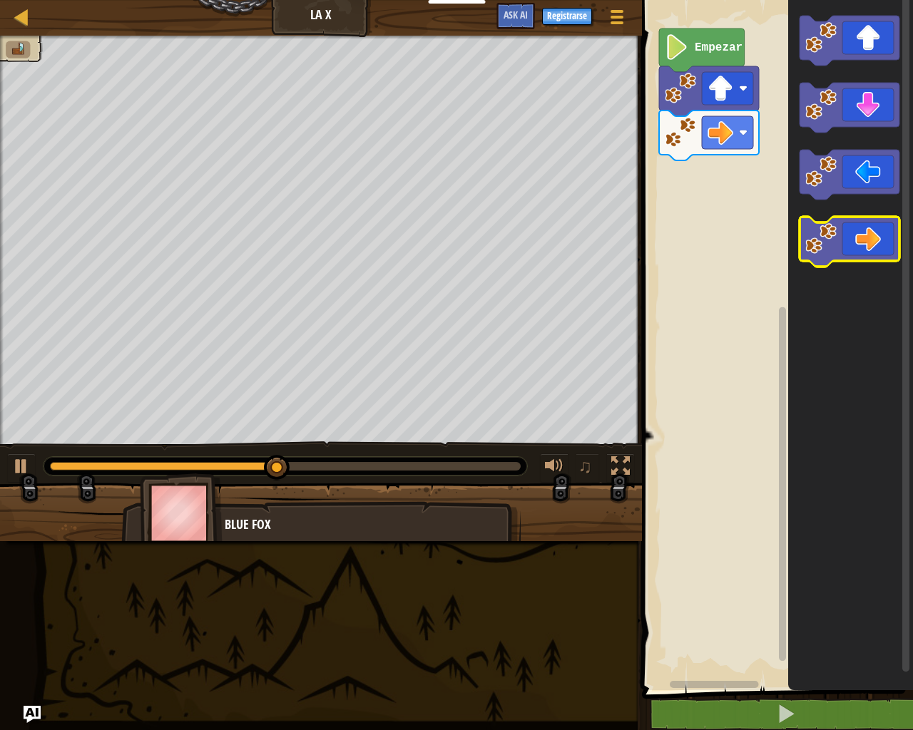
click at [888, 224] on icon "Espacio de trabajo de Blockly" at bounding box center [849, 242] width 100 height 50
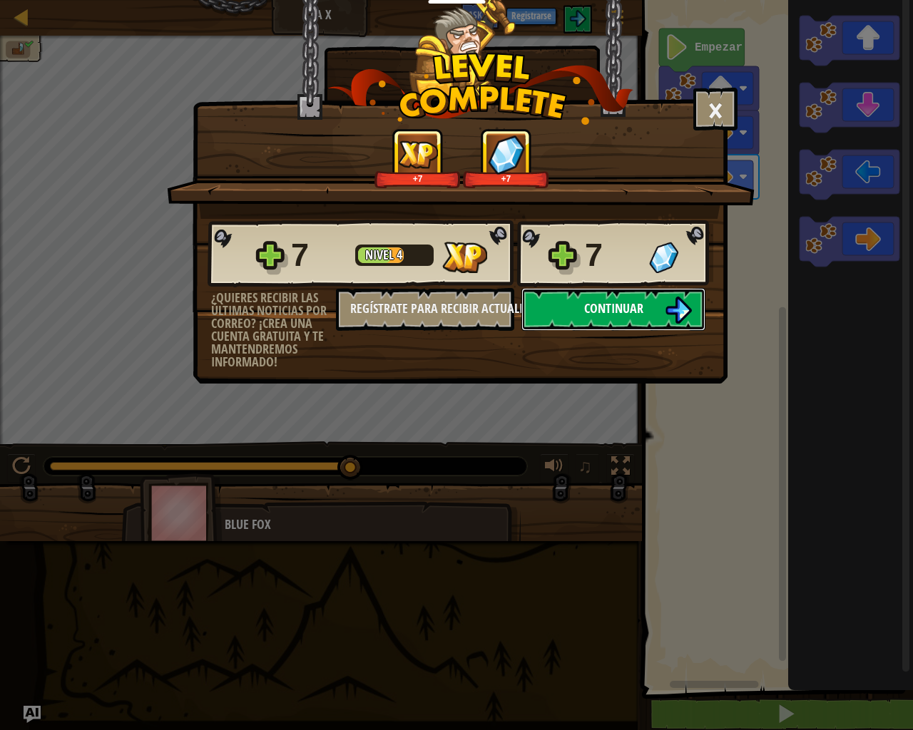
click at [590, 305] on span "Continuar" at bounding box center [613, 309] width 59 height 18
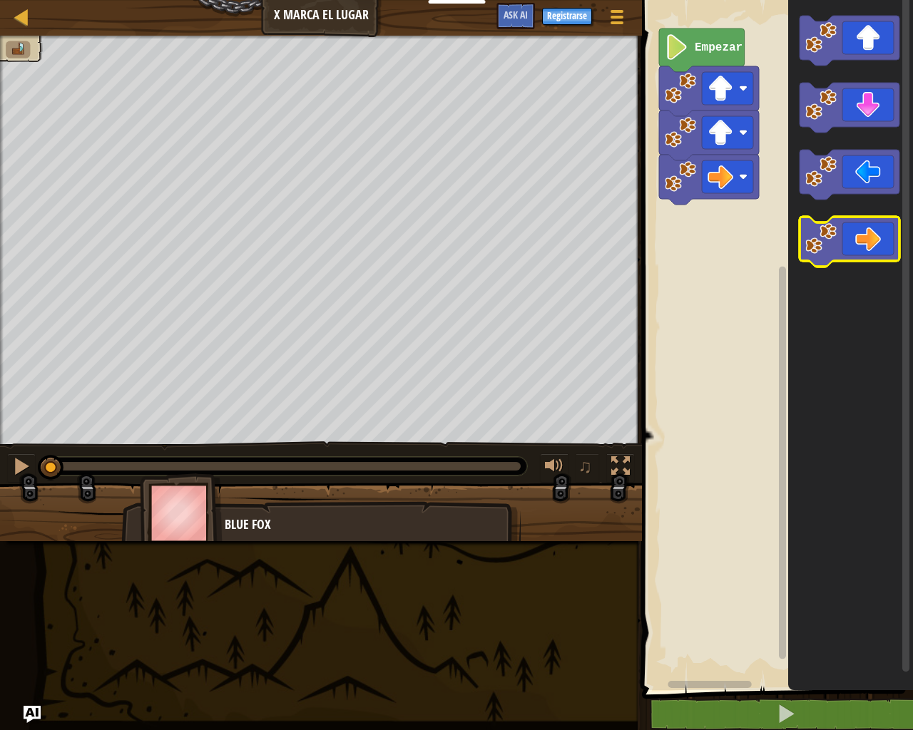
click at [835, 254] on image "Espacio de trabajo de Blockly" at bounding box center [820, 238] width 31 height 31
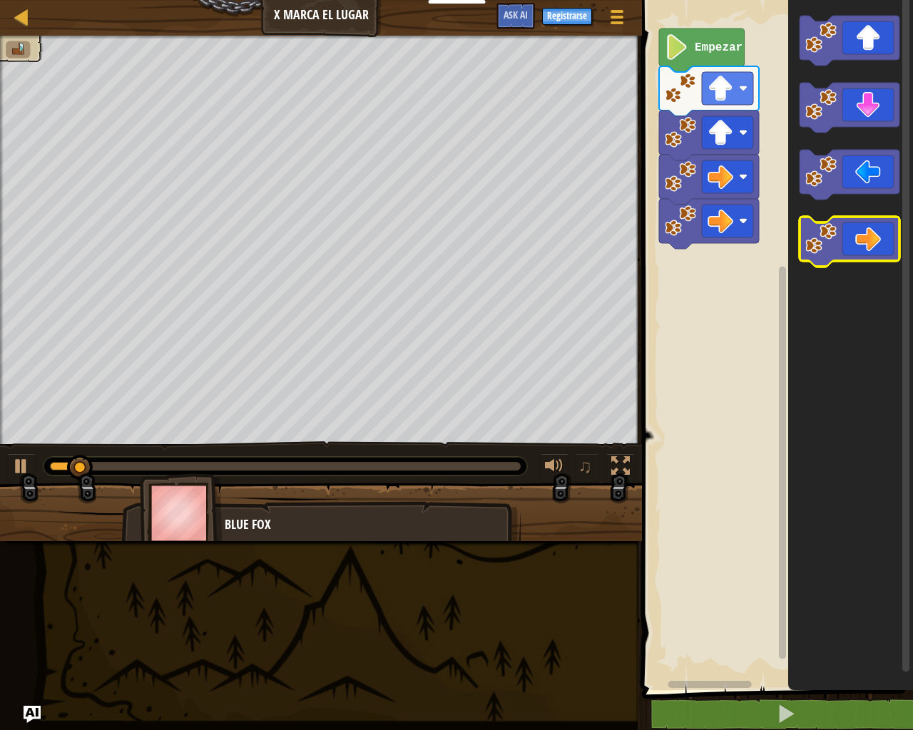
click at [834, 254] on image "Espacio de trabajo de Blockly" at bounding box center [820, 238] width 31 height 31
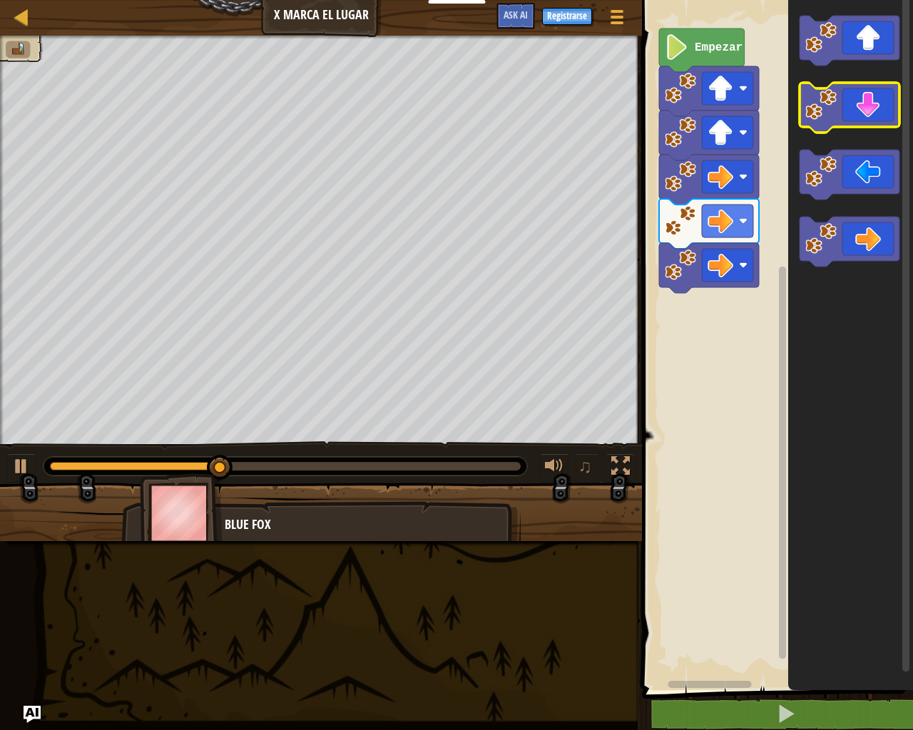
click at [871, 100] on icon "Espacio de trabajo de Blockly" at bounding box center [849, 108] width 100 height 50
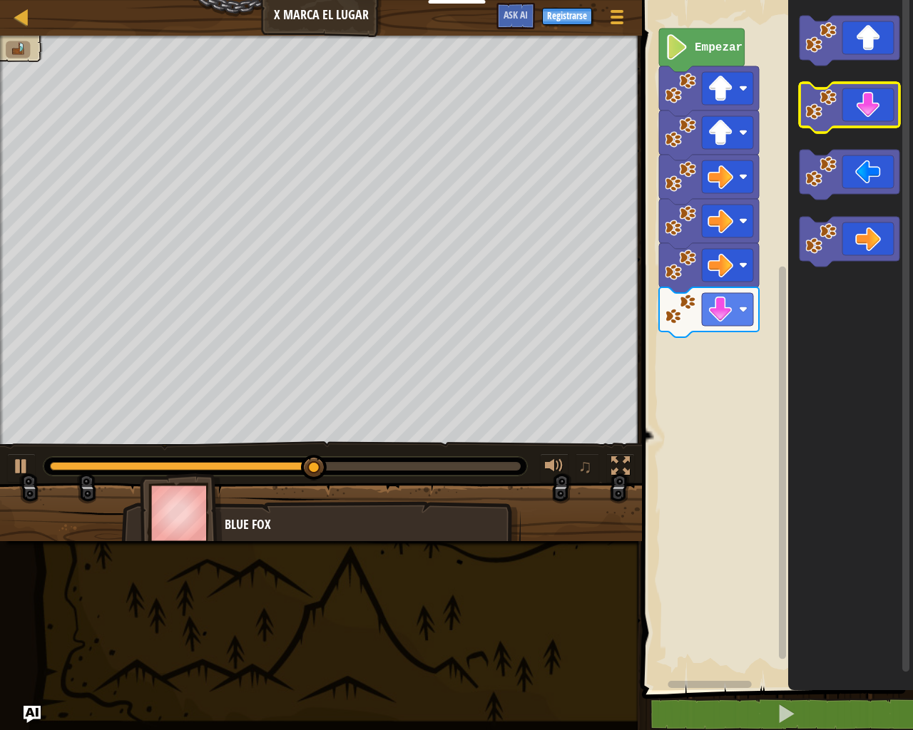
click at [866, 106] on icon "Espacio de trabajo de Blockly" at bounding box center [849, 108] width 100 height 50
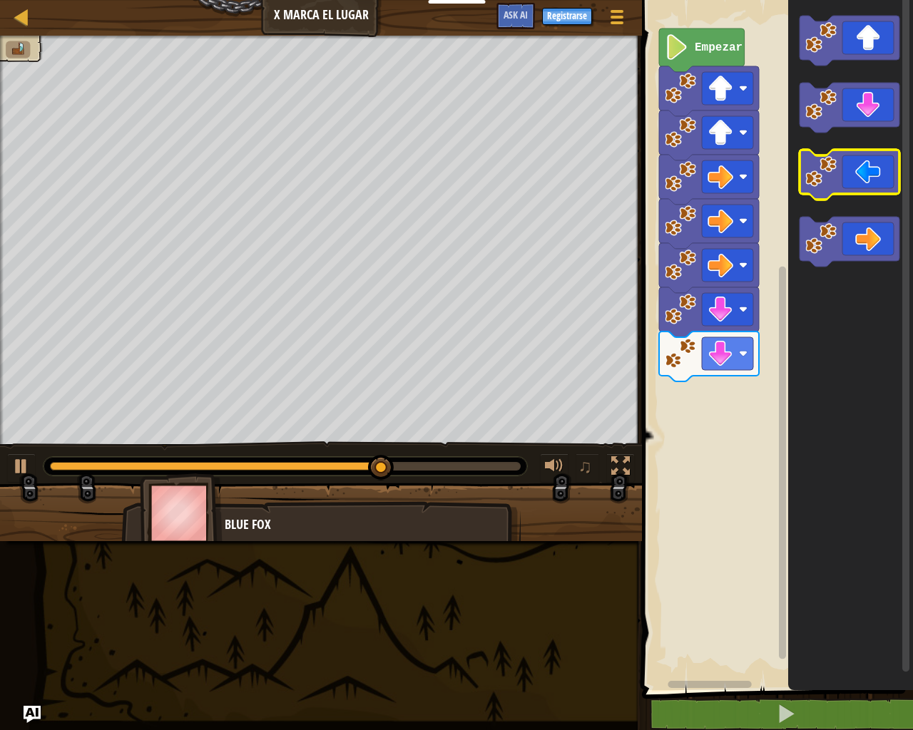
click at [859, 156] on icon "Espacio de trabajo de Blockly" at bounding box center [849, 175] width 100 height 50
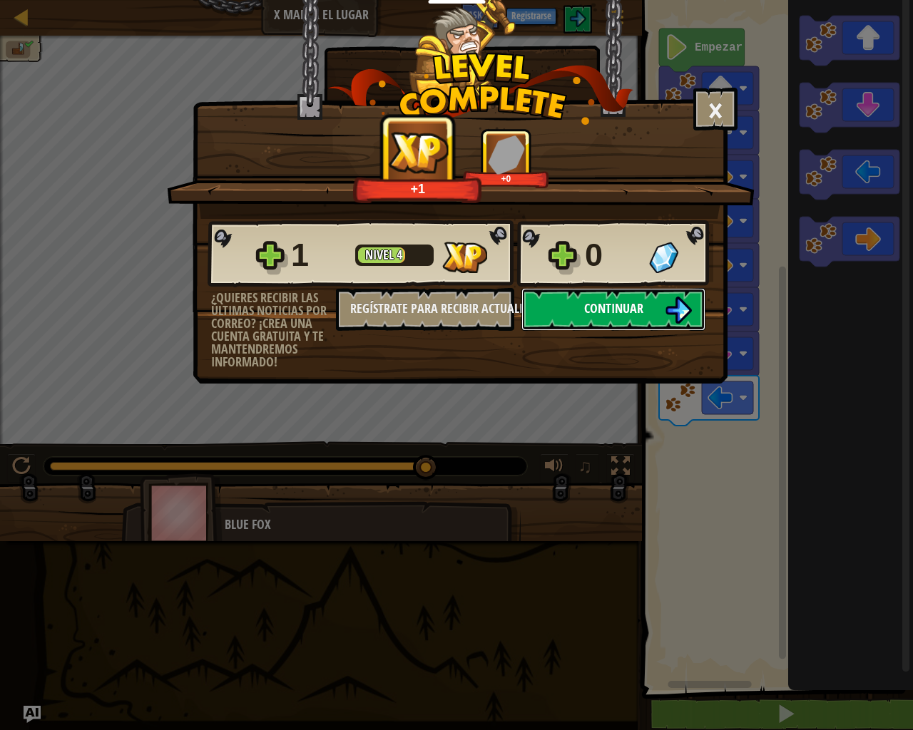
click at [576, 299] on button "Continuar" at bounding box center [613, 309] width 184 height 43
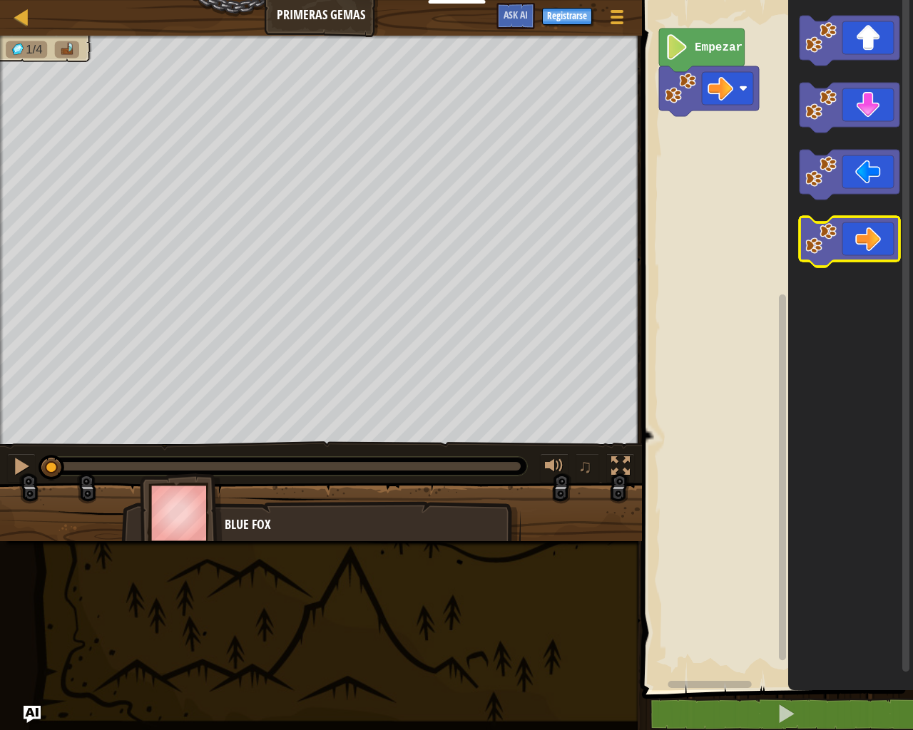
click at [823, 253] on image "Espacio de trabajo de Blockly" at bounding box center [820, 238] width 31 height 31
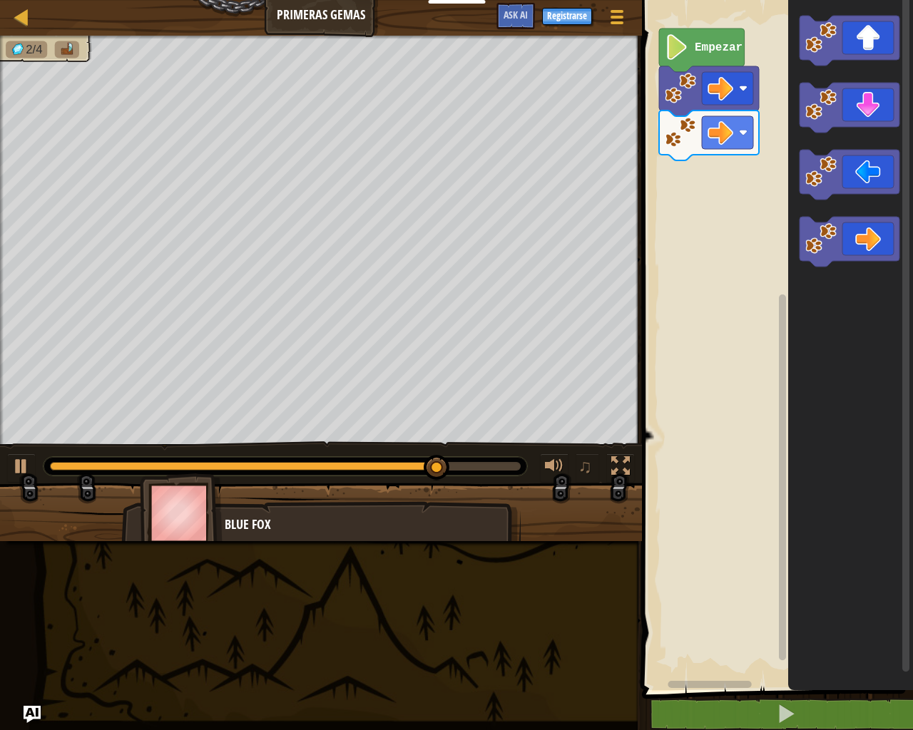
click at [891, 44] on icon "Espacio de trabajo de Blockly" at bounding box center [849, 41] width 100 height 50
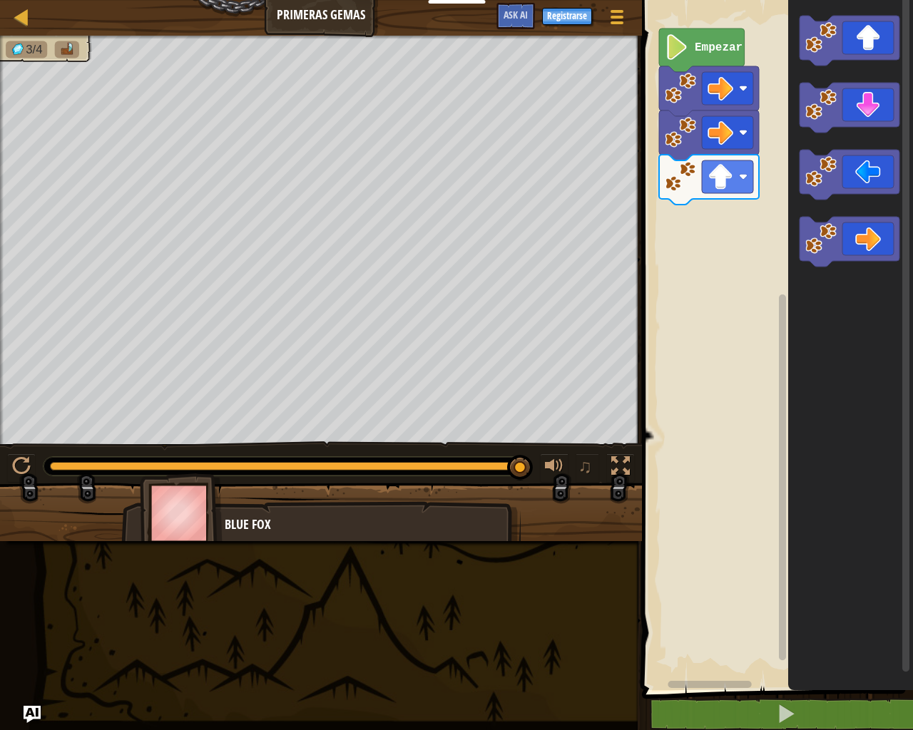
click at [866, 123] on icon "Espacio de trabajo de Blockly" at bounding box center [849, 108] width 100 height 50
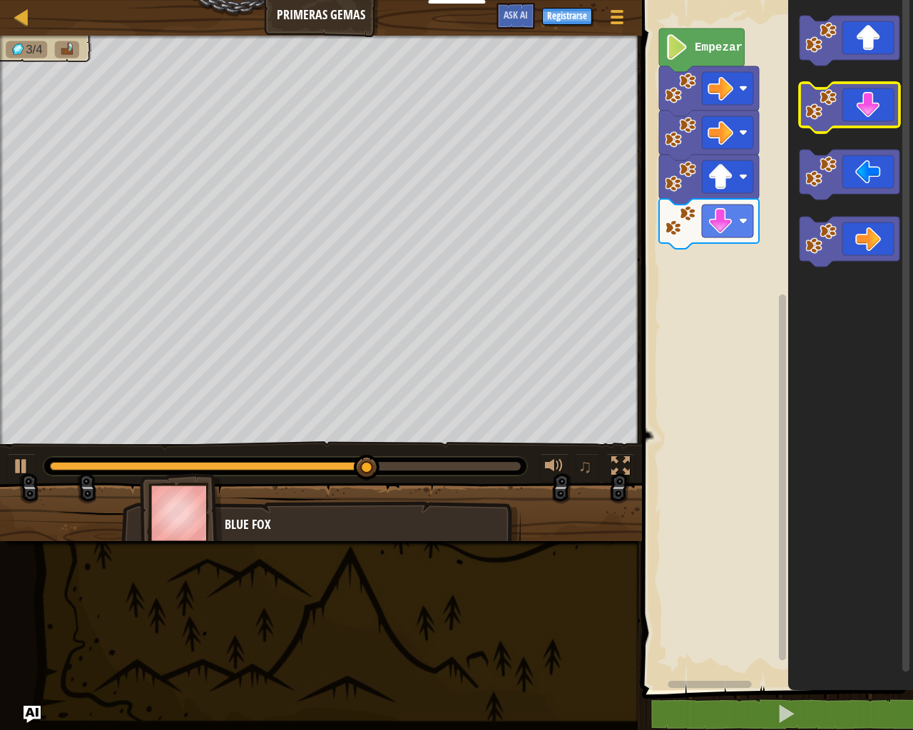
click at [856, 121] on icon "Espacio de trabajo de Blockly" at bounding box center [849, 108] width 100 height 50
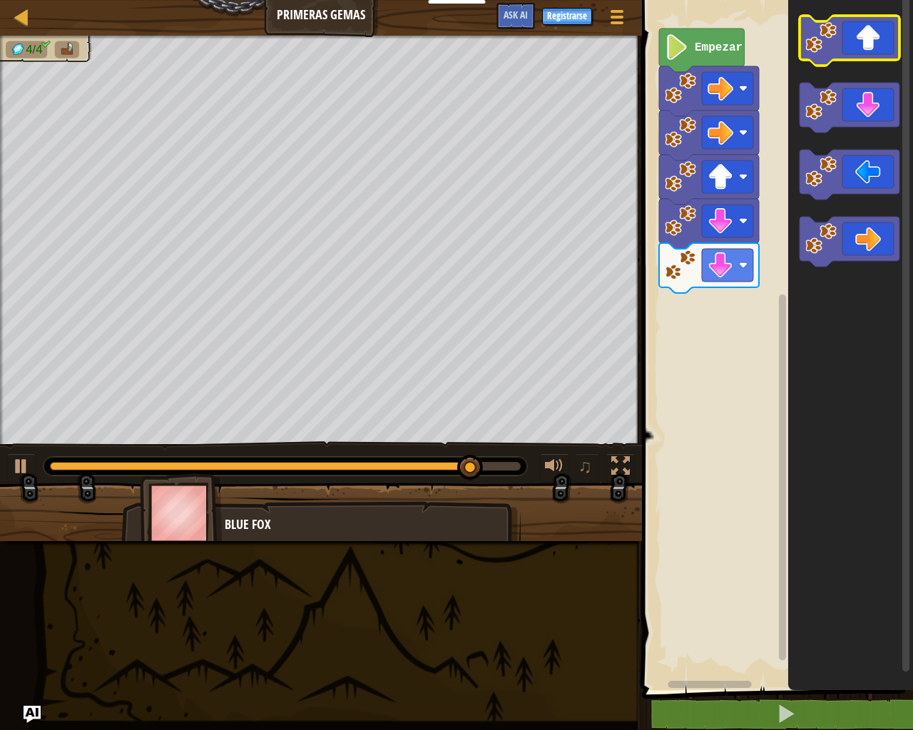
click at [873, 46] on icon "Espacio de trabajo de Blockly" at bounding box center [849, 41] width 100 height 50
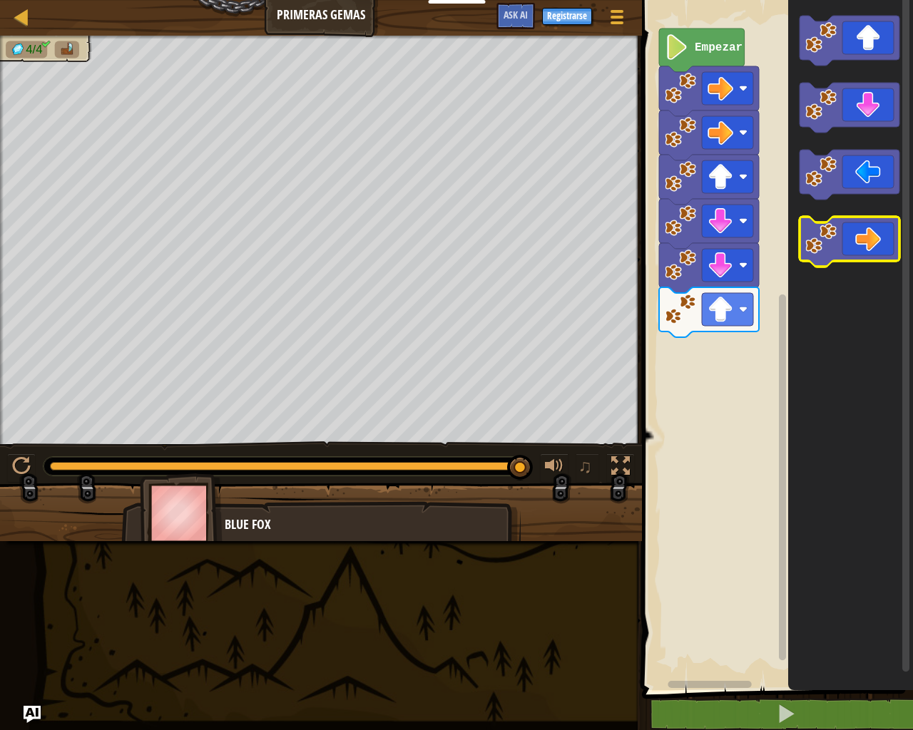
click at [850, 230] on icon "Espacio de trabajo de Blockly" at bounding box center [849, 242] width 100 height 50
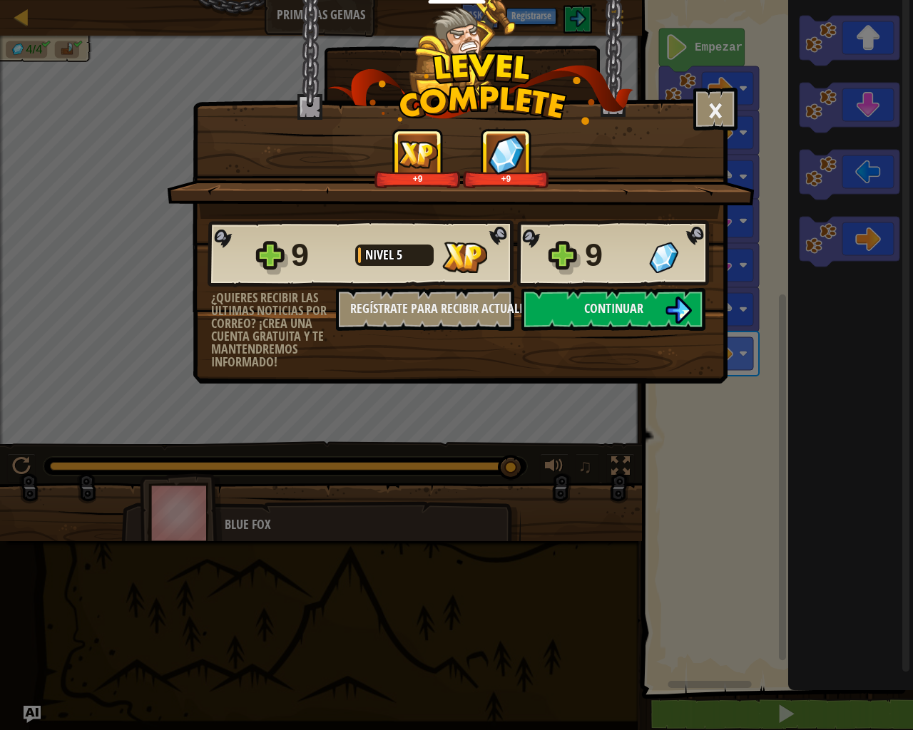
click at [549, 287] on div "9 Nivel 5 9" at bounding box center [461, 254] width 506 height 68
drag, startPoint x: 543, startPoint y: 324, endPoint x: 543, endPoint y: 316, distance: 8.6
click at [543, 316] on button "Continuar" at bounding box center [613, 309] width 184 height 43
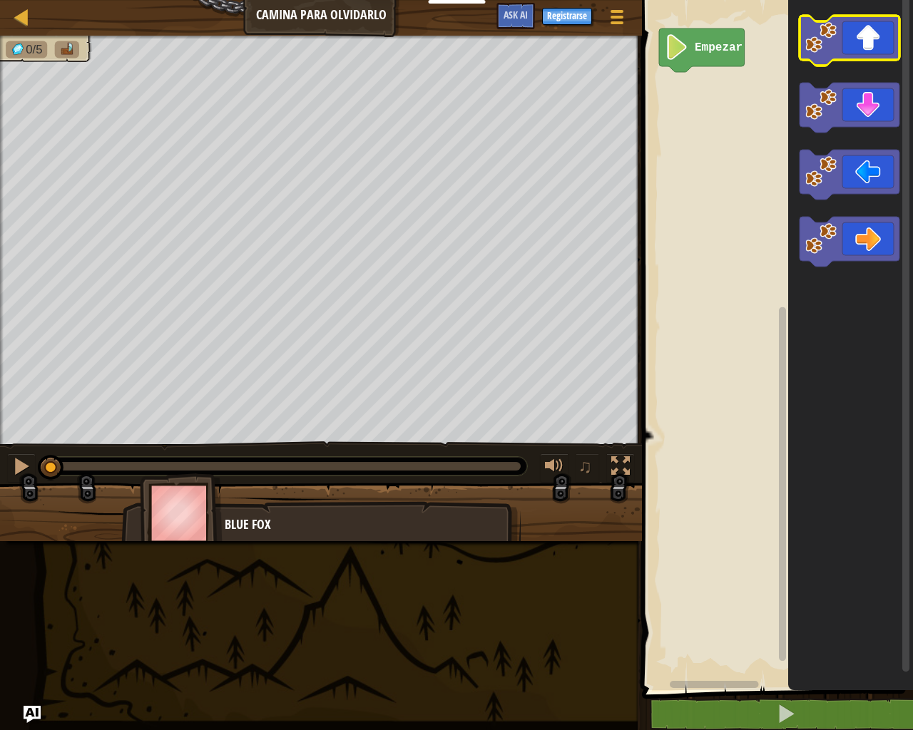
click at [824, 32] on image "Espacio de trabajo de Blockly" at bounding box center [820, 37] width 31 height 31
click at [828, 33] on image "Espacio de trabajo de Blockly" at bounding box center [820, 37] width 31 height 31
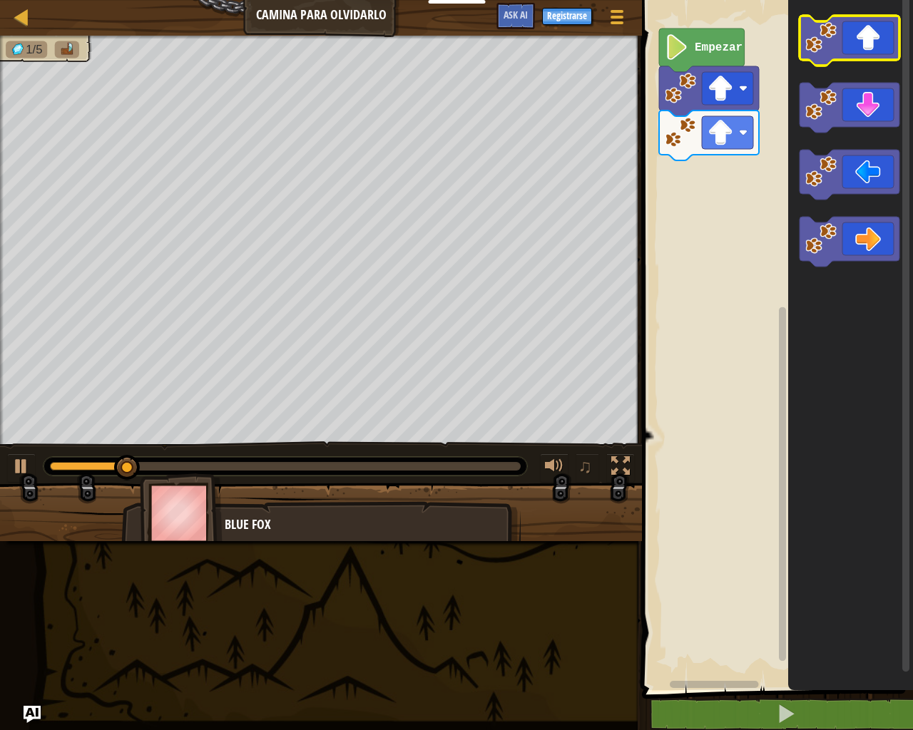
click at [828, 33] on image "Espacio de trabajo de Blockly" at bounding box center [820, 37] width 31 height 31
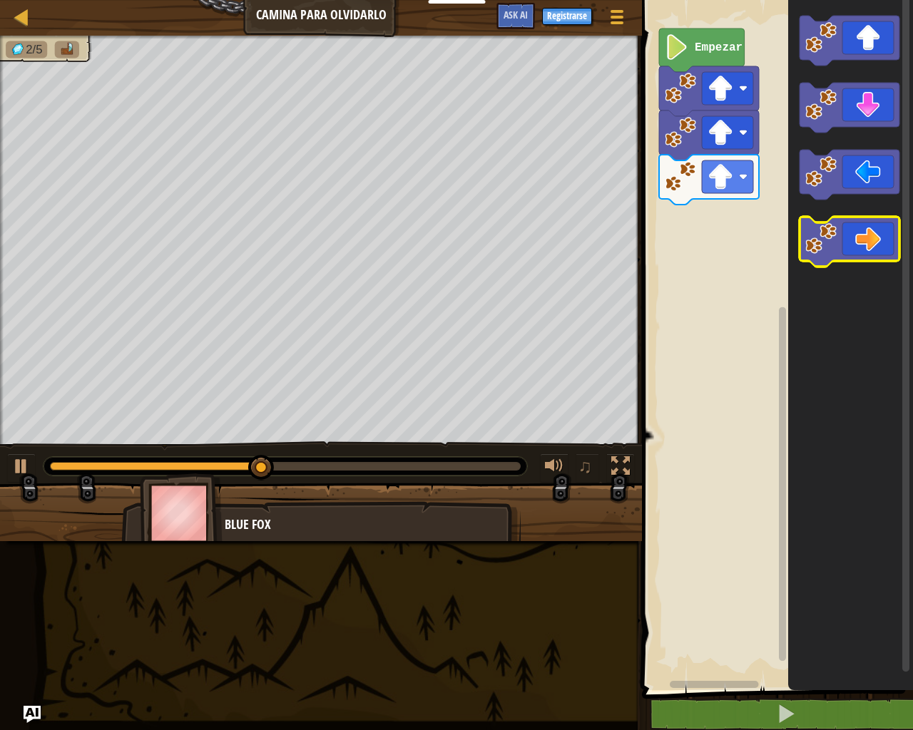
click at [849, 255] on icon "Espacio de trabajo de Blockly" at bounding box center [849, 242] width 100 height 50
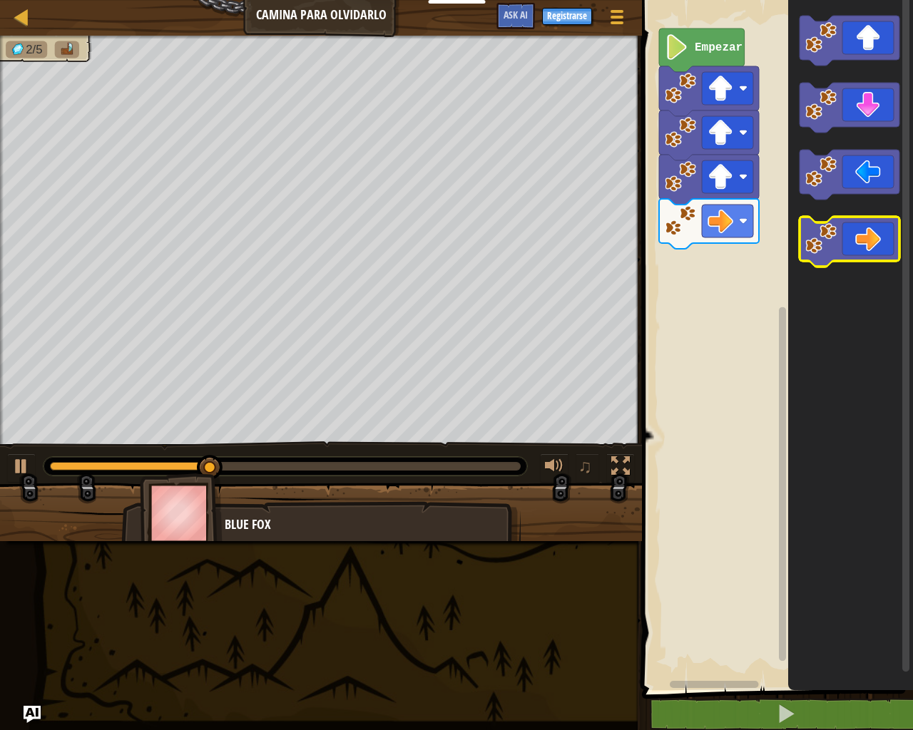
click at [849, 255] on icon "Espacio de trabajo de Blockly" at bounding box center [849, 242] width 100 height 50
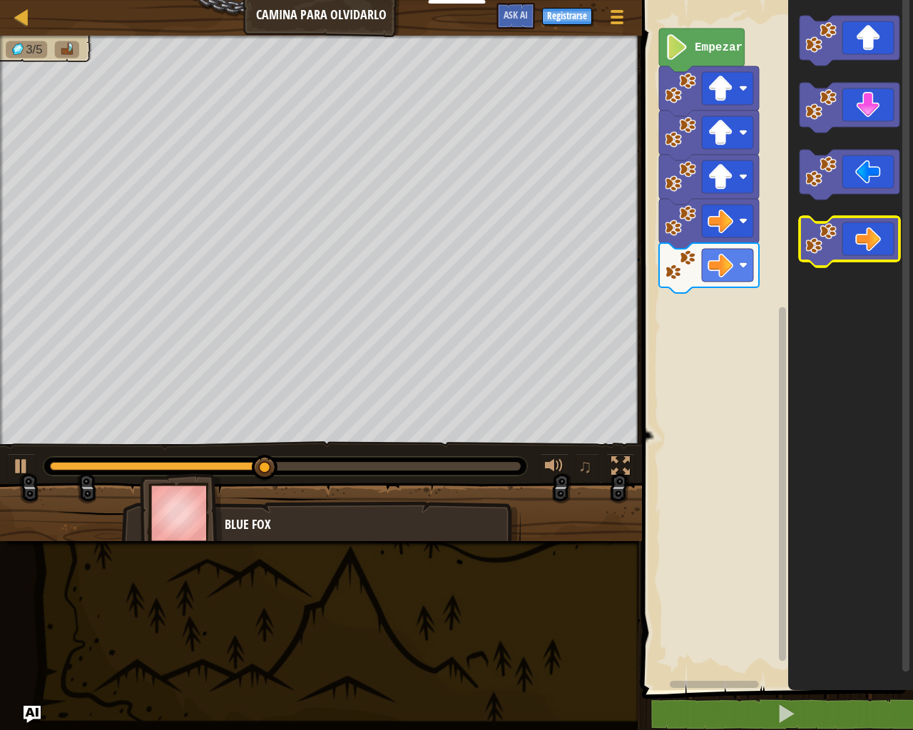
click at [849, 255] on icon "Espacio de trabajo de Blockly" at bounding box center [849, 242] width 100 height 50
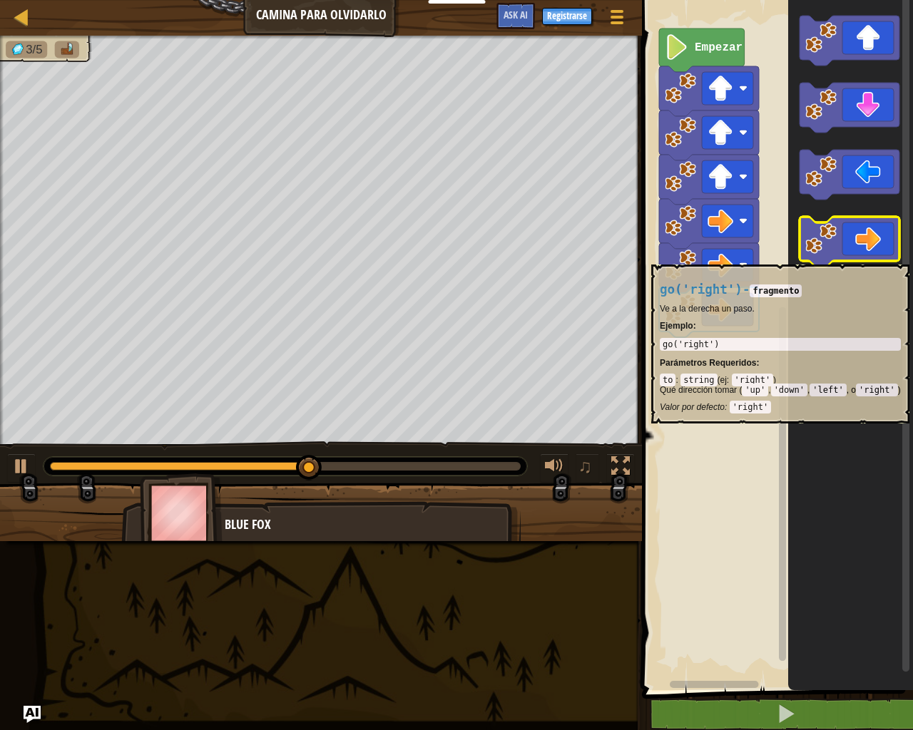
click at [847, 257] on icon "Espacio de trabajo de Blockly" at bounding box center [849, 242] width 100 height 50
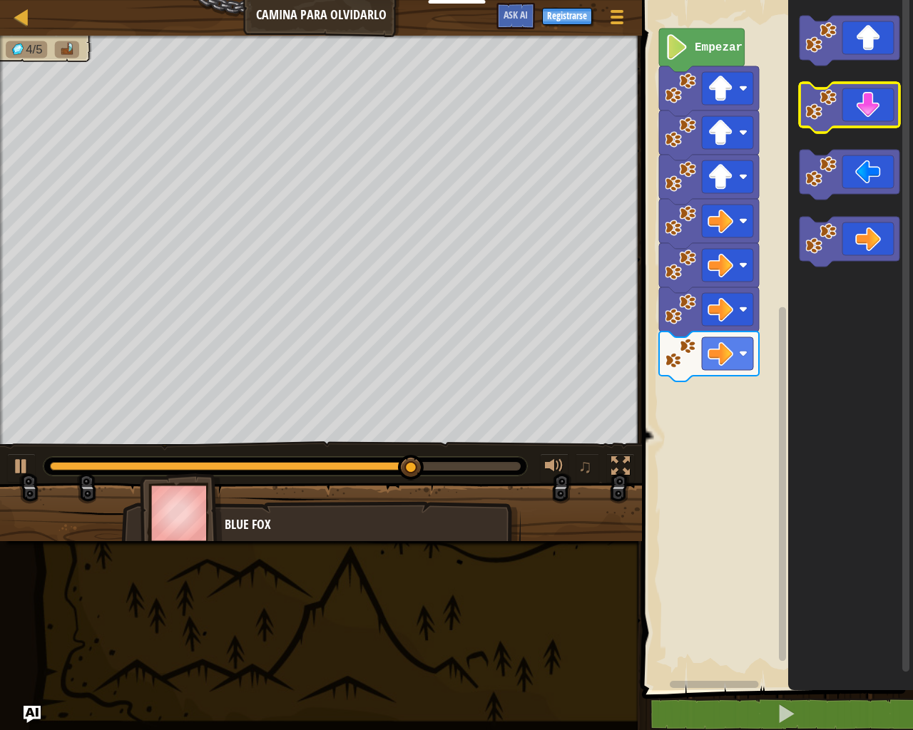
click at [879, 98] on icon "Espacio de trabajo de Blockly" at bounding box center [849, 108] width 100 height 50
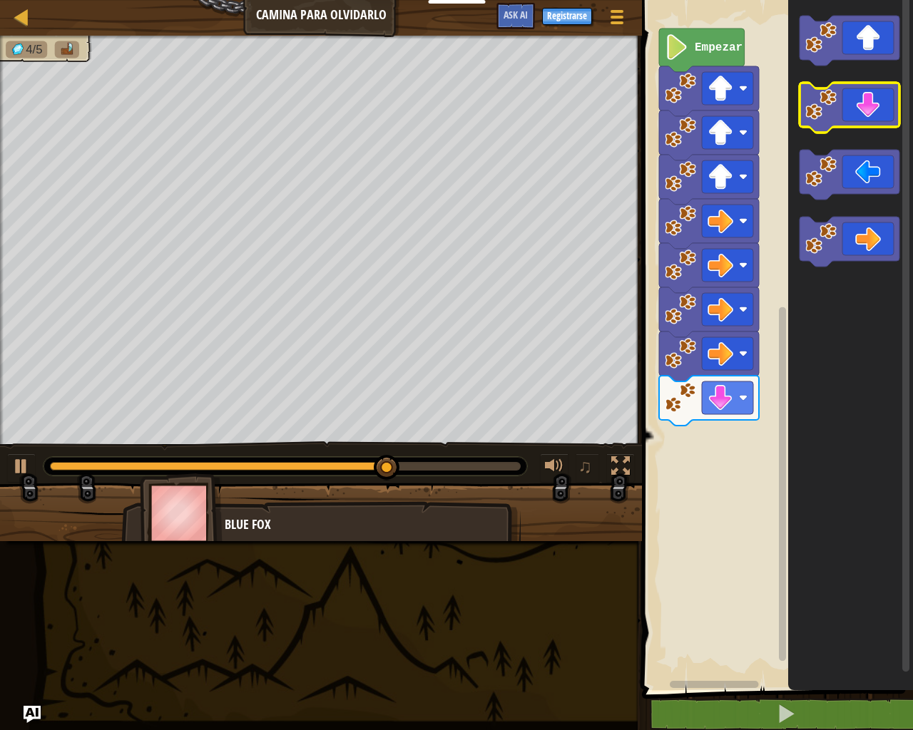
click at [879, 98] on icon "Espacio de trabajo de Blockly" at bounding box center [849, 108] width 100 height 50
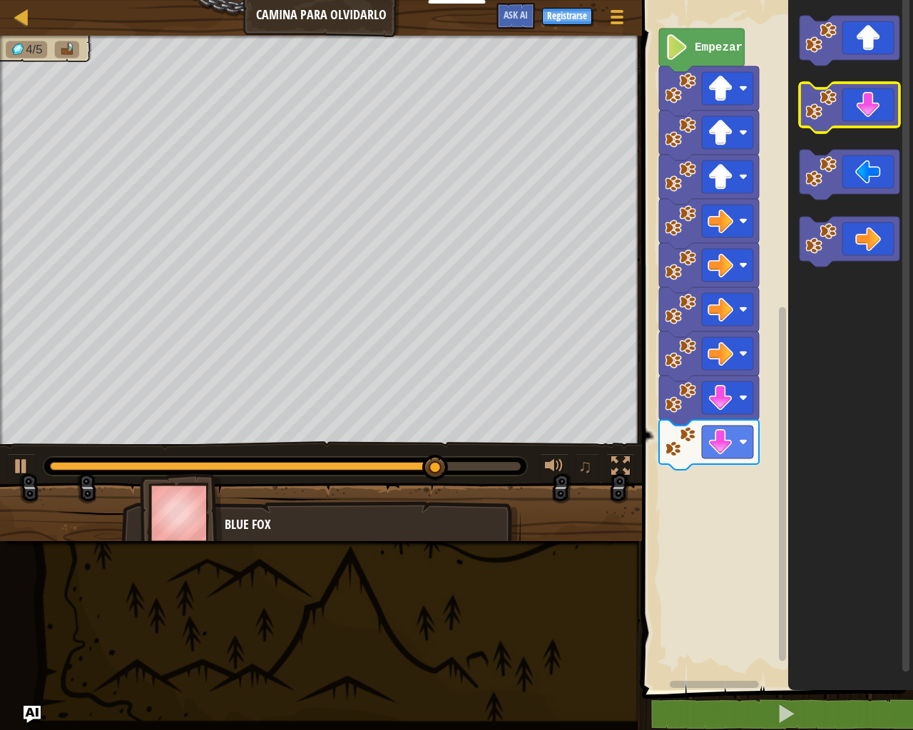
click at [879, 98] on icon "Espacio de trabajo de Blockly" at bounding box center [849, 108] width 100 height 50
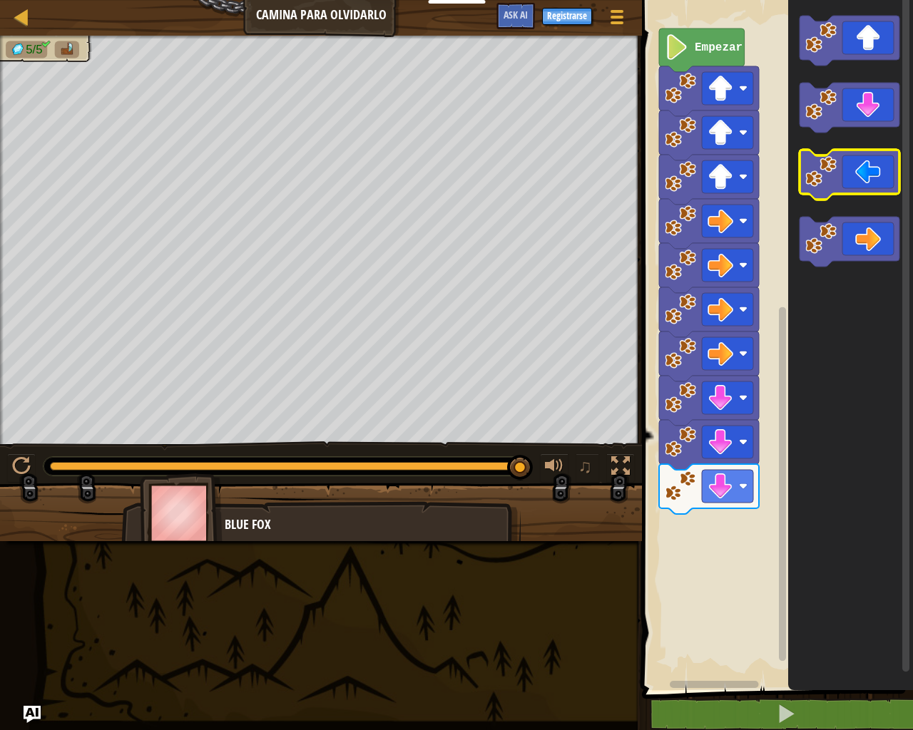
click at [816, 178] on image "Espacio de trabajo de Blockly" at bounding box center [820, 171] width 31 height 31
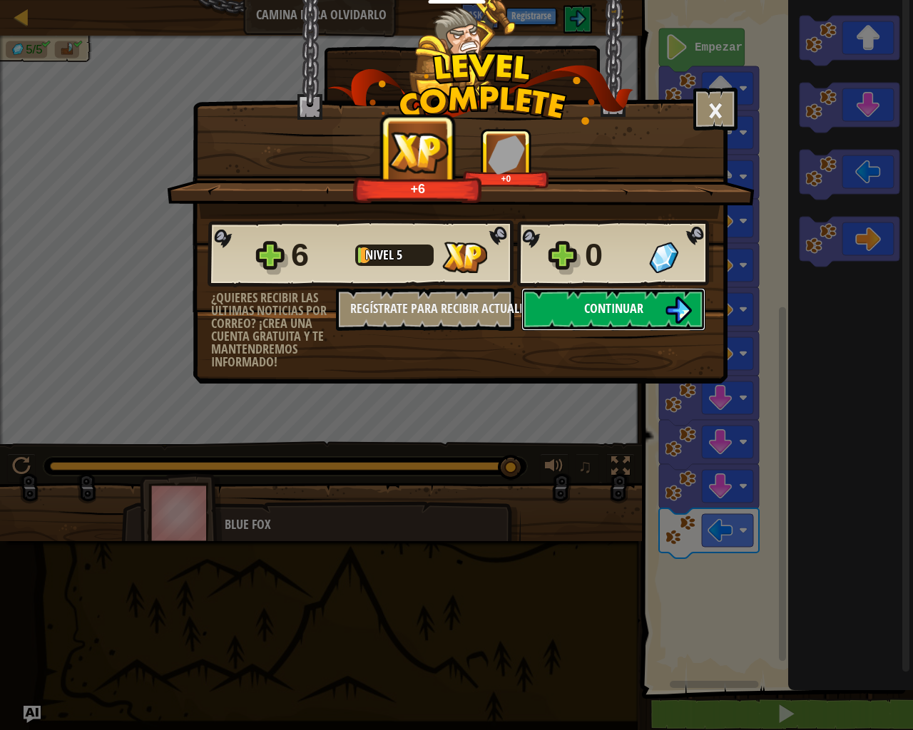
click at [657, 324] on button "Continuar" at bounding box center [613, 309] width 184 height 43
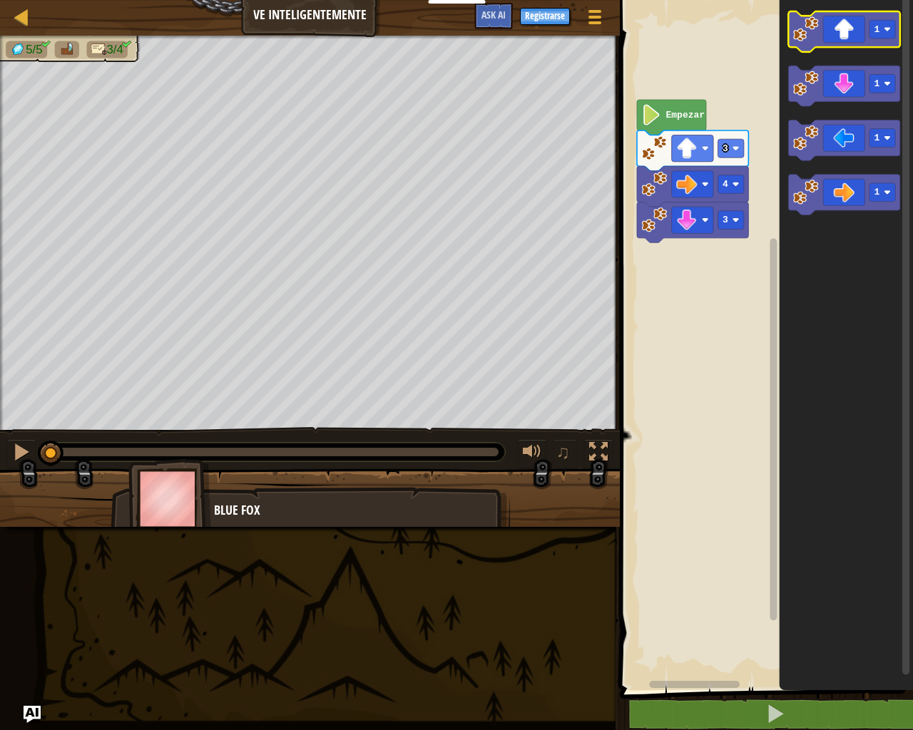
click at [851, 38] on icon "Espacio de trabajo de Blockly" at bounding box center [843, 31] width 111 height 41
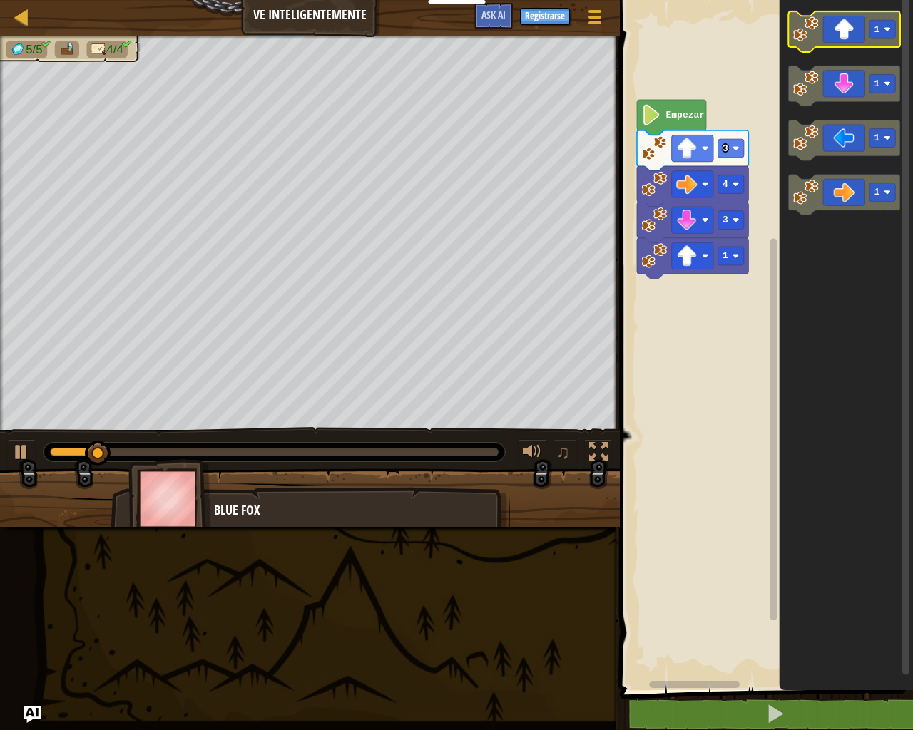
click at [851, 38] on icon "Espacio de trabajo de Blockly" at bounding box center [843, 31] width 111 height 41
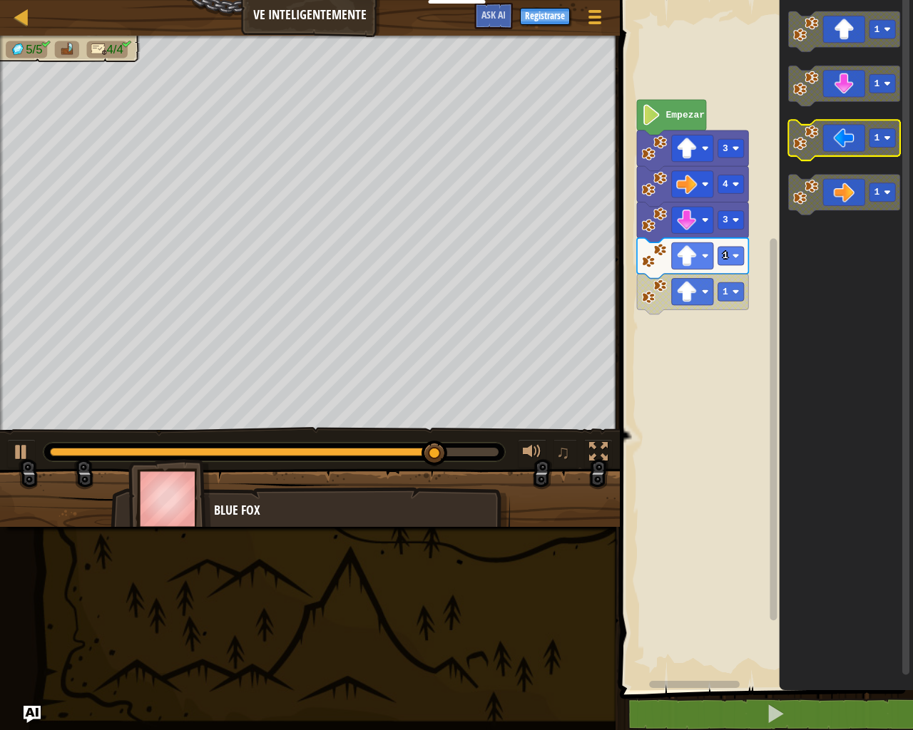
click at [839, 125] on icon "Espacio de trabajo de Blockly" at bounding box center [843, 140] width 111 height 41
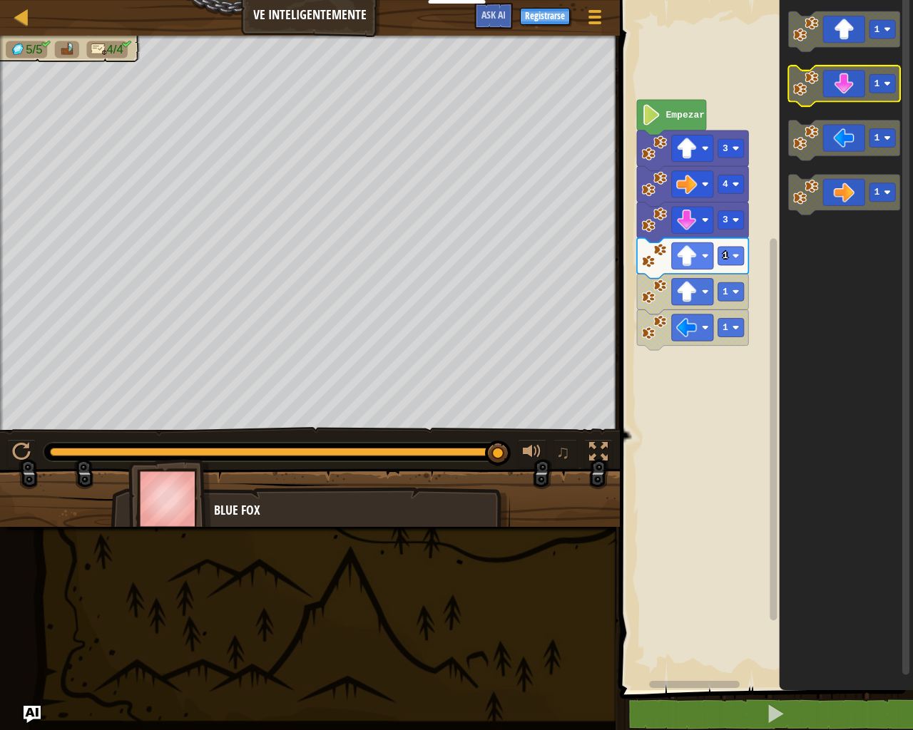
click at [853, 103] on g "1 1 1 1" at bounding box center [843, 112] width 111 height 203
click at [853, 95] on icon "Espacio de trabajo de Blockly" at bounding box center [843, 86] width 111 height 41
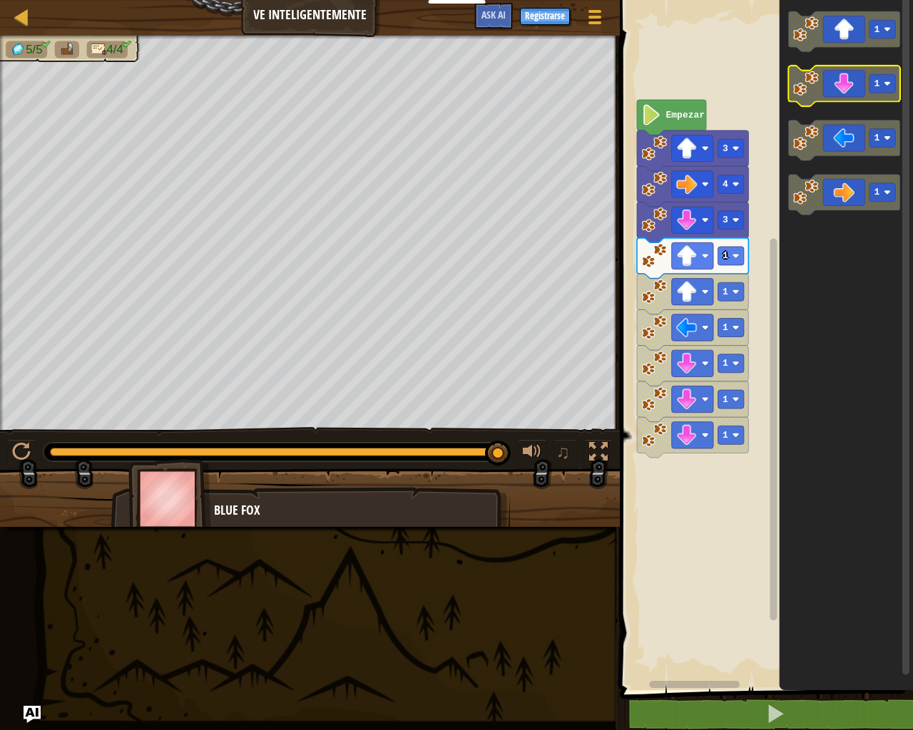
click at [853, 95] on icon "Espacio de trabajo de Blockly" at bounding box center [843, 86] width 111 height 41
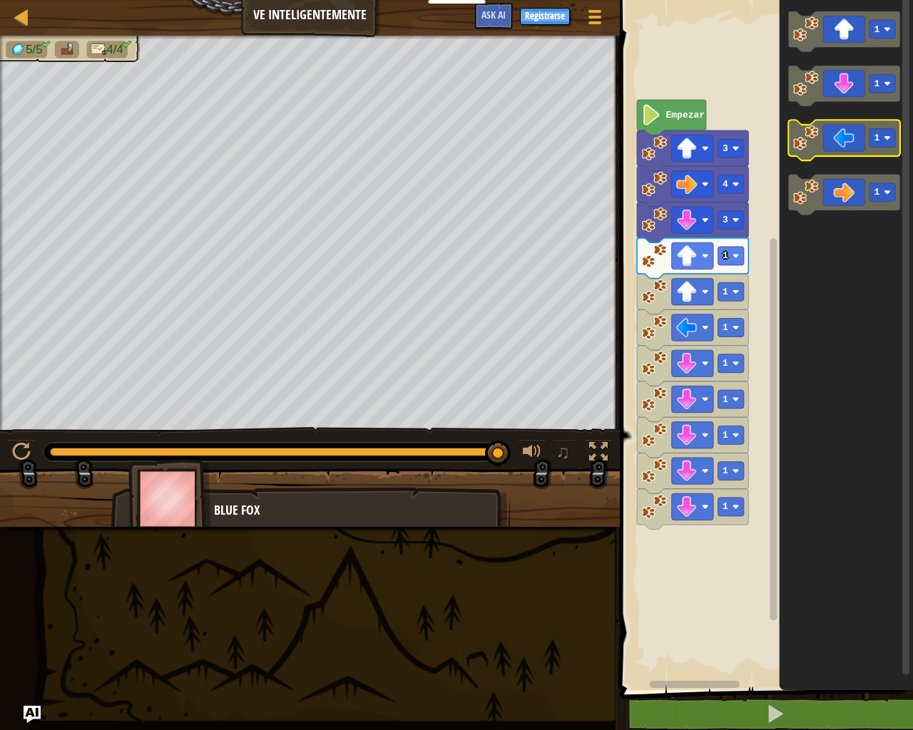
click at [844, 134] on g "1 1 1 1" at bounding box center [843, 112] width 111 height 203
click at [844, 134] on icon "Espacio de trabajo de Blockly" at bounding box center [843, 140] width 111 height 41
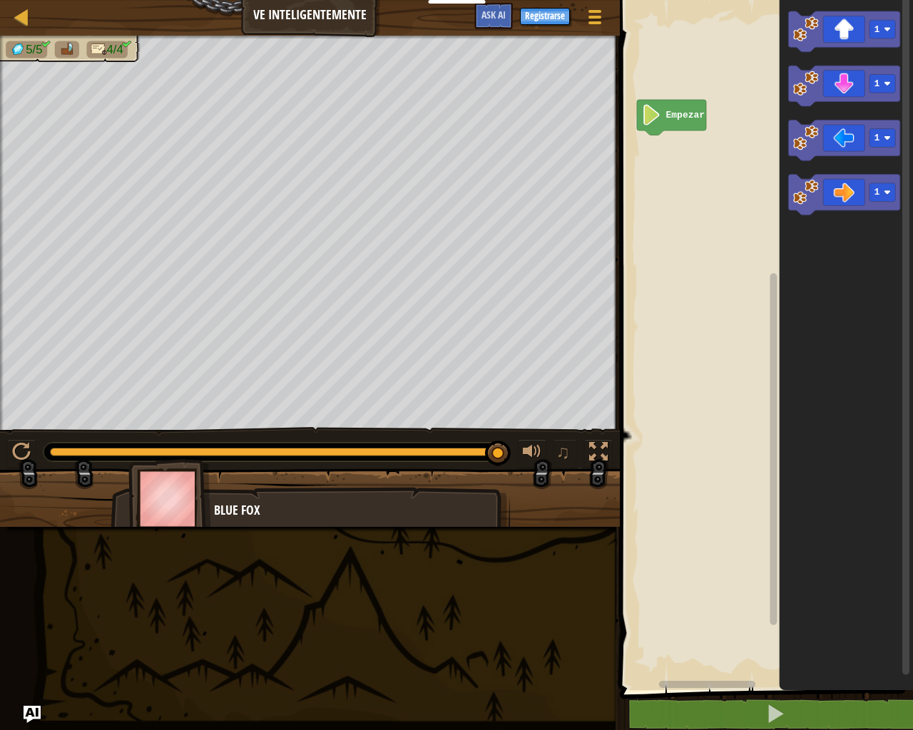
click at [672, 101] on rect "Espacio de trabajo de Blockly" at bounding box center [763, 341] width 297 height 697
click at [912, 228] on div "Empezar 1 1 1 1" at bounding box center [763, 341] width 297 height 697
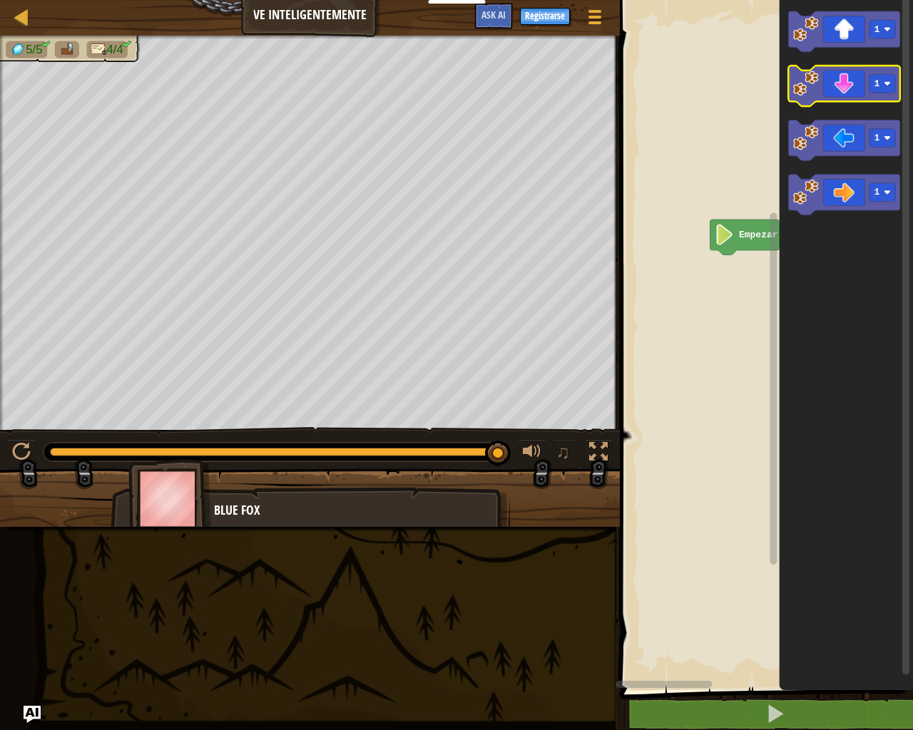
click at [834, 95] on icon "Espacio de trabajo de Blockly" at bounding box center [843, 86] width 111 height 41
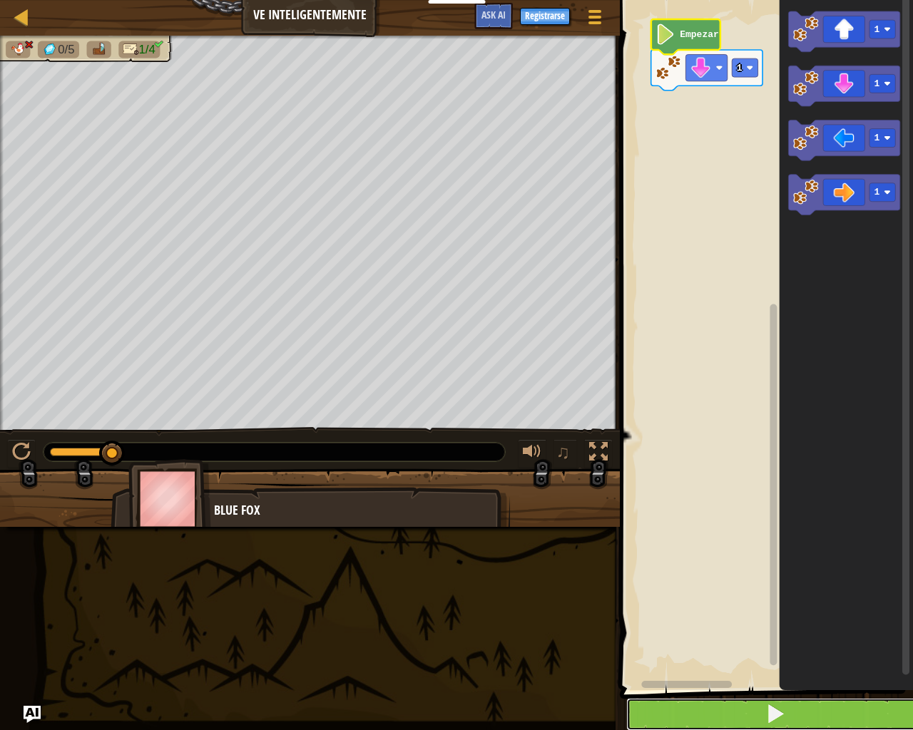
click at [717, 639] on button at bounding box center [774, 714] width 297 height 33
click at [744, 639] on button at bounding box center [774, 714] width 297 height 33
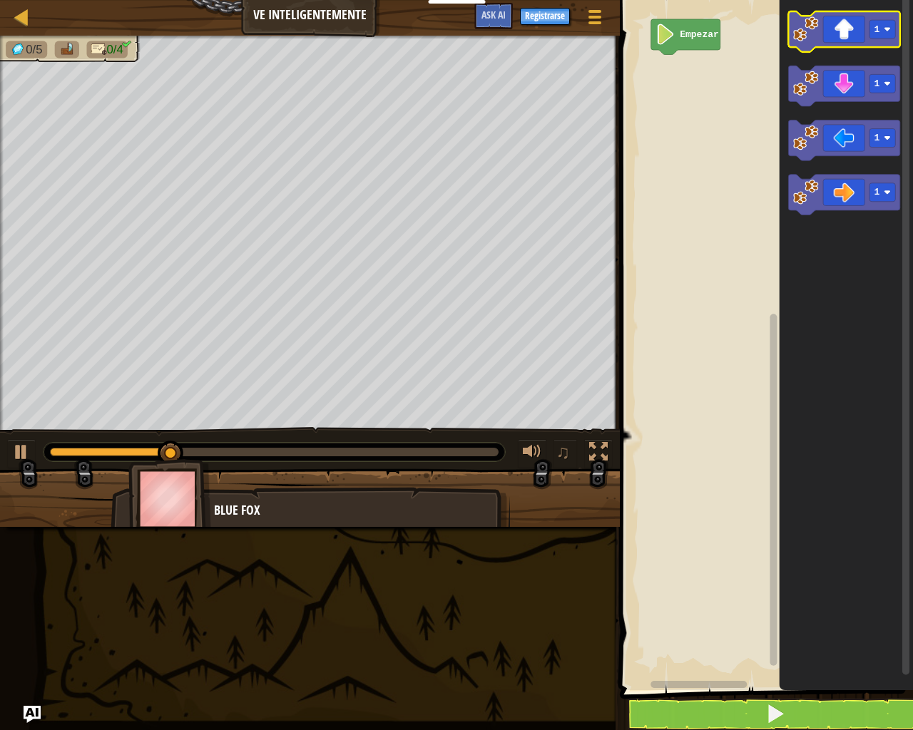
click at [844, 32] on icon "Espacio de trabajo de Blockly" at bounding box center [843, 31] width 111 height 41
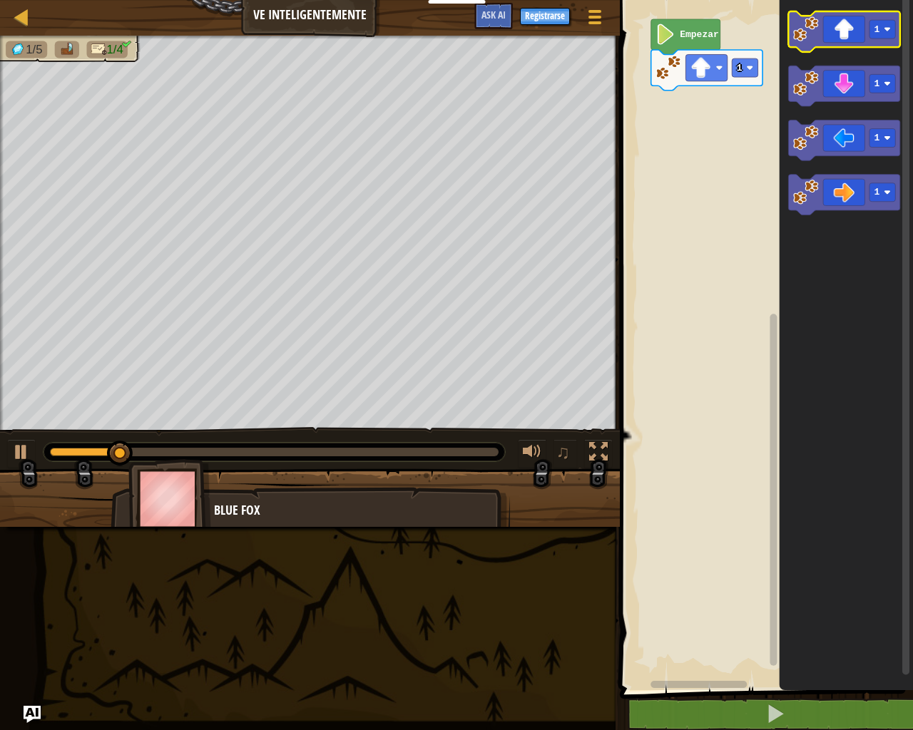
click at [844, 32] on icon "Espacio de trabajo de Blockly" at bounding box center [843, 31] width 111 height 41
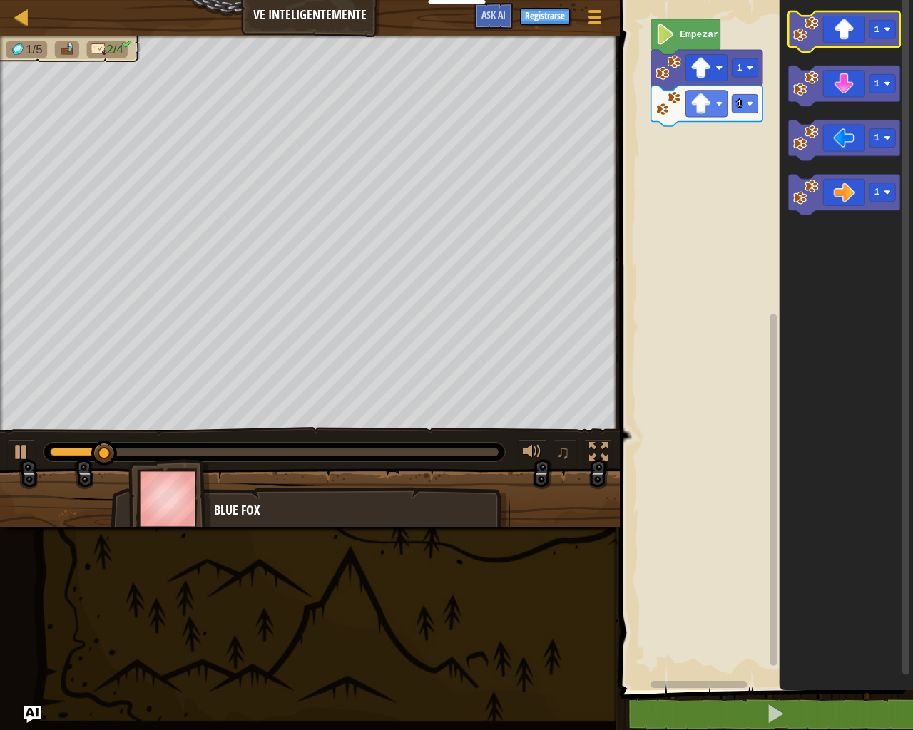
click at [844, 32] on icon "Espacio de trabajo de Blockly" at bounding box center [843, 31] width 111 height 41
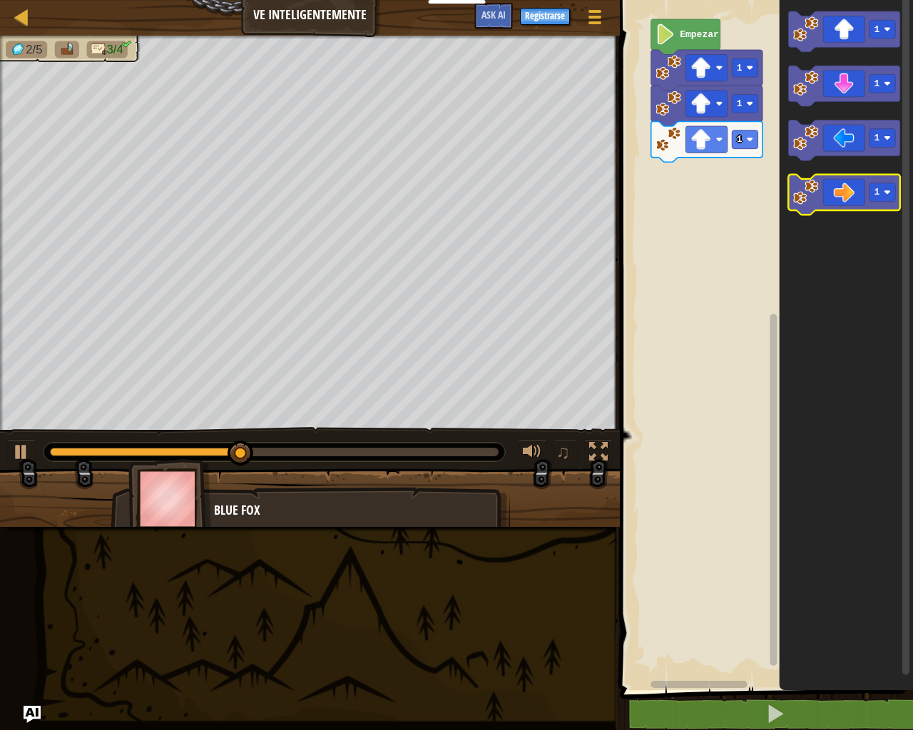
click at [887, 180] on icon "Espacio de trabajo de Blockly" at bounding box center [843, 195] width 111 height 41
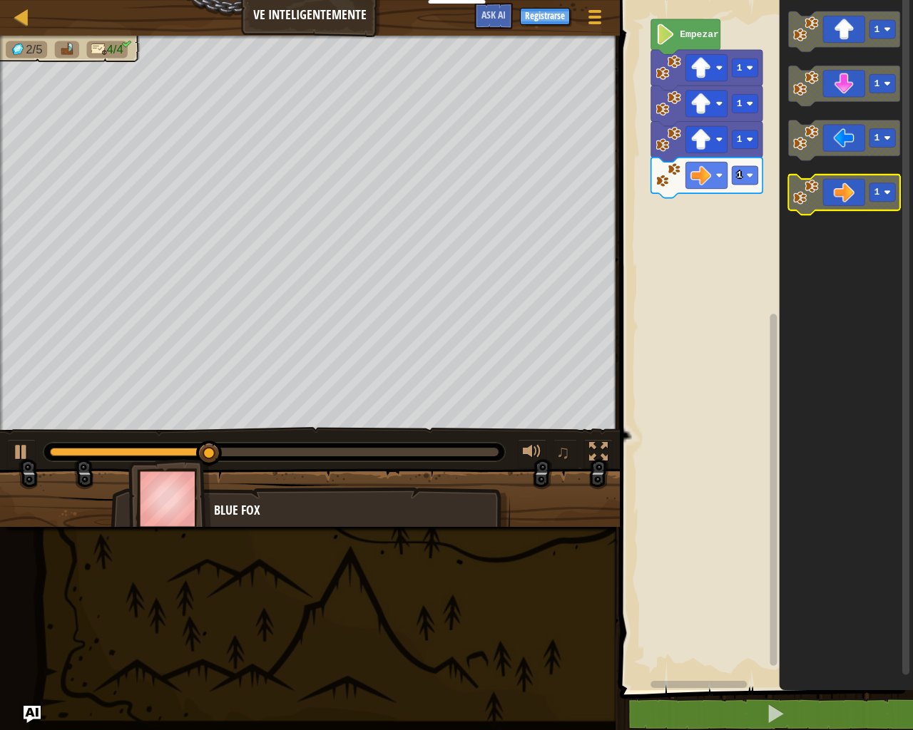
click at [889, 190] on image "Espacio de trabajo de Blockly" at bounding box center [887, 192] width 7 height 7
click at [867, 195] on icon "Espacio de trabajo de Blockly" at bounding box center [843, 195] width 111 height 41
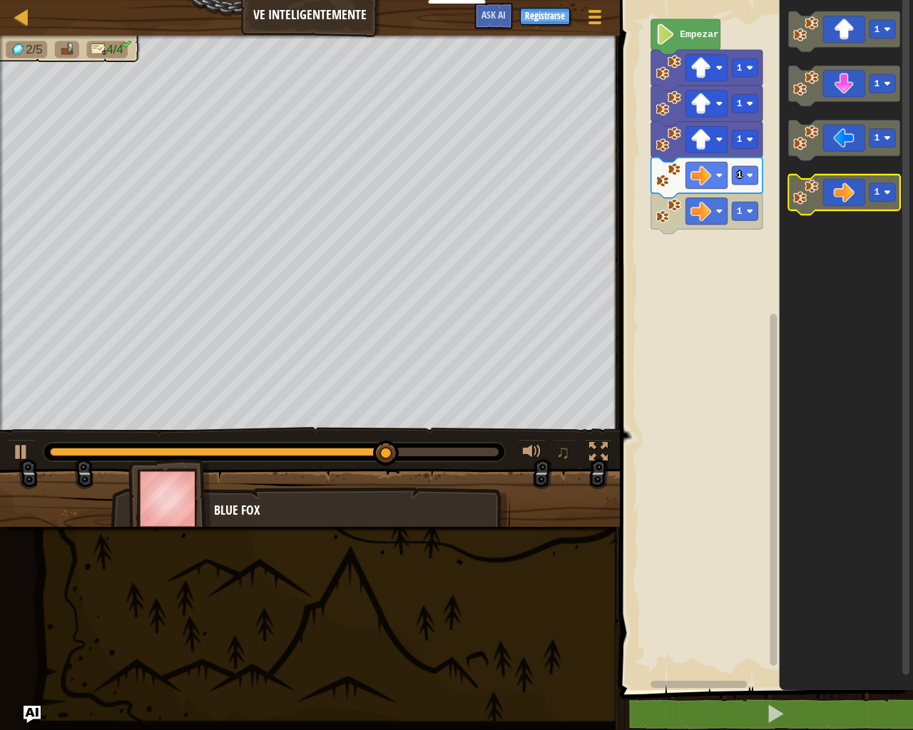
click at [845, 202] on icon "Espacio de trabajo de Blockly" at bounding box center [843, 195] width 111 height 41
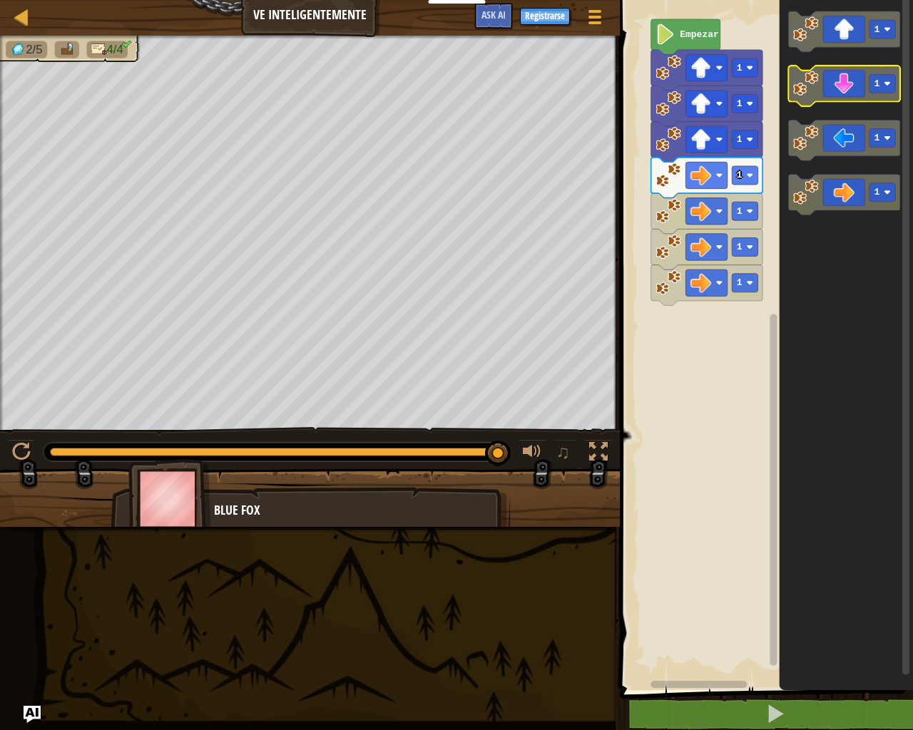
click at [894, 95] on icon "Espacio de trabajo de Blockly" at bounding box center [843, 86] width 111 height 41
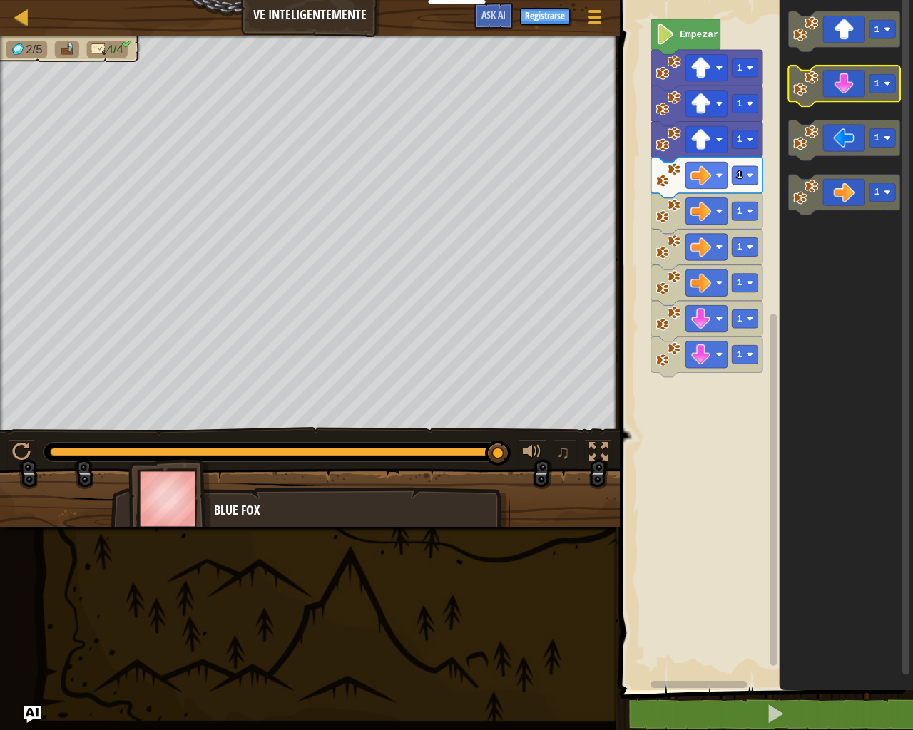
click at [894, 95] on icon "Espacio de trabajo de Blockly" at bounding box center [843, 86] width 111 height 41
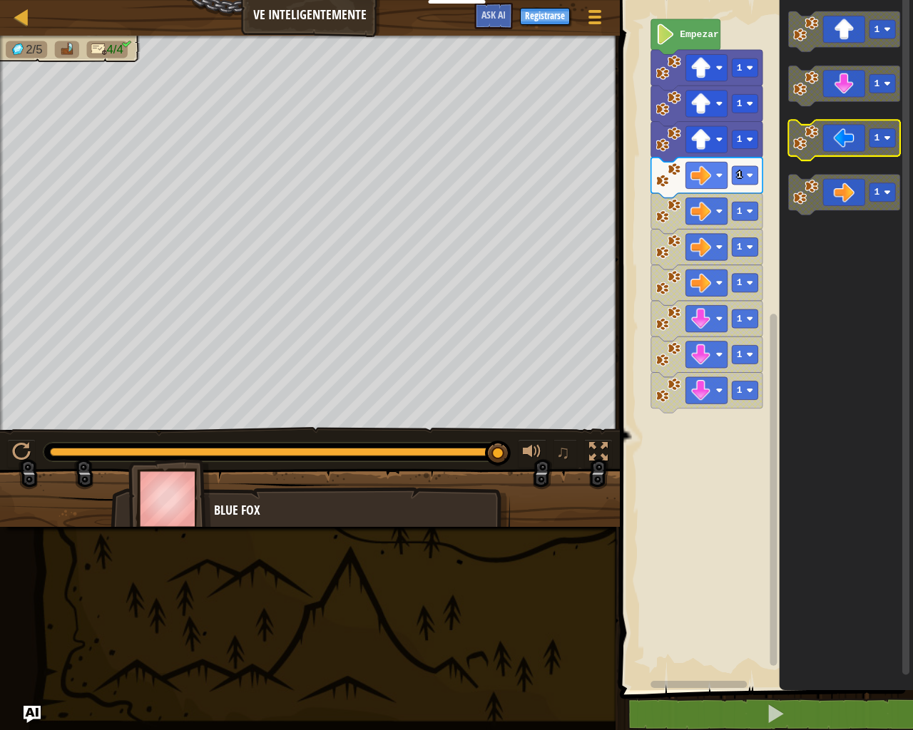
click at [879, 143] on text "1" at bounding box center [877, 138] width 6 height 11
click at [842, 141] on icon "Espacio de trabajo de Blockly" at bounding box center [843, 140] width 111 height 41
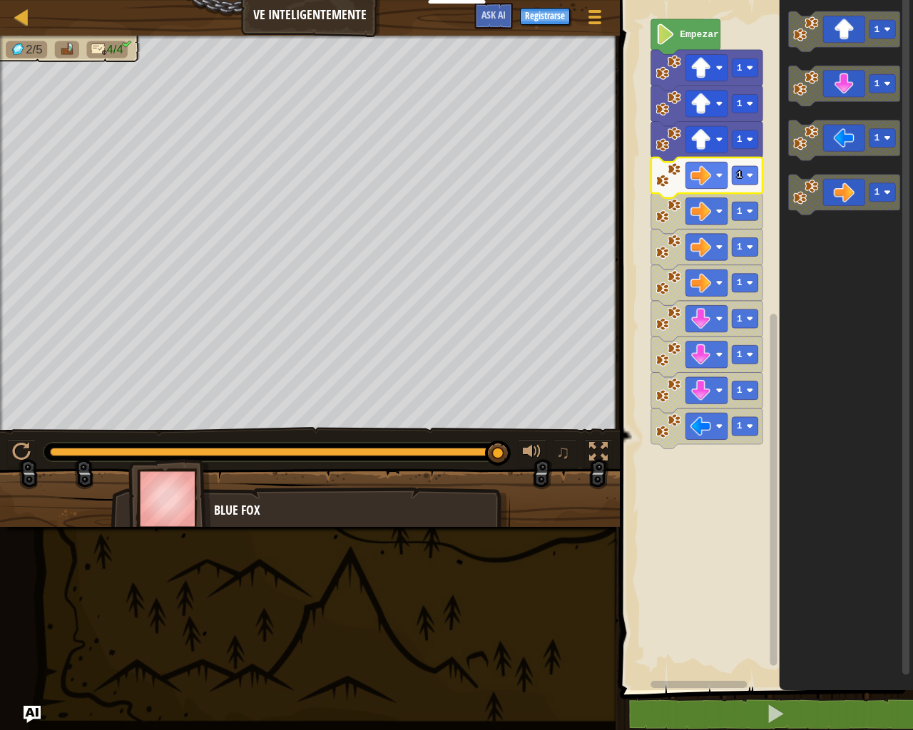
click at [661, 184] on image "Espacio de trabajo de Blockly" at bounding box center [668, 176] width 26 height 26
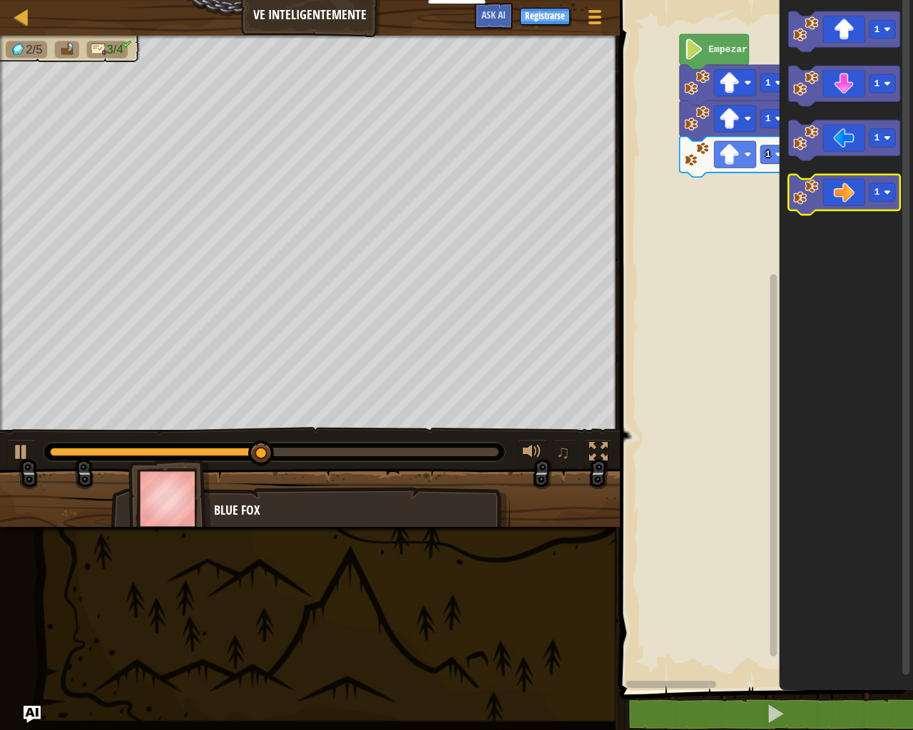
click at [837, 202] on icon "Espacio de trabajo de Blockly" at bounding box center [843, 195] width 111 height 41
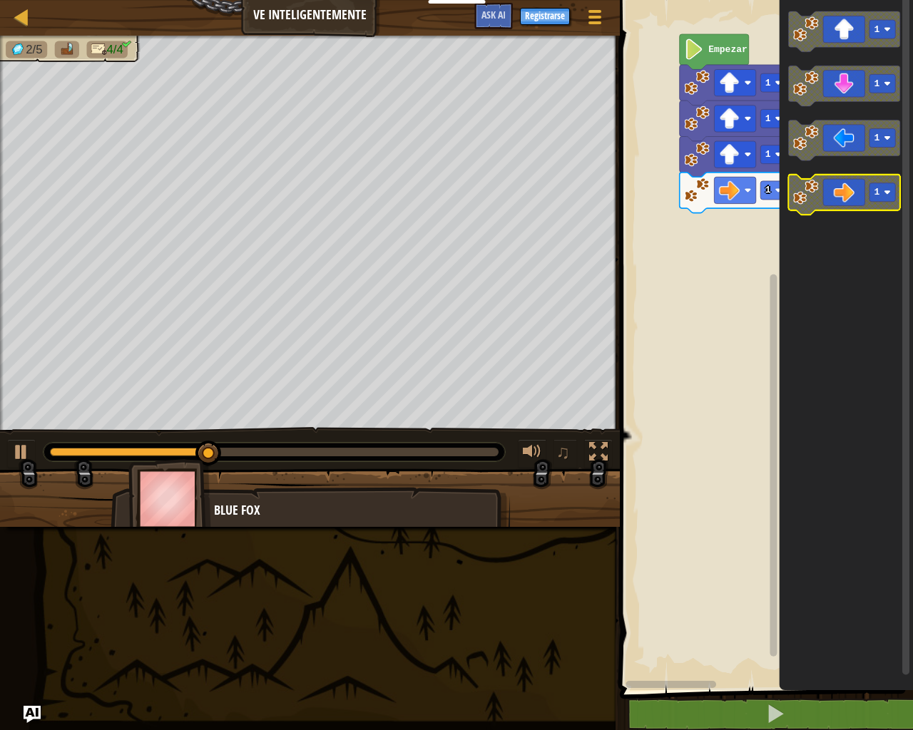
click at [837, 202] on icon "Espacio de trabajo de Blockly" at bounding box center [843, 195] width 111 height 41
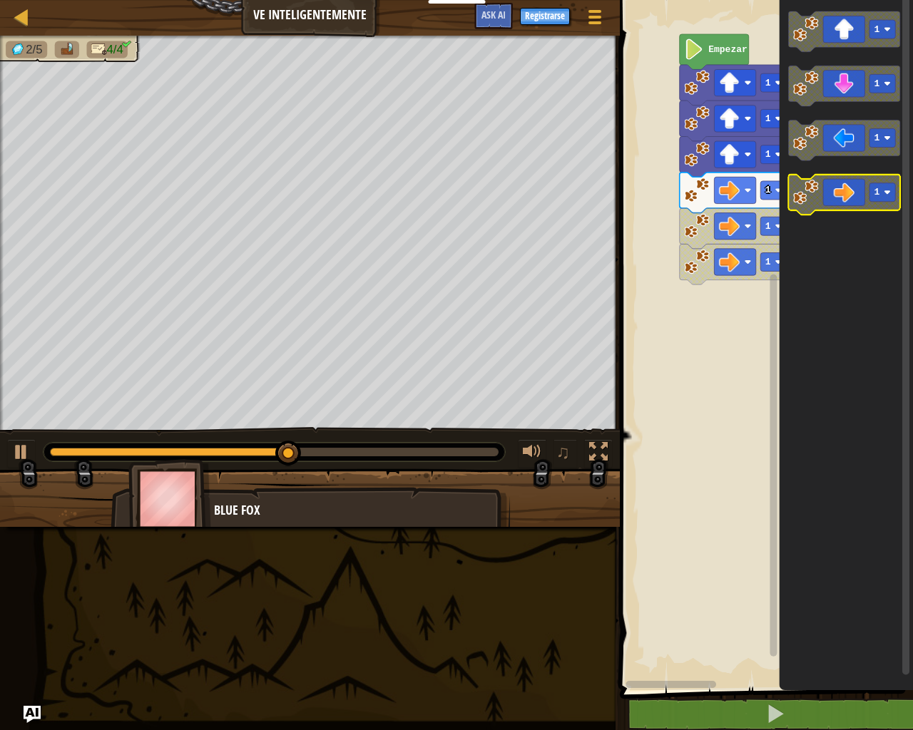
click at [837, 202] on icon "Espacio de trabajo de Blockly" at bounding box center [843, 195] width 111 height 41
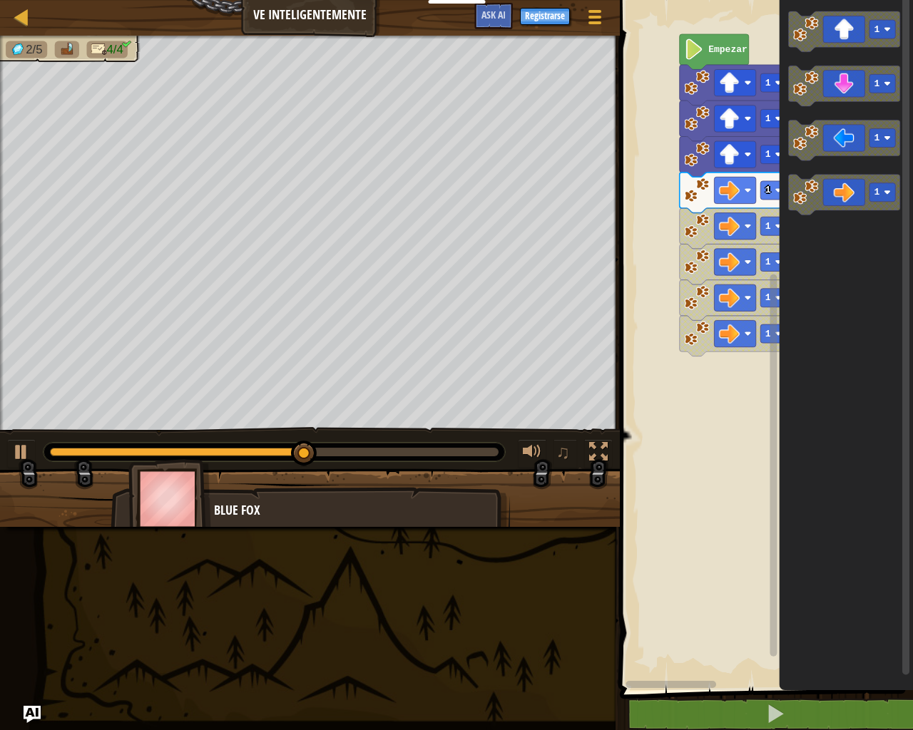
click at [796, 364] on icon "1 1 1 1" at bounding box center [846, 341] width 134 height 697
